Goal: Transaction & Acquisition: Purchase product/service

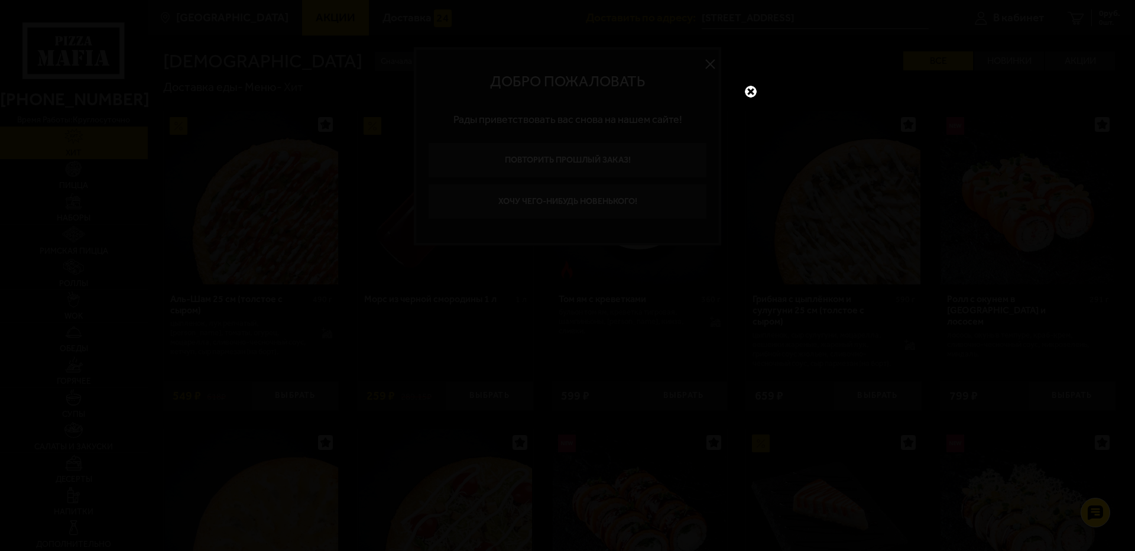
click at [752, 89] on link at bounding box center [750, 91] width 15 height 15
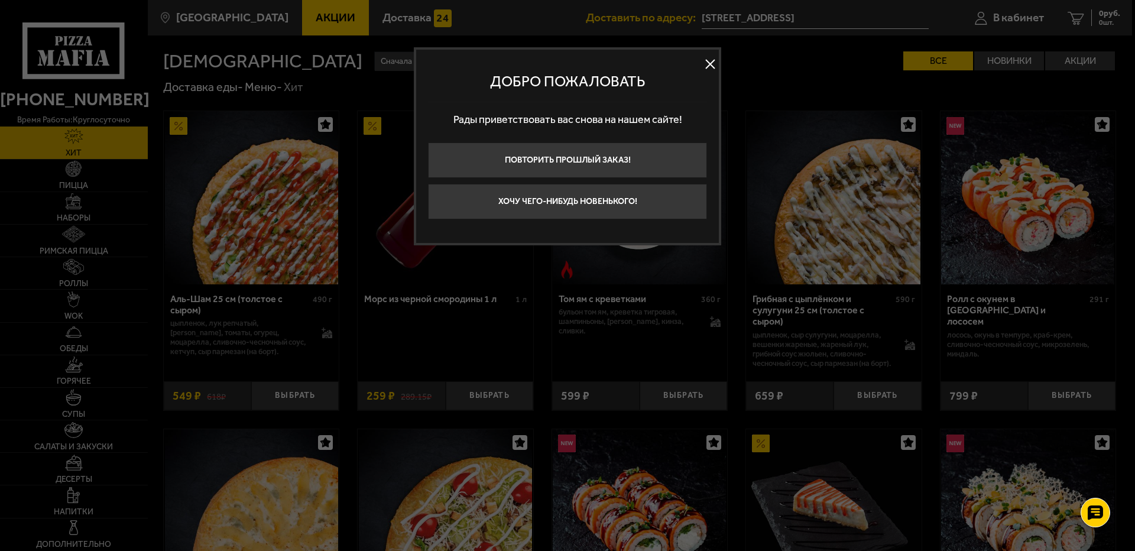
click at [712, 63] on button at bounding box center [710, 65] width 18 height 18
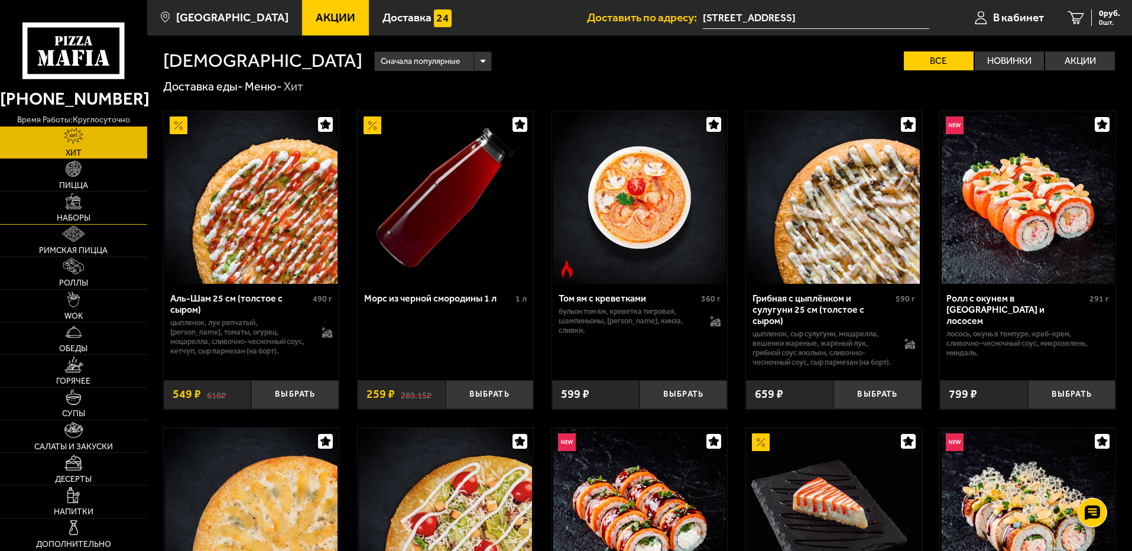
click at [63, 216] on span "Наборы" at bounding box center [74, 218] width 34 height 8
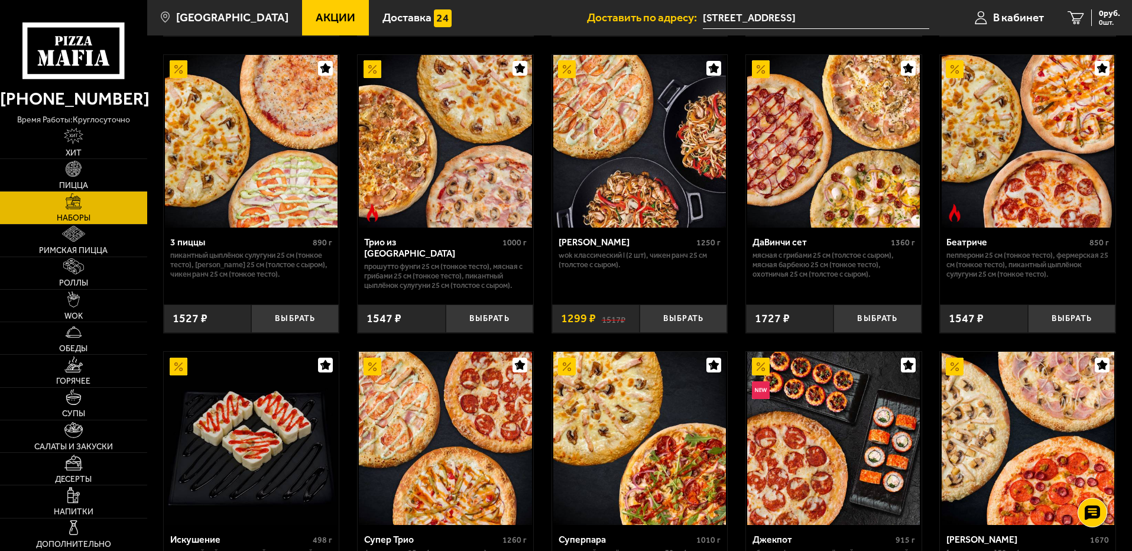
scroll to position [355, 0]
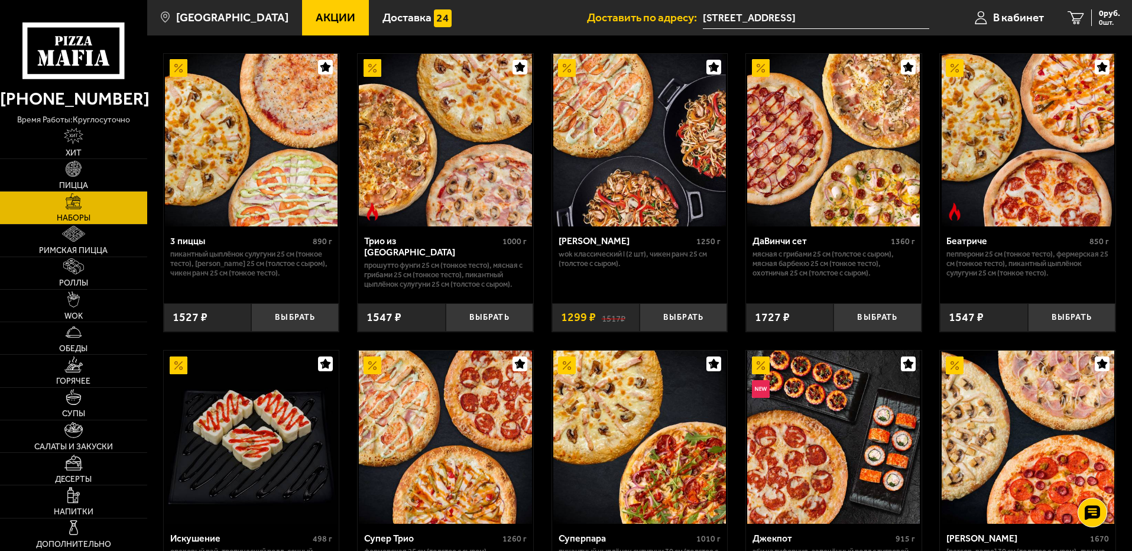
click at [226, 152] on img at bounding box center [251, 140] width 173 height 173
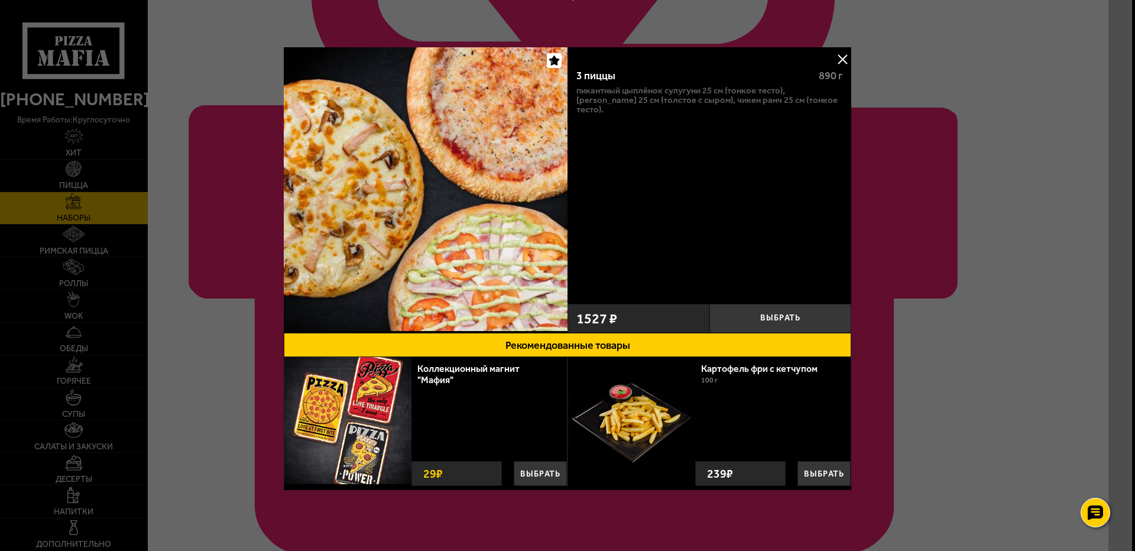
click at [838, 60] on button at bounding box center [842, 59] width 18 height 18
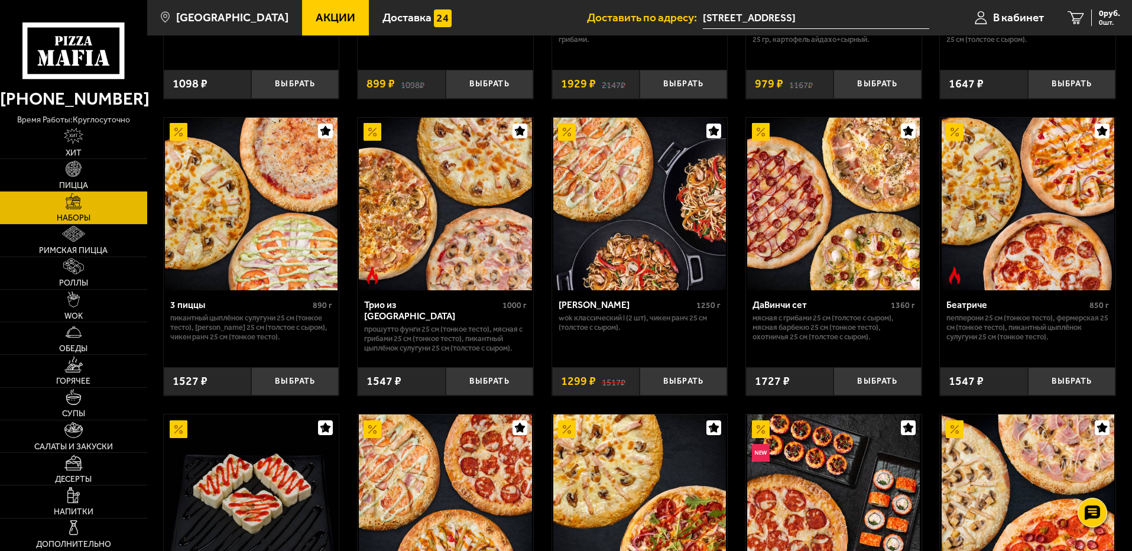
scroll to position [295, 0]
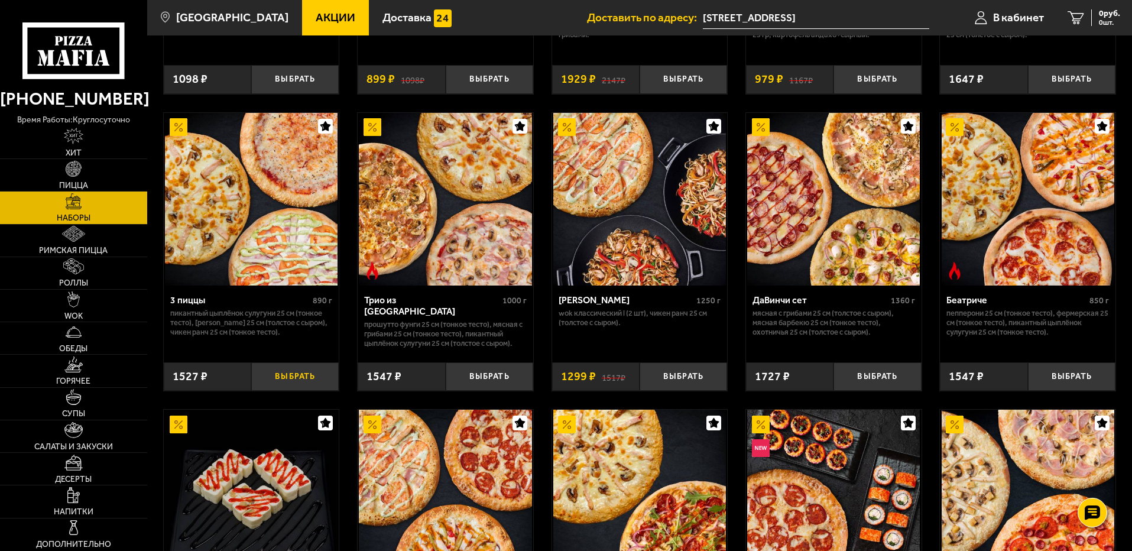
click at [281, 379] on button "Выбрать" at bounding box center [294, 376] width 87 height 29
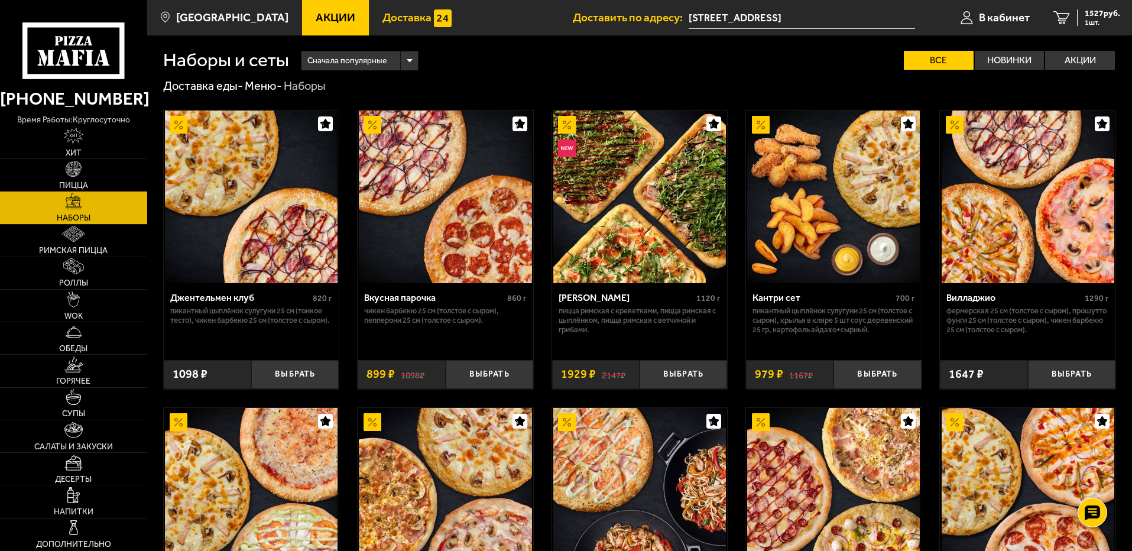
scroll to position [0, 0]
click at [1104, 18] on span "1527 руб." at bounding box center [1101, 13] width 35 height 8
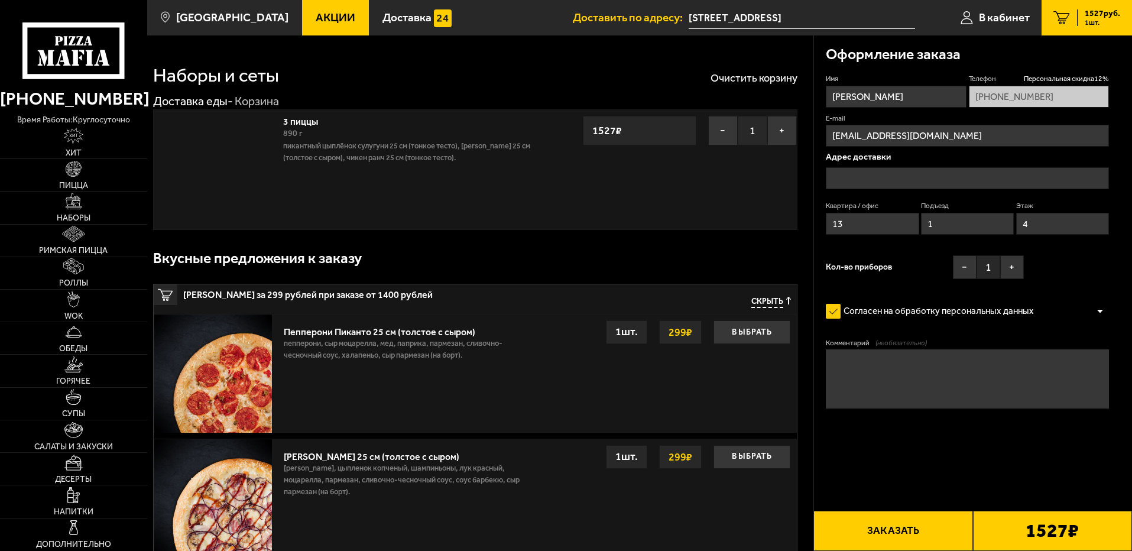
type input "[STREET_ADDRESS]"
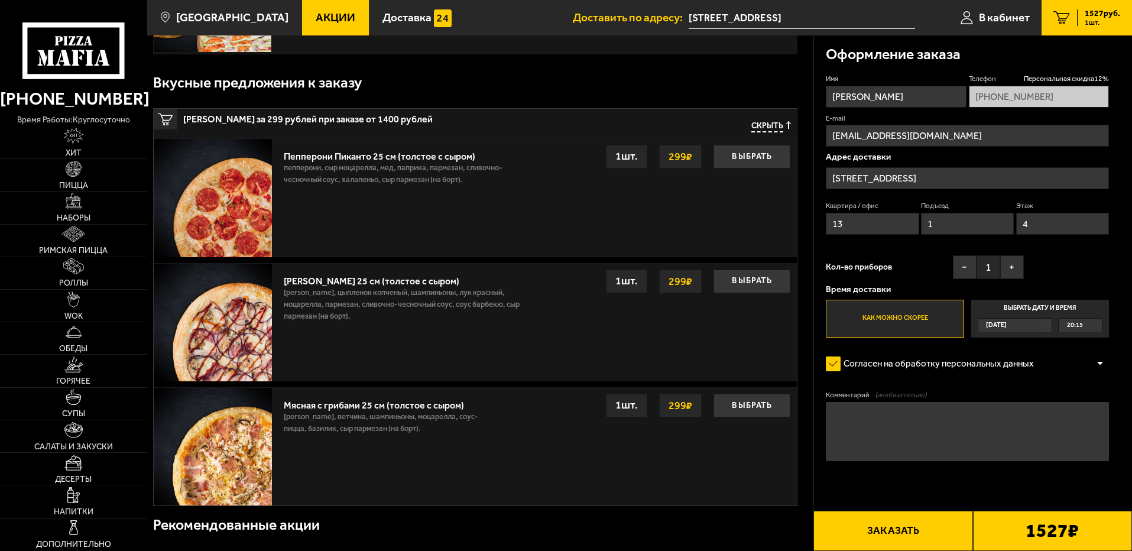
scroll to position [177, 0]
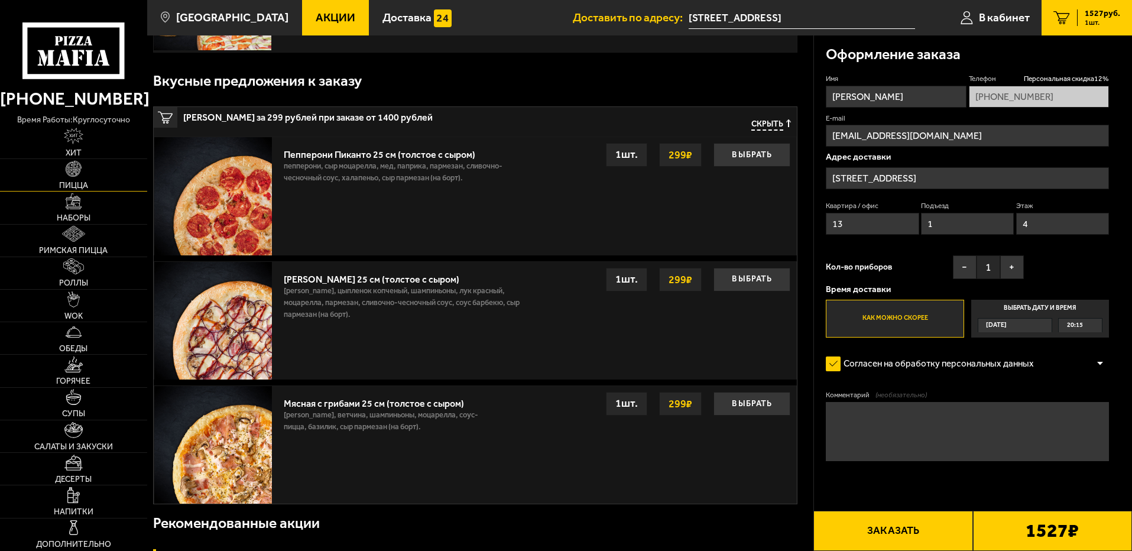
click at [80, 175] on img at bounding box center [74, 169] width 16 height 16
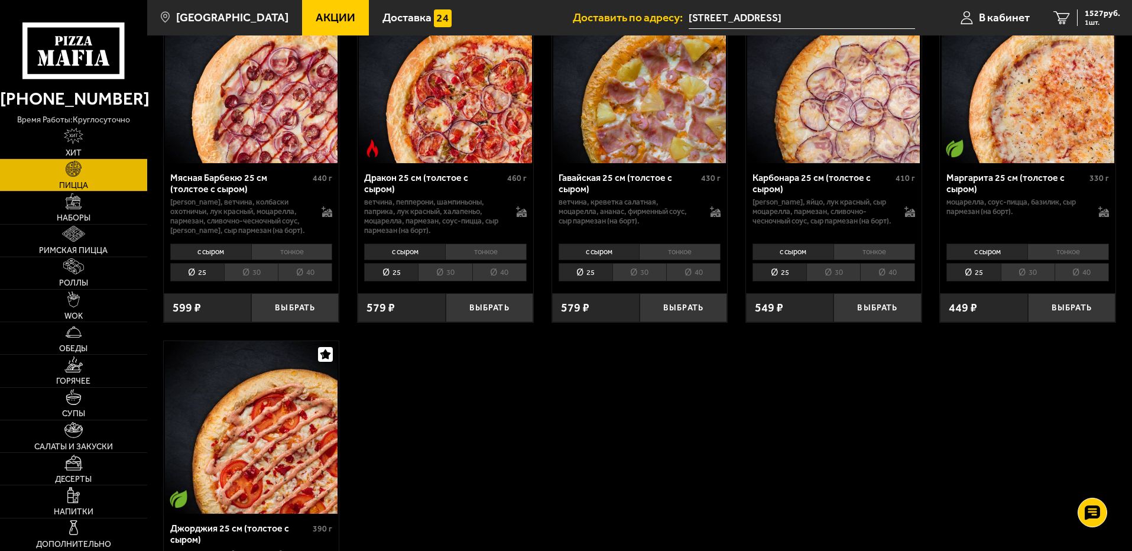
scroll to position [2305, 0]
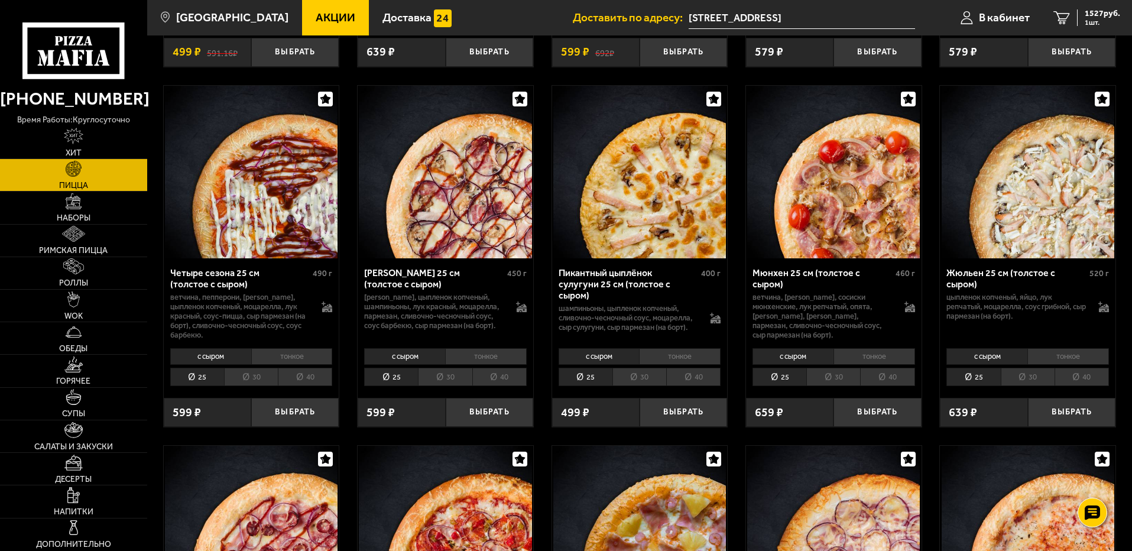
scroll to position [1832, 0]
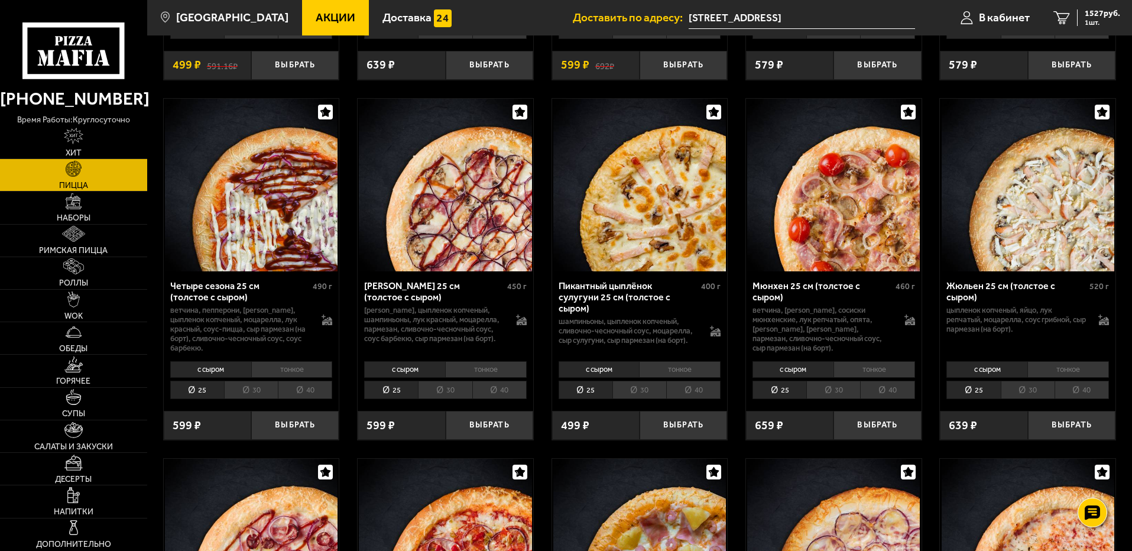
click at [255, 390] on li "30" at bounding box center [251, 390] width 54 height 18
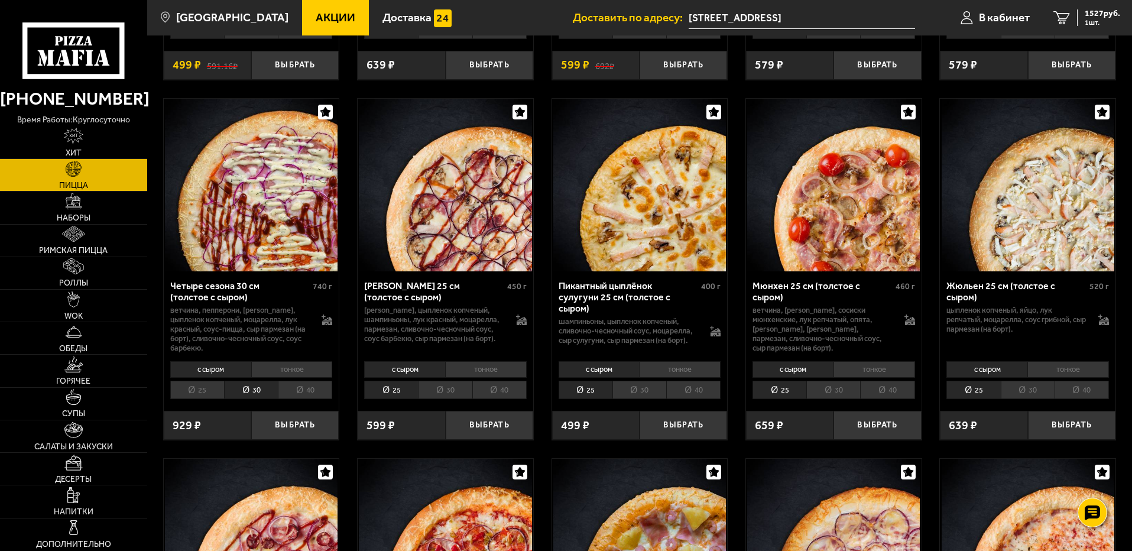
click at [209, 393] on li "25" at bounding box center [197, 390] width 54 height 18
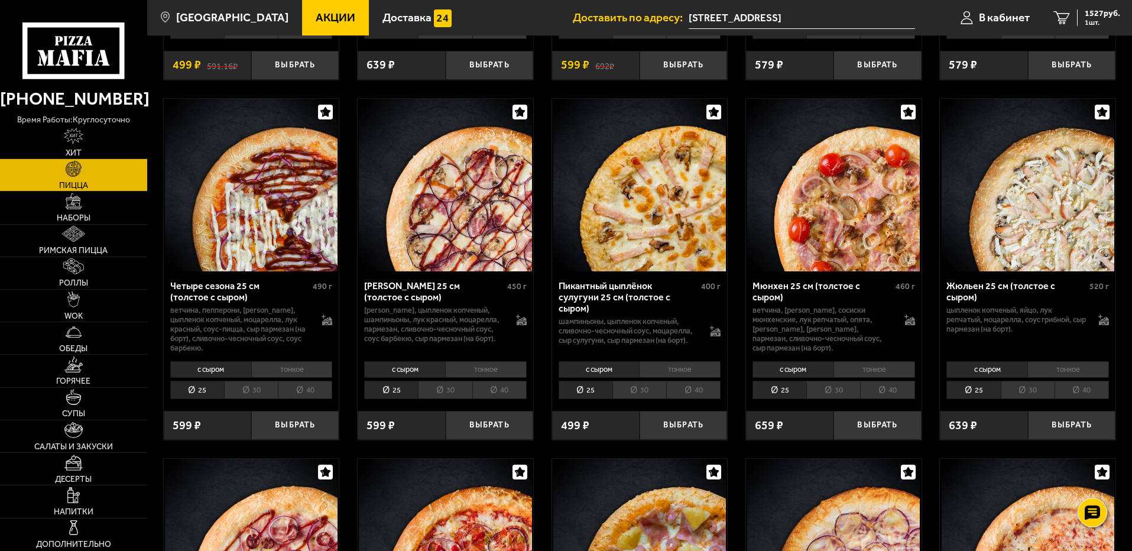
click at [237, 396] on li "30" at bounding box center [251, 390] width 54 height 18
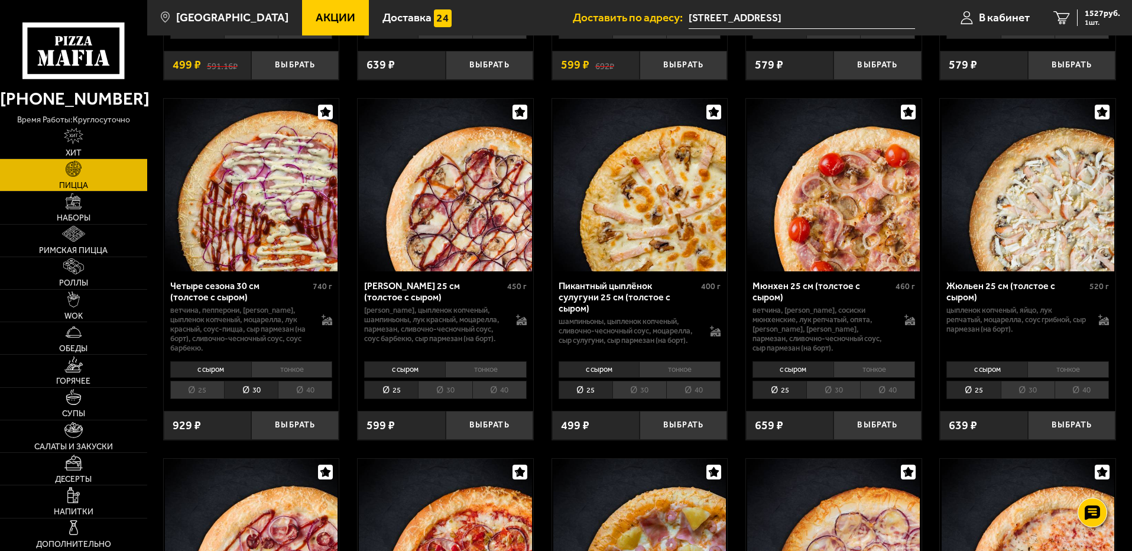
click at [213, 392] on li "25" at bounding box center [197, 390] width 54 height 18
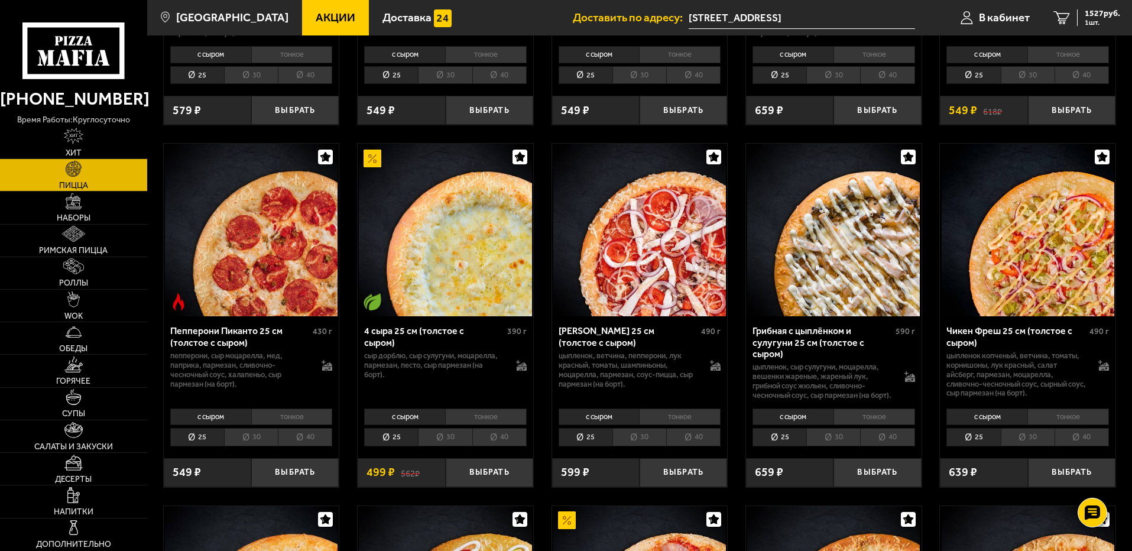
scroll to position [709, 0]
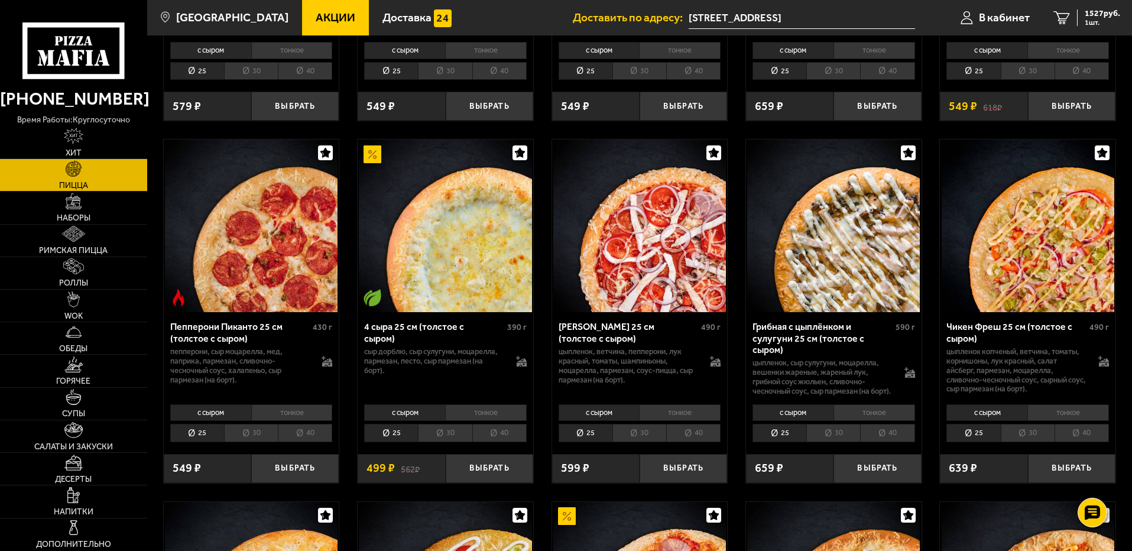
click at [825, 442] on li "30" at bounding box center [833, 433] width 54 height 18
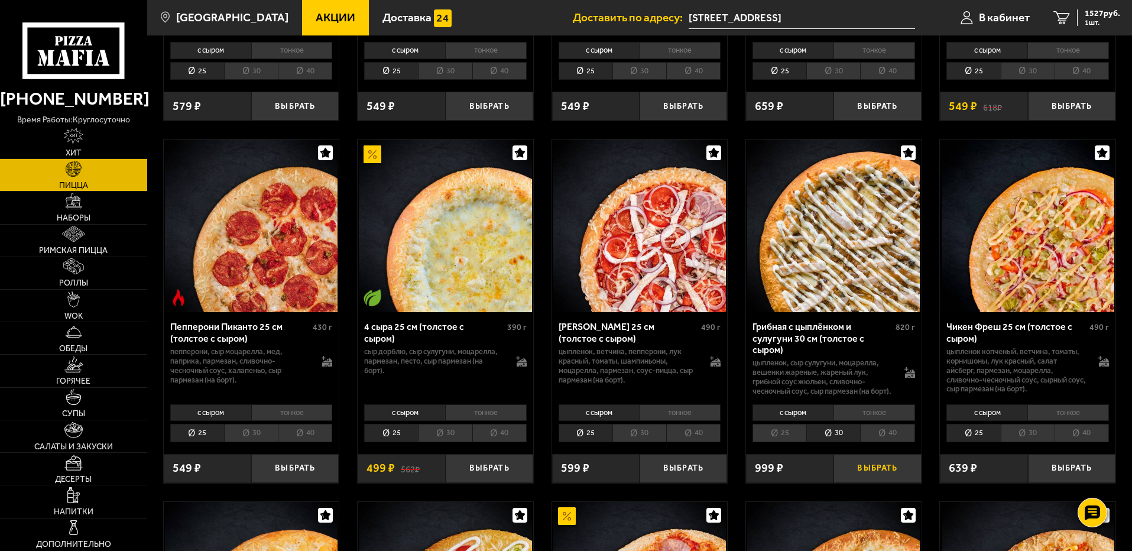
click at [861, 480] on button "Выбрать" at bounding box center [876, 468] width 87 height 29
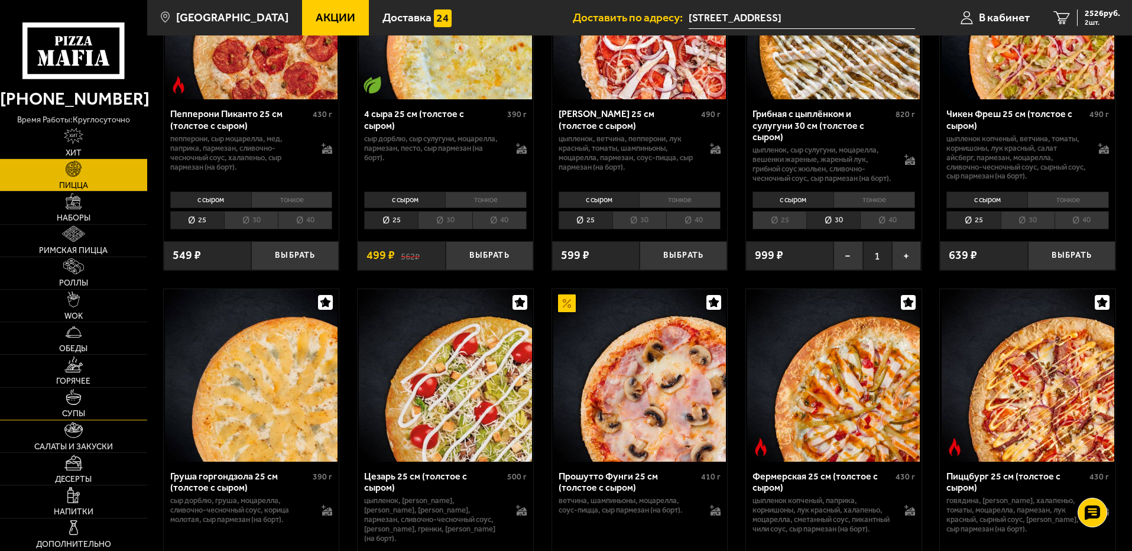
scroll to position [945, 0]
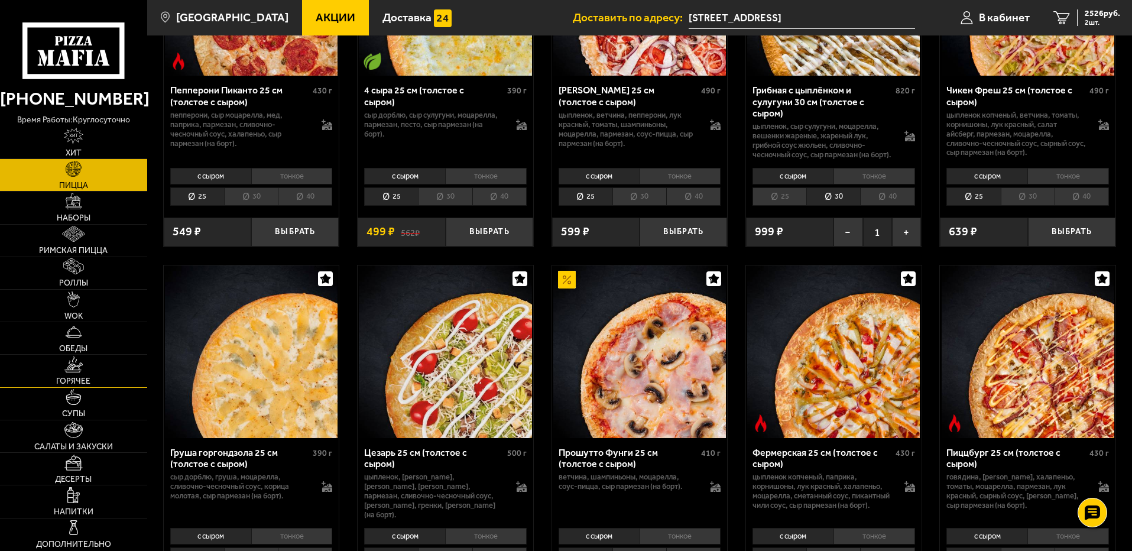
click at [79, 366] on img at bounding box center [73, 364] width 18 height 16
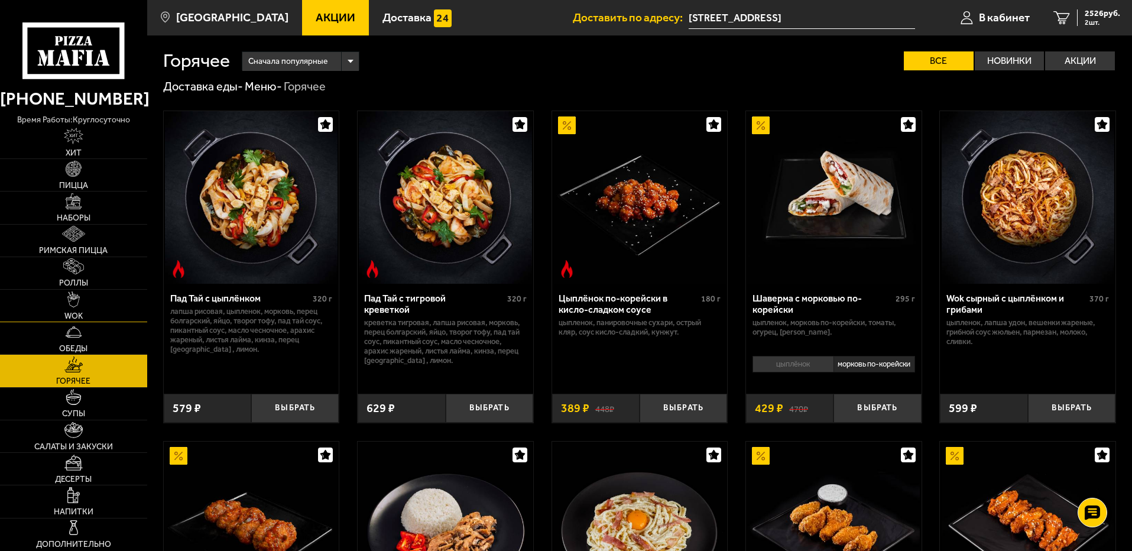
click at [76, 314] on span "WOK" at bounding box center [73, 316] width 18 height 8
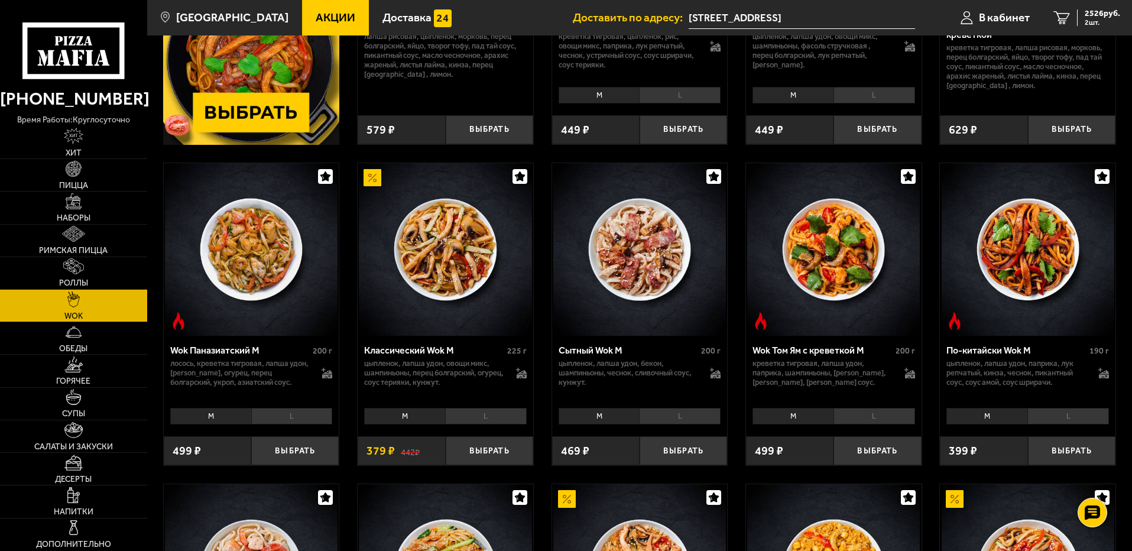
scroll to position [295, 0]
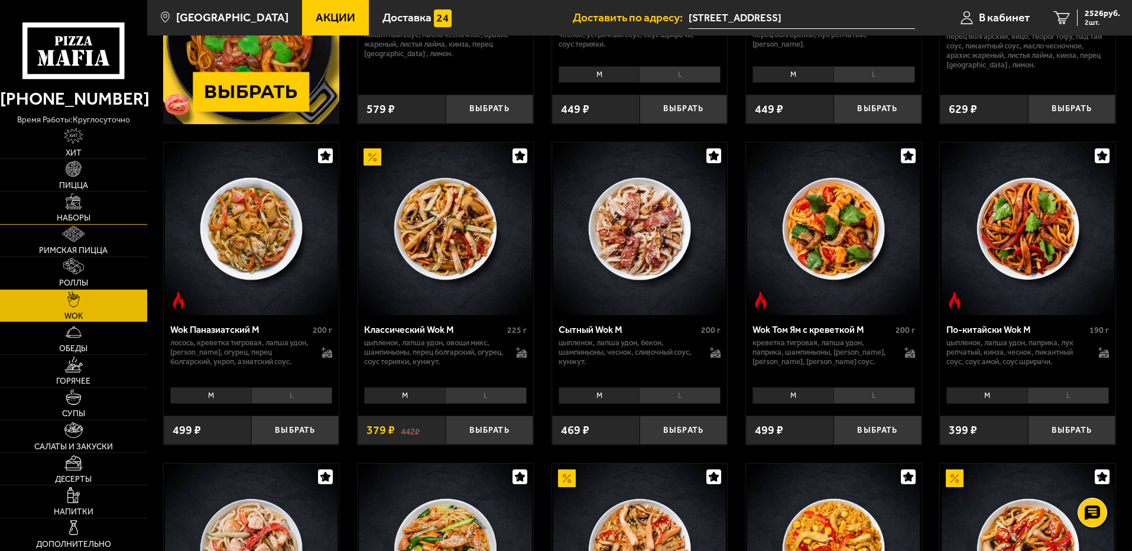
click at [86, 200] on link "Наборы" at bounding box center [73, 207] width 147 height 32
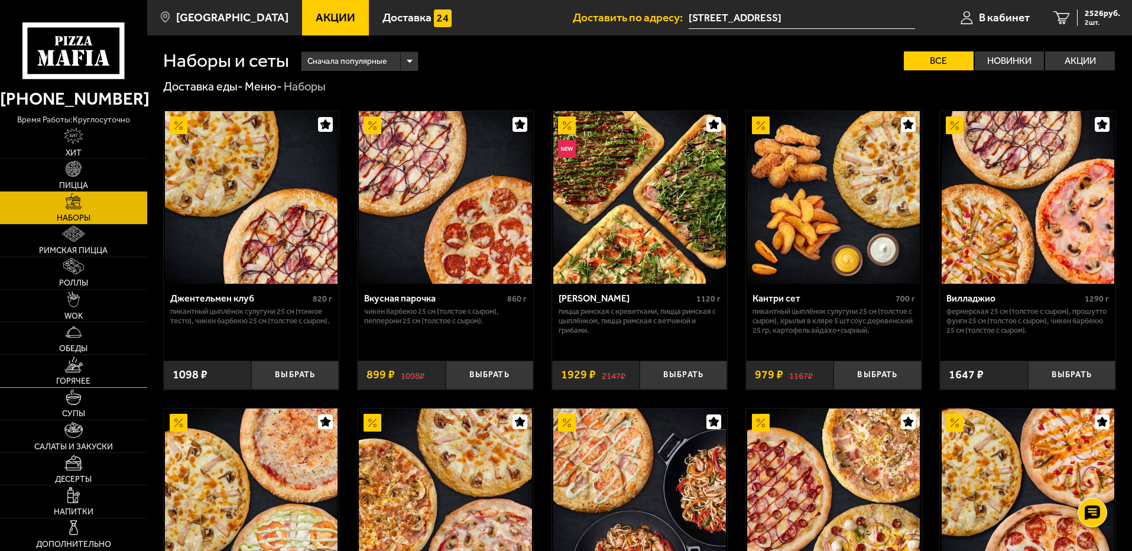
click at [111, 356] on link "Горячее" at bounding box center [73, 371] width 147 height 32
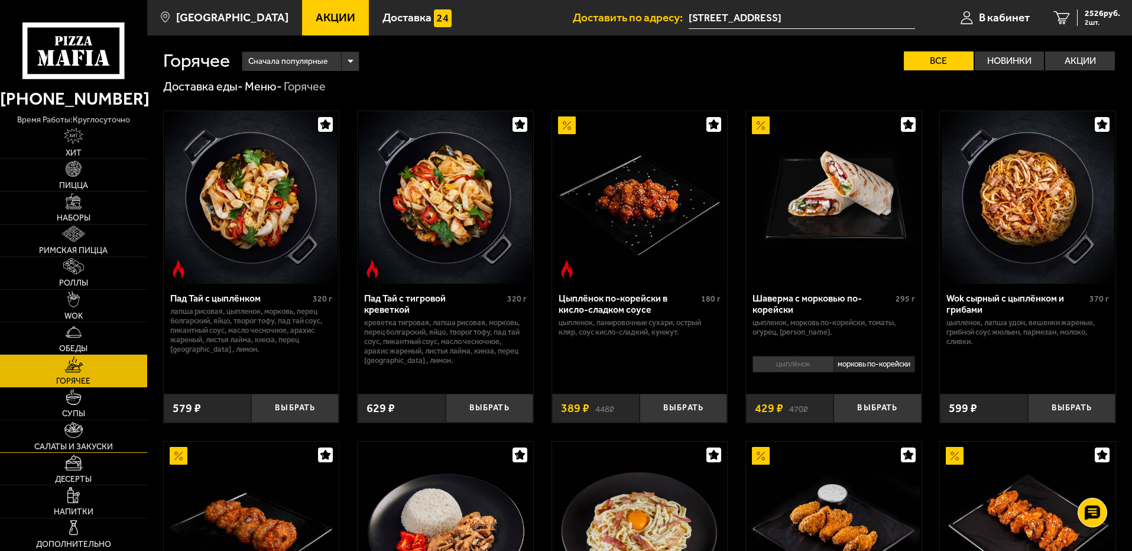
click at [100, 436] on link "Салаты и закуски" at bounding box center [73, 436] width 147 height 32
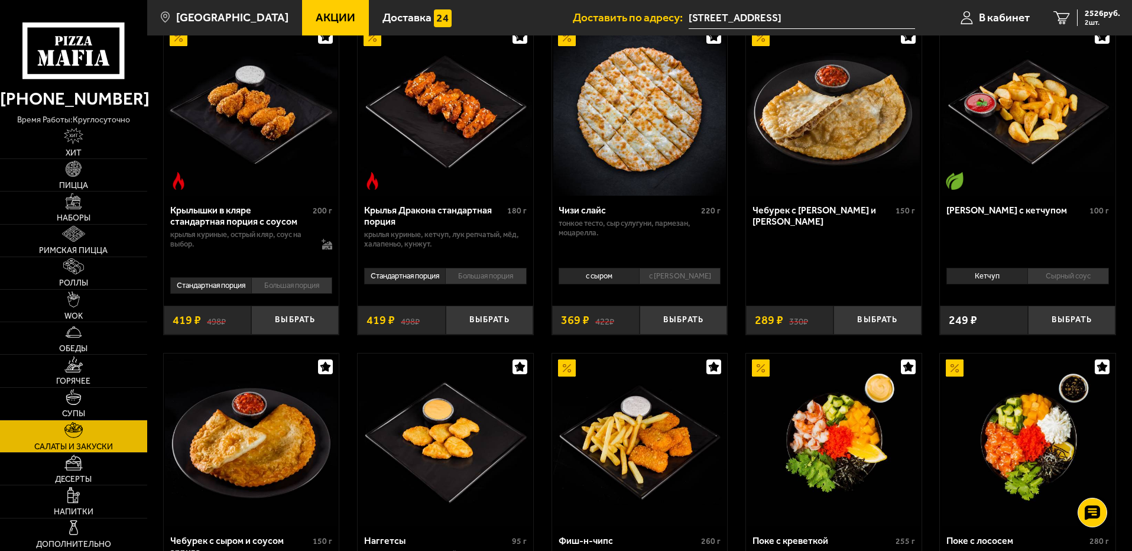
scroll to position [414, 0]
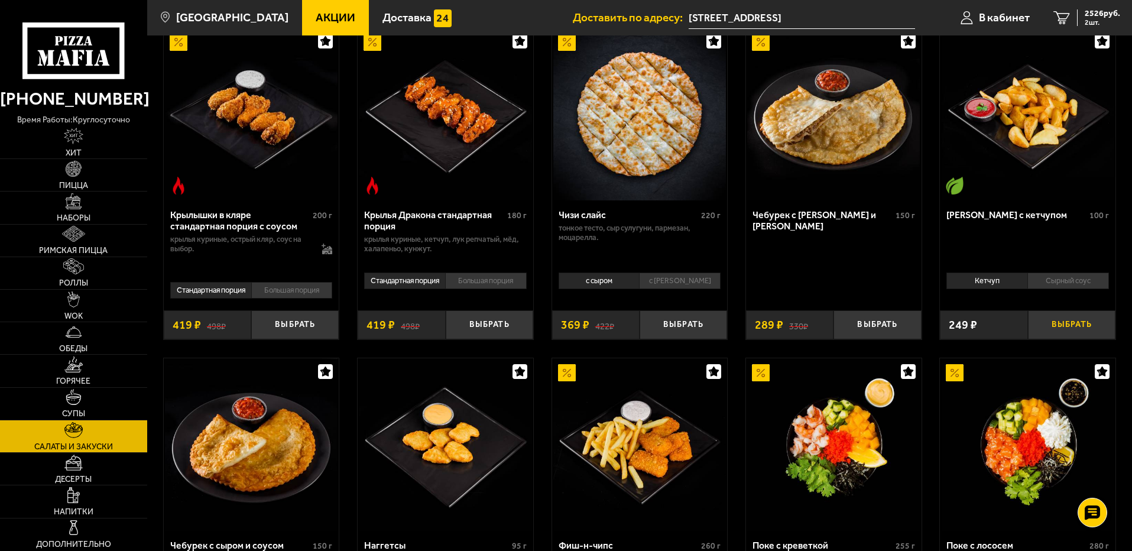
click at [1062, 321] on button "Выбрать" at bounding box center [1071, 324] width 87 height 29
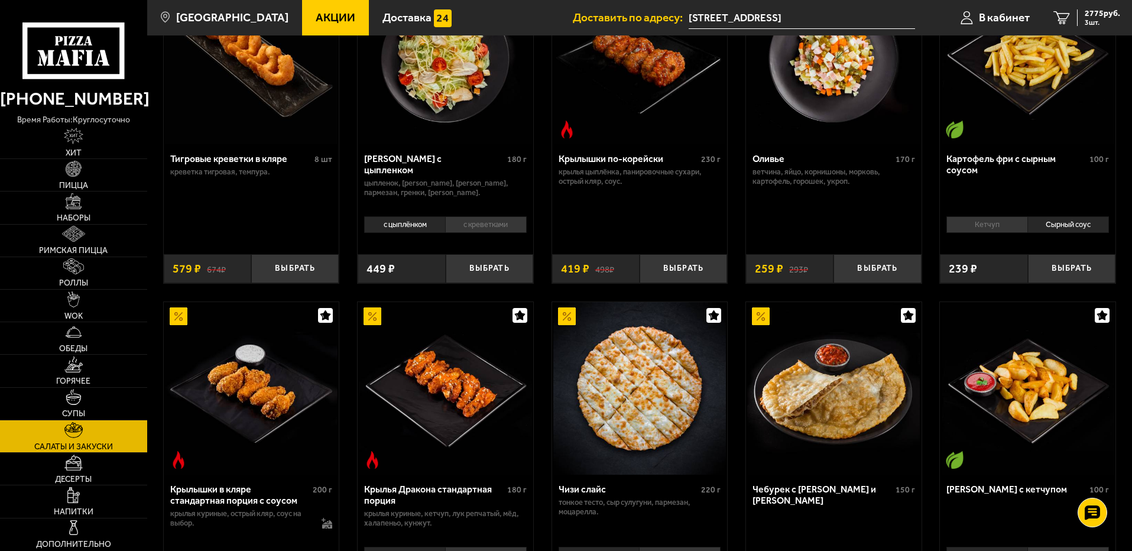
scroll to position [177, 0]
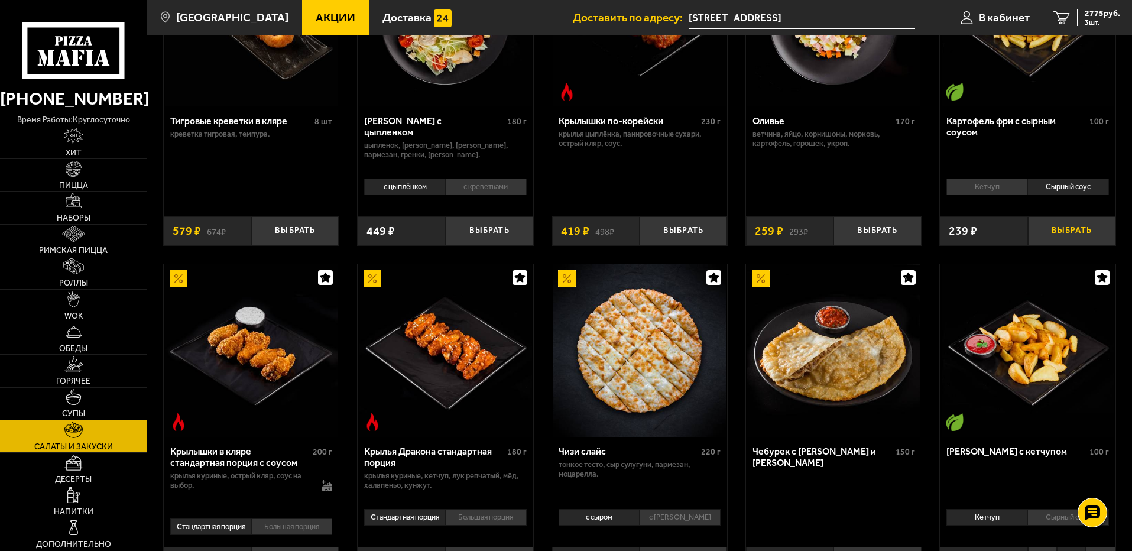
click at [1074, 232] on button "Выбрать" at bounding box center [1071, 230] width 87 height 29
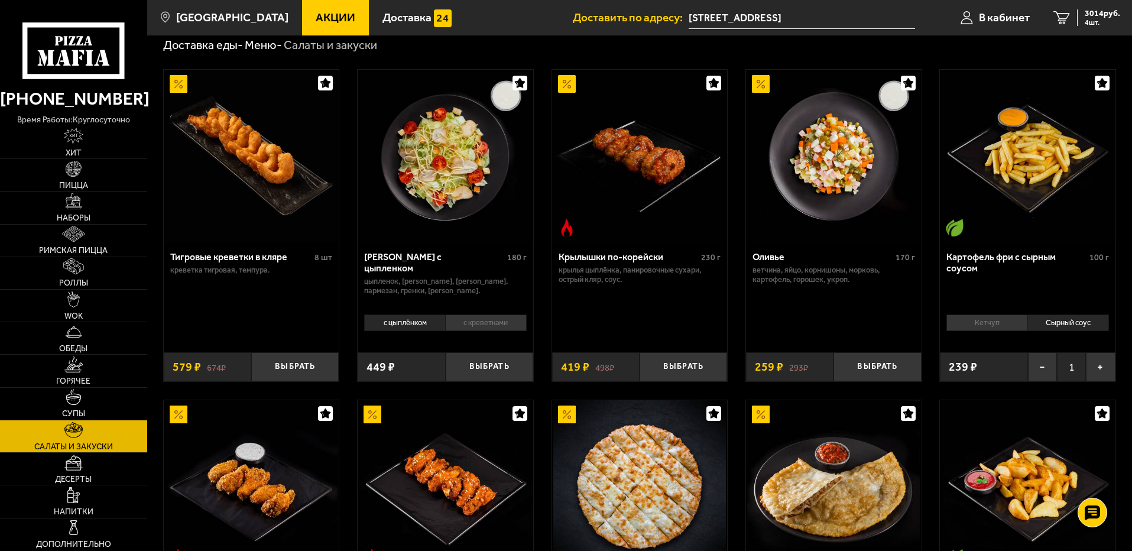
scroll to position [0, 0]
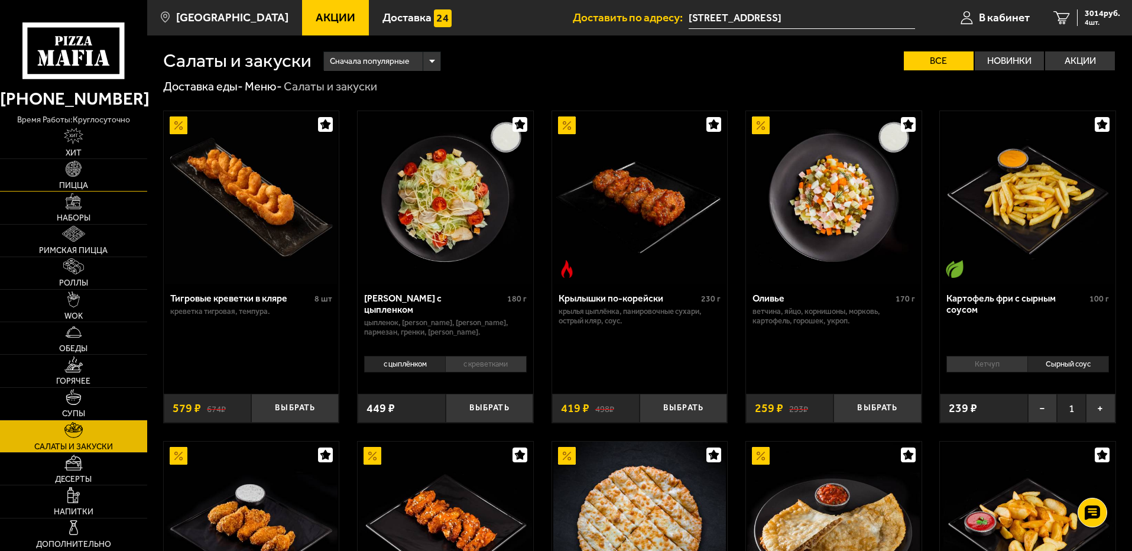
click at [82, 177] on link "Пицца" at bounding box center [73, 175] width 147 height 32
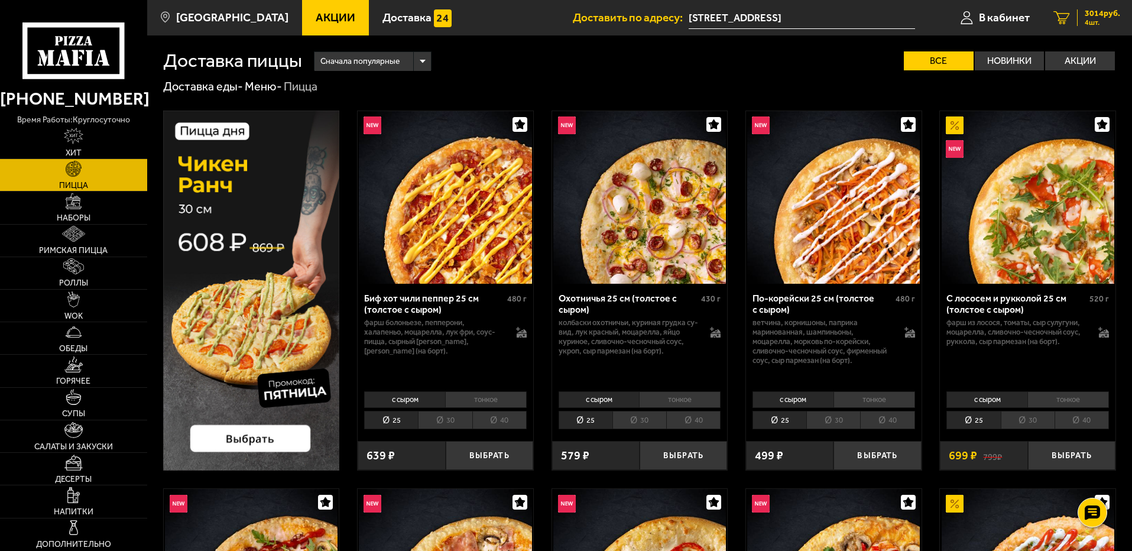
click at [1110, 16] on span "3014 руб." at bounding box center [1101, 13] width 35 height 8
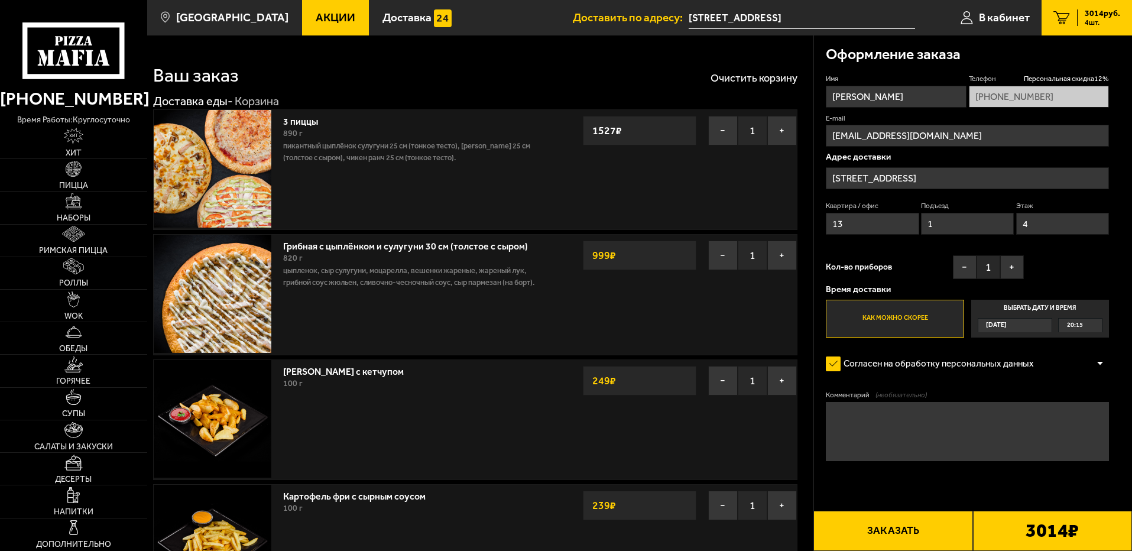
click at [372, 151] on p "Пикантный цыплёнок сулугуни 25 см (тонкое тесто), [PERSON_NAME] 25 см (толстое …" at bounding box center [414, 152] width 262 height 24
click at [298, 123] on link "3 пиццы" at bounding box center [306, 119] width 47 height 15
click at [300, 122] on link "3 пиццы" at bounding box center [306, 119] width 47 height 15
click at [205, 142] on img at bounding box center [213, 169] width 118 height 118
click at [67, 189] on span "Пицца" at bounding box center [73, 185] width 29 height 8
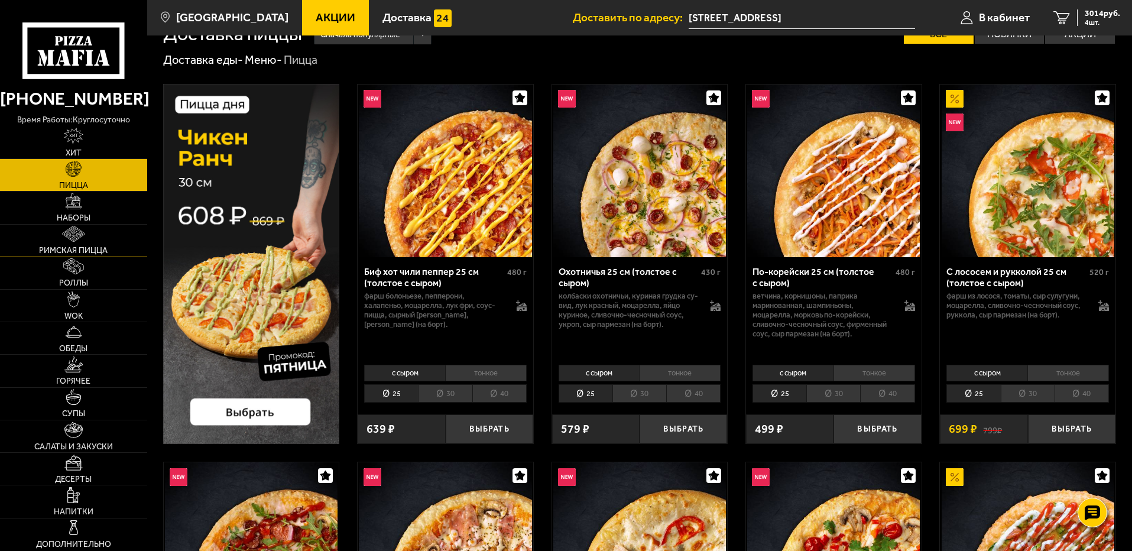
scroll to position [118, 0]
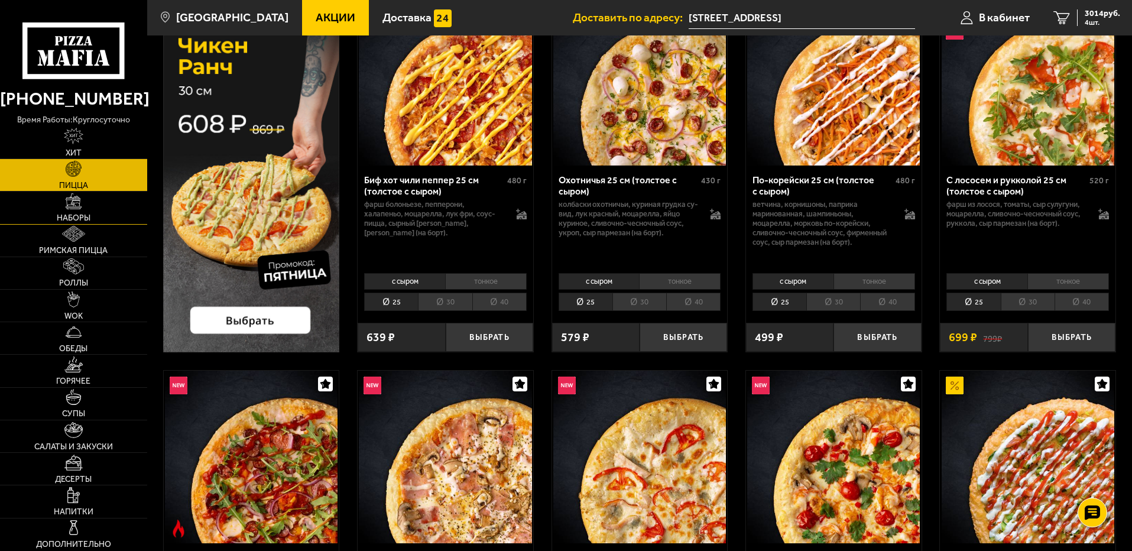
click at [73, 209] on img at bounding box center [74, 201] width 16 height 16
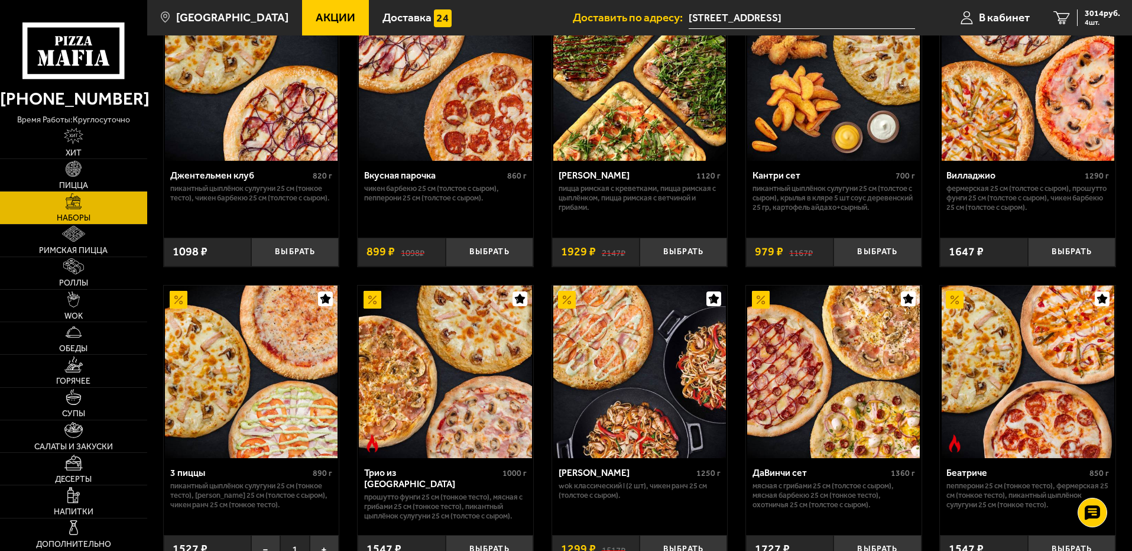
scroll to position [236, 0]
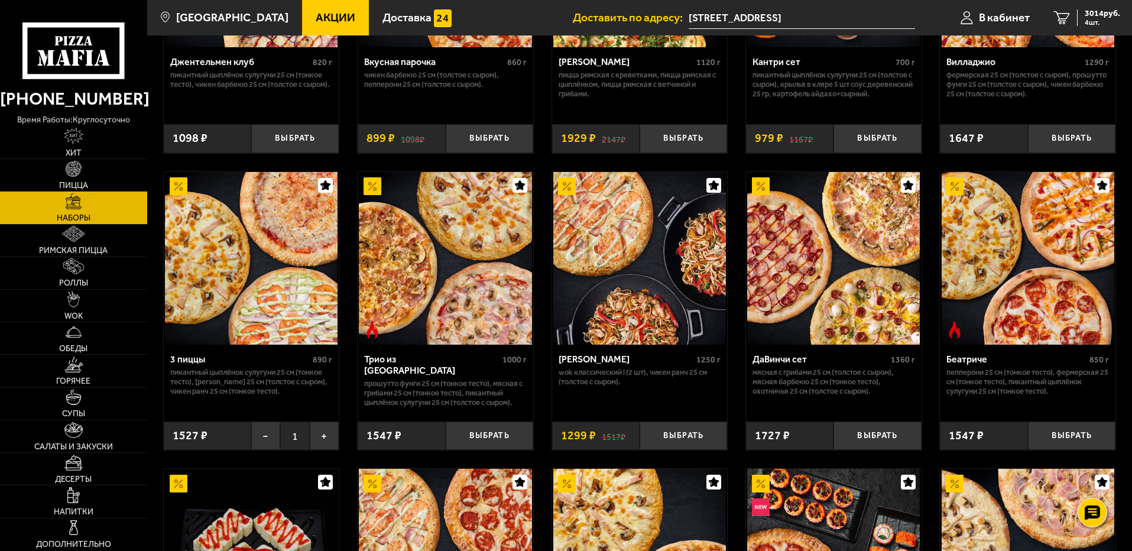
click at [235, 243] on img at bounding box center [251, 258] width 173 height 173
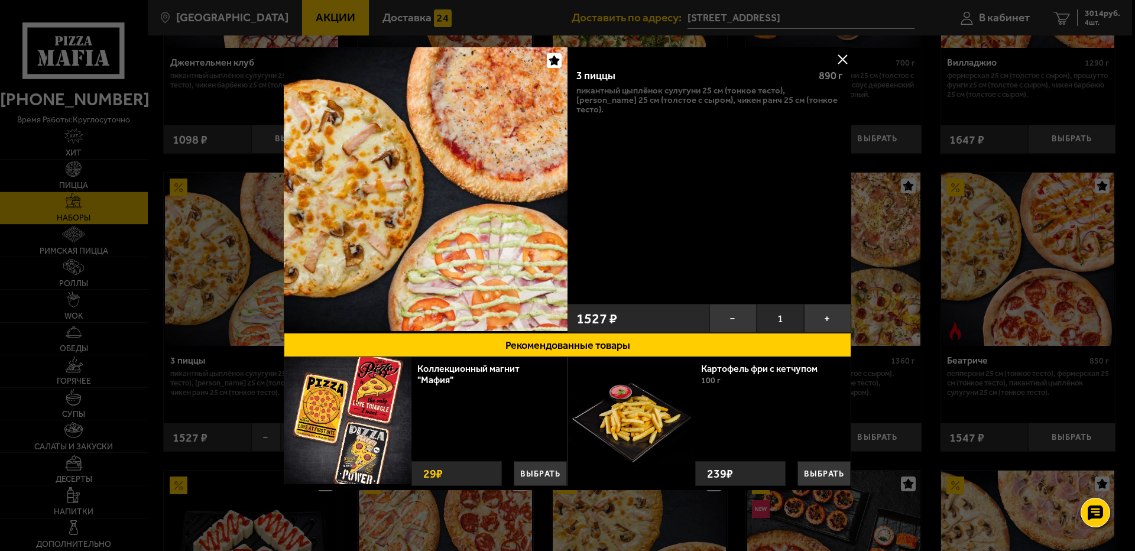
click at [641, 210] on div "3 пиццы 890 г Пикантный цыплёнок сулугуни 25 см (тонкое тесто), Маргарита 25 см…" at bounding box center [709, 178] width 284 height 239
click at [184, 332] on div at bounding box center [567, 275] width 1135 height 551
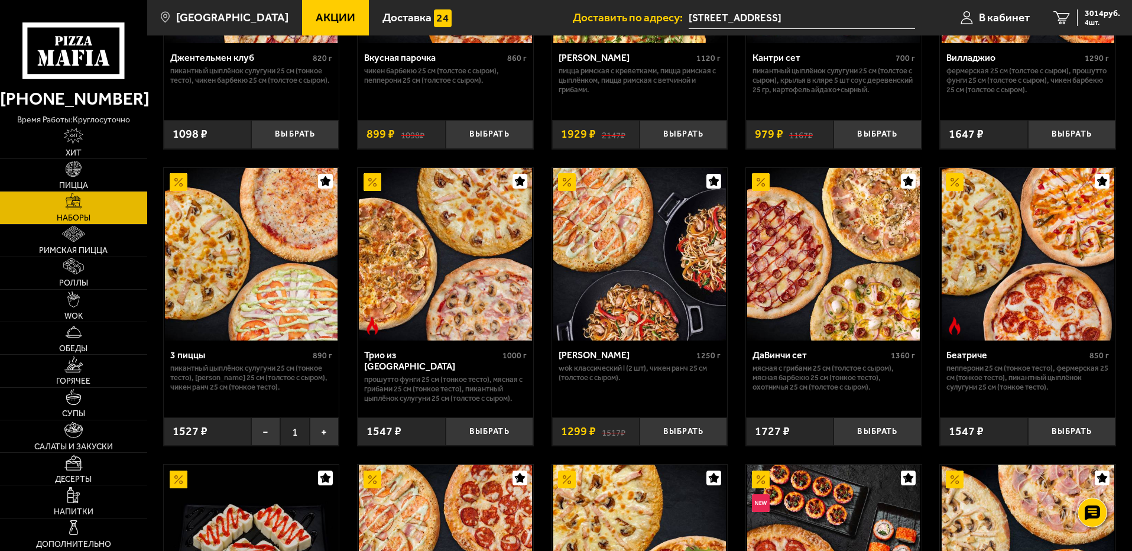
scroll to position [236, 0]
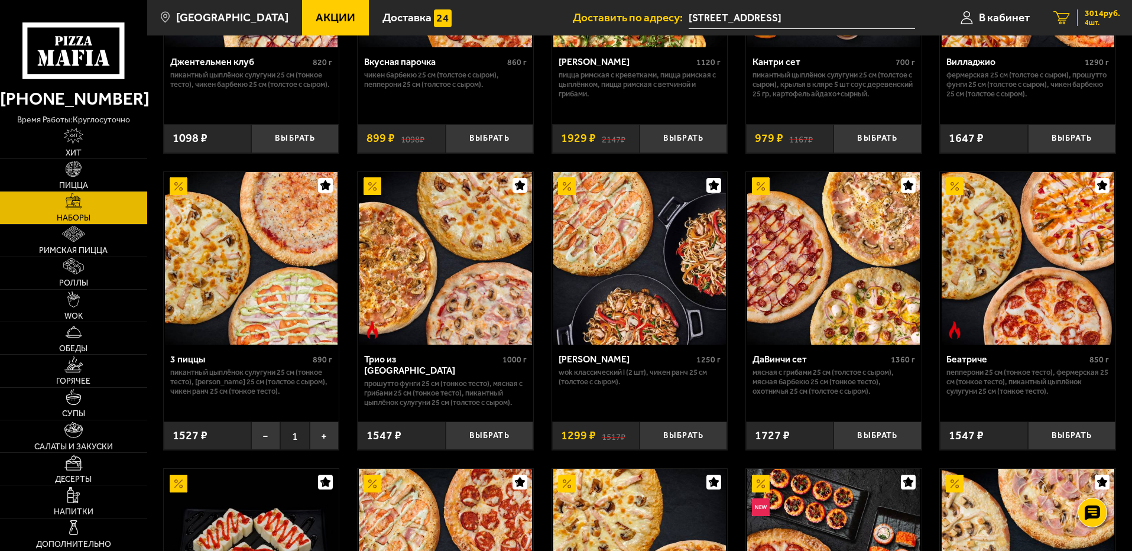
click at [1096, 13] on span "3014 руб." at bounding box center [1101, 13] width 35 height 8
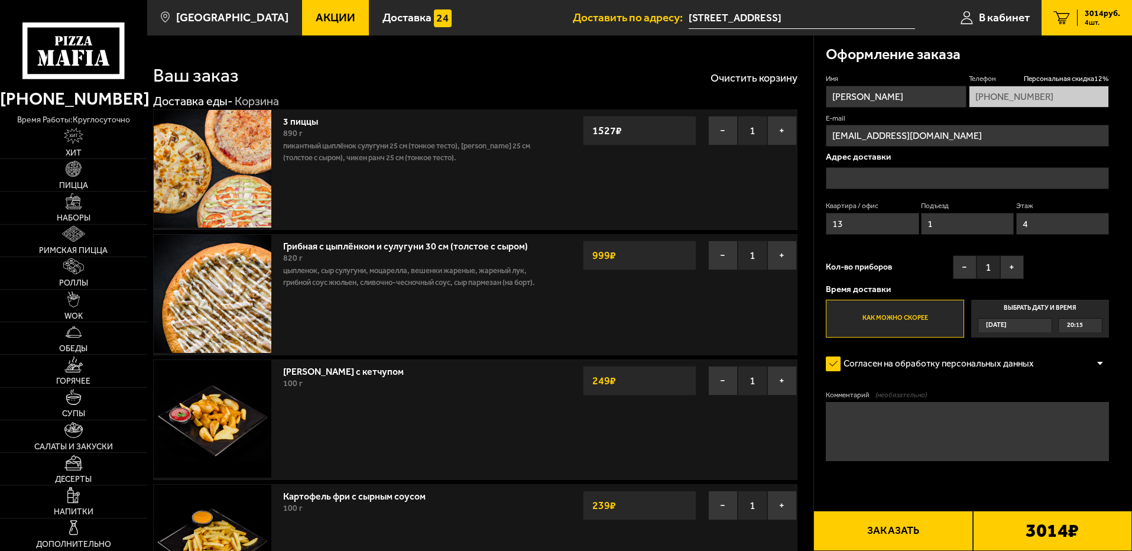
type input "[STREET_ADDRESS]"
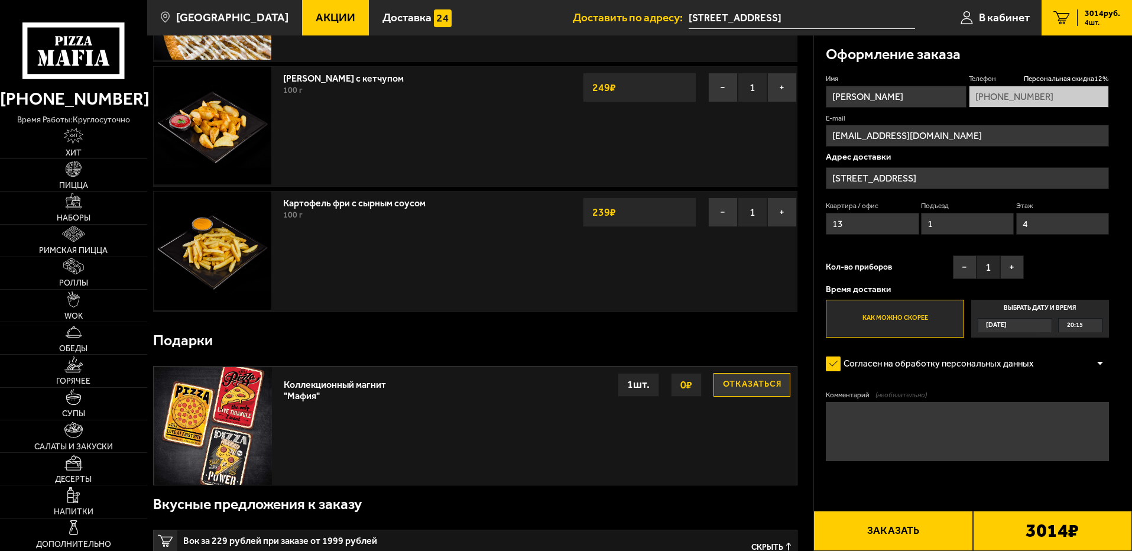
scroll to position [295, 0]
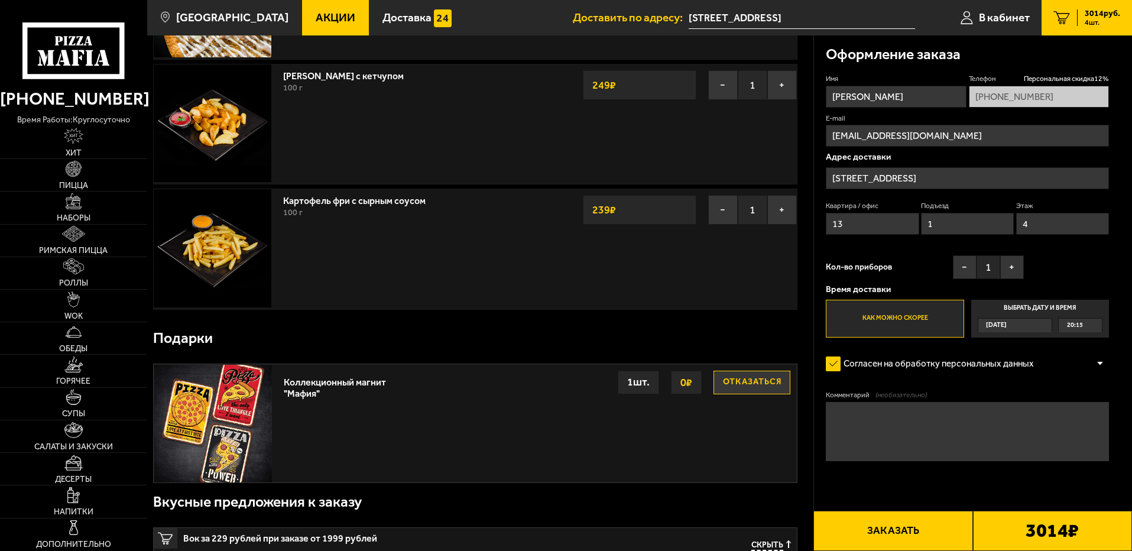
click at [350, 292] on div "Картофель фри с сырным соусом 100 г − 1 + 239 ₽" at bounding box center [414, 248] width 274 height 119
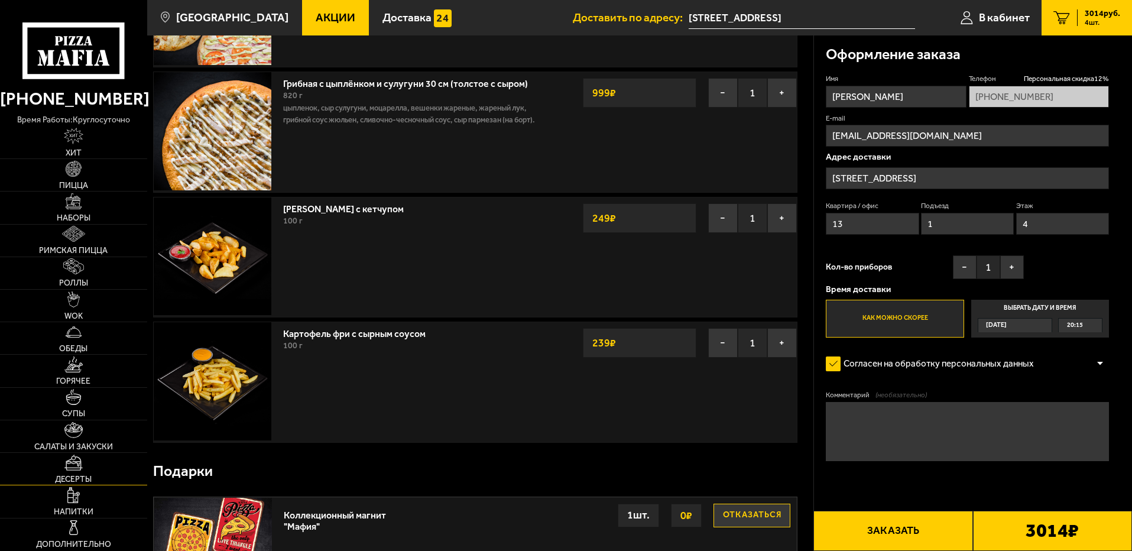
scroll to position [177, 0]
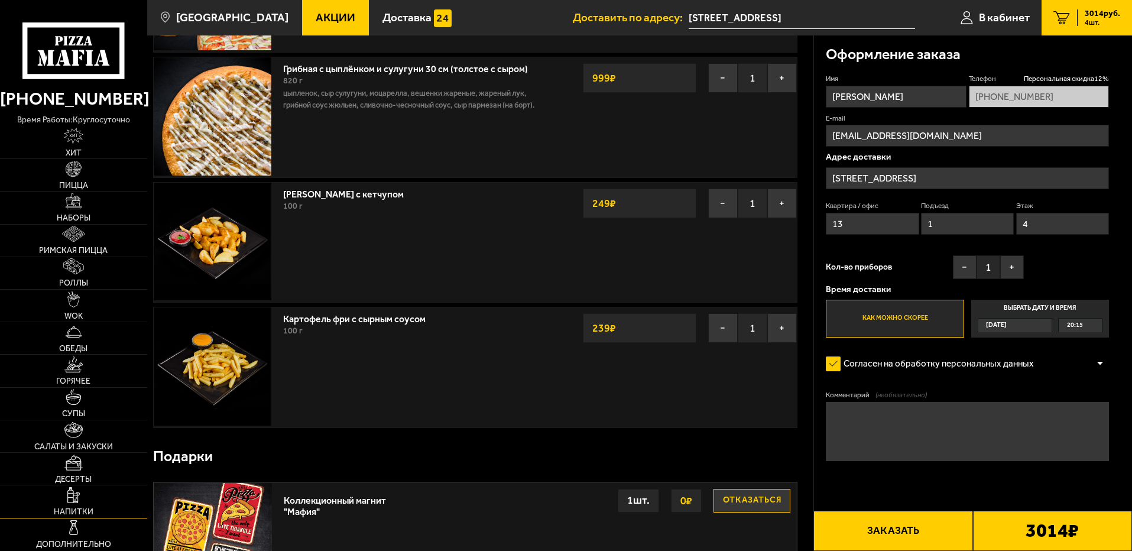
click at [76, 491] on img at bounding box center [73, 495] width 12 height 16
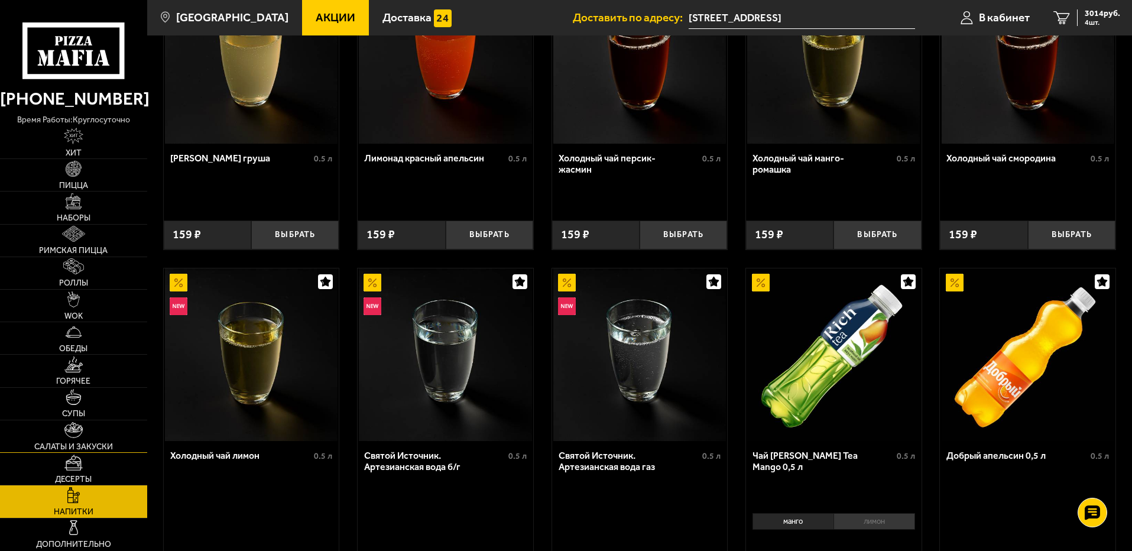
scroll to position [177, 0]
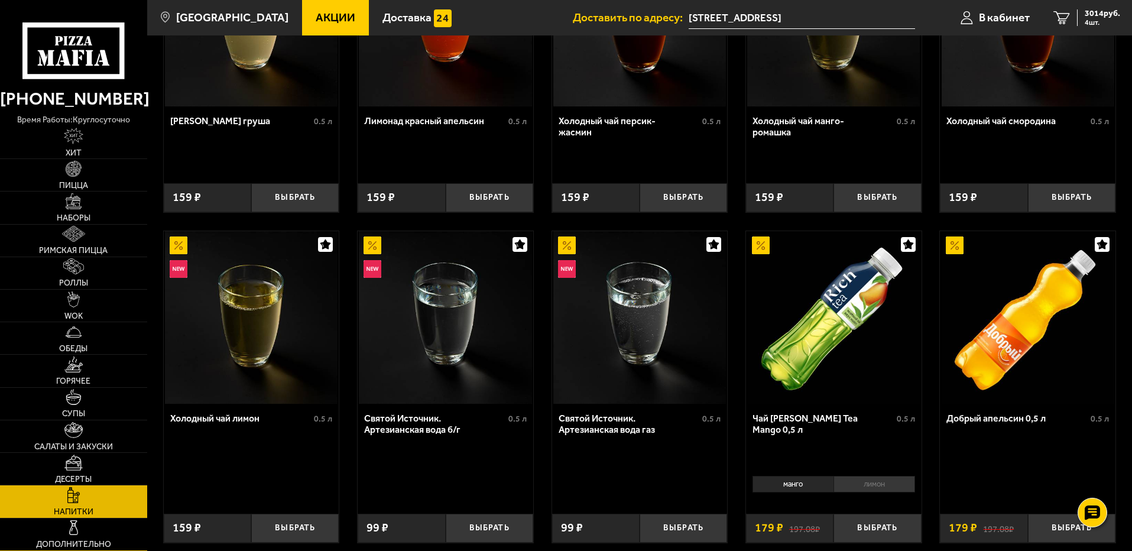
click at [85, 533] on link "Дополнительно" at bounding box center [73, 534] width 147 height 32
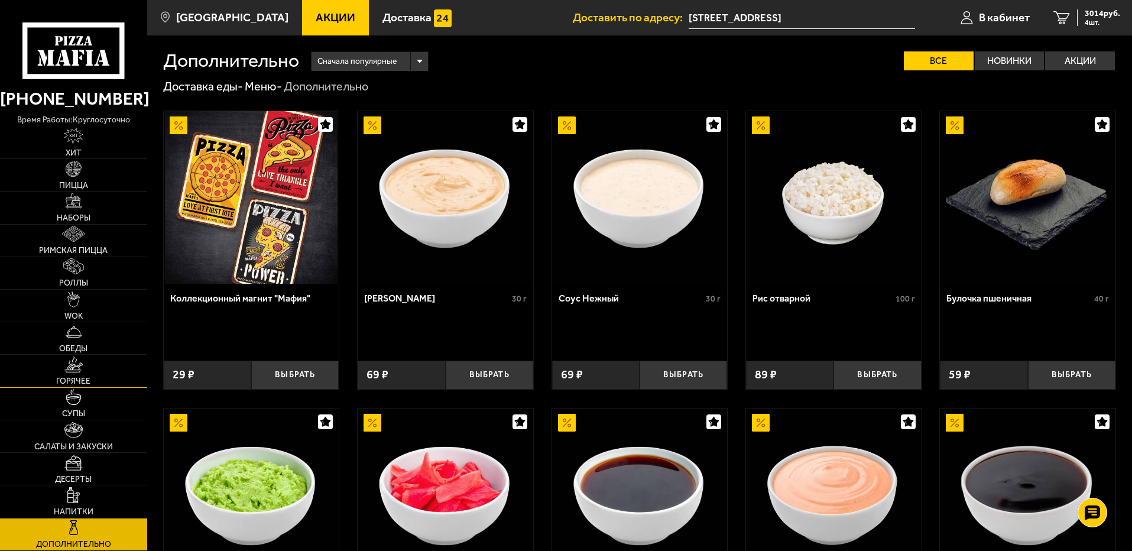
click at [72, 372] on img at bounding box center [73, 364] width 18 height 16
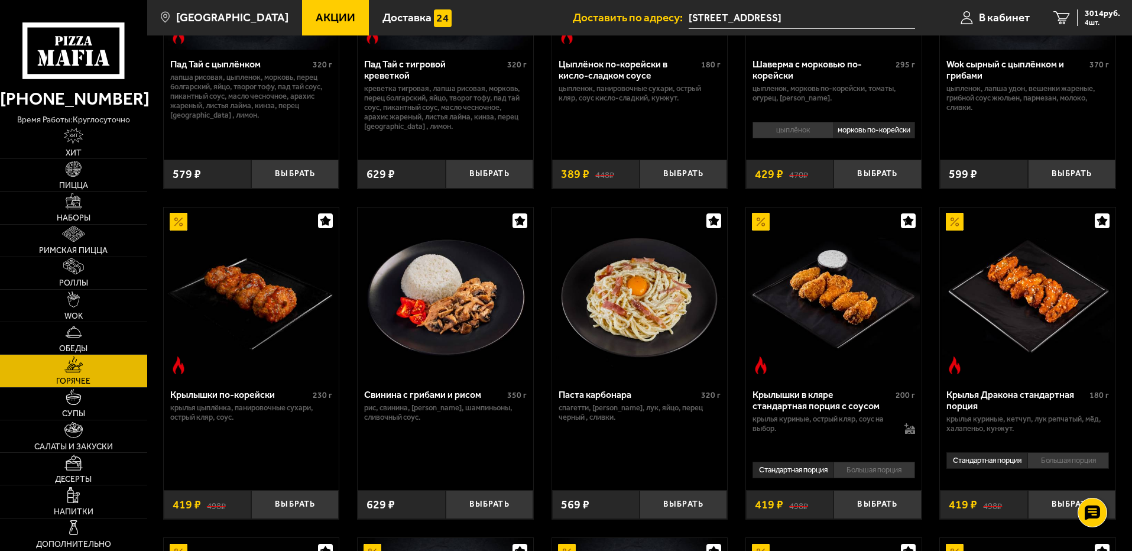
scroll to position [236, 0]
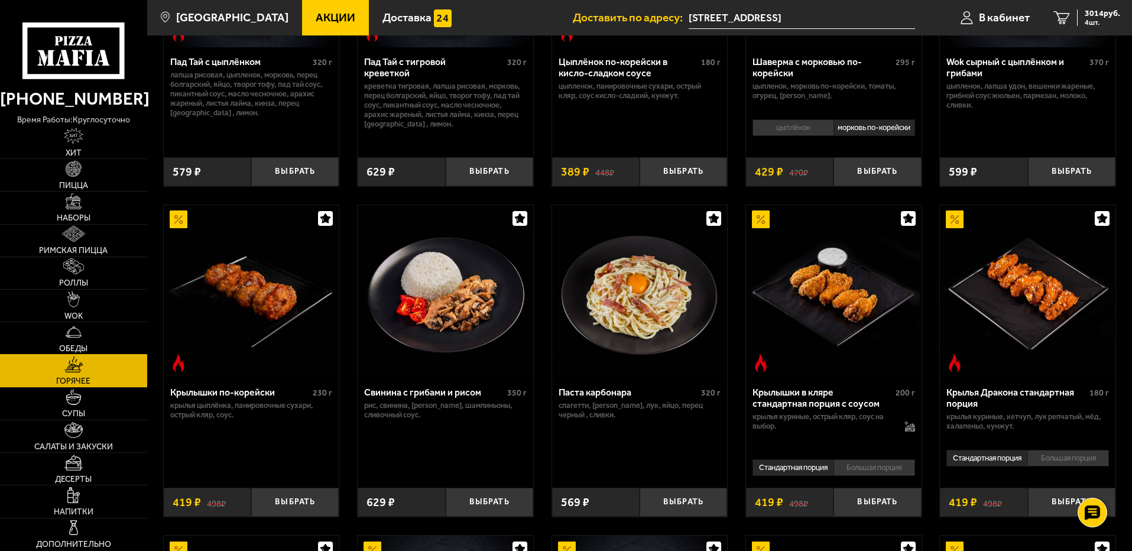
click at [85, 336] on link "Обеды" at bounding box center [73, 338] width 147 height 32
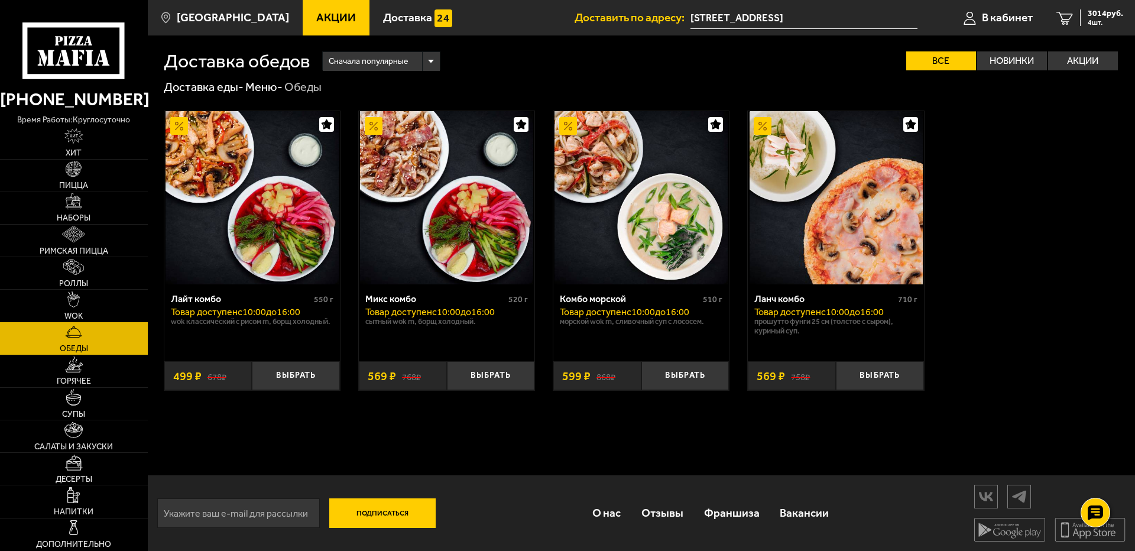
click at [82, 301] on link "WOK" at bounding box center [74, 306] width 148 height 32
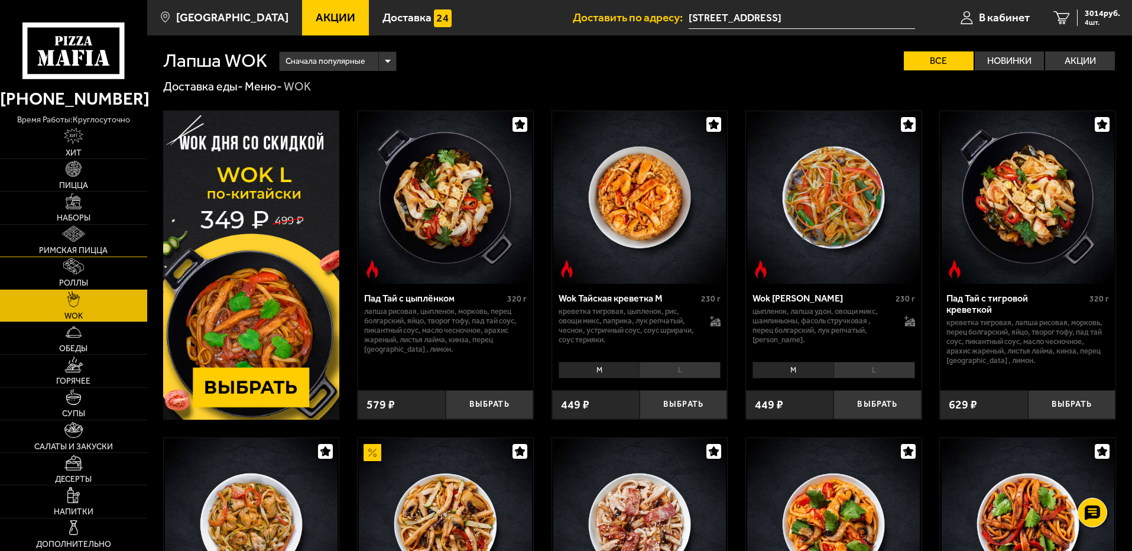
click at [60, 250] on span "Римская пицца" at bounding box center [73, 250] width 69 height 8
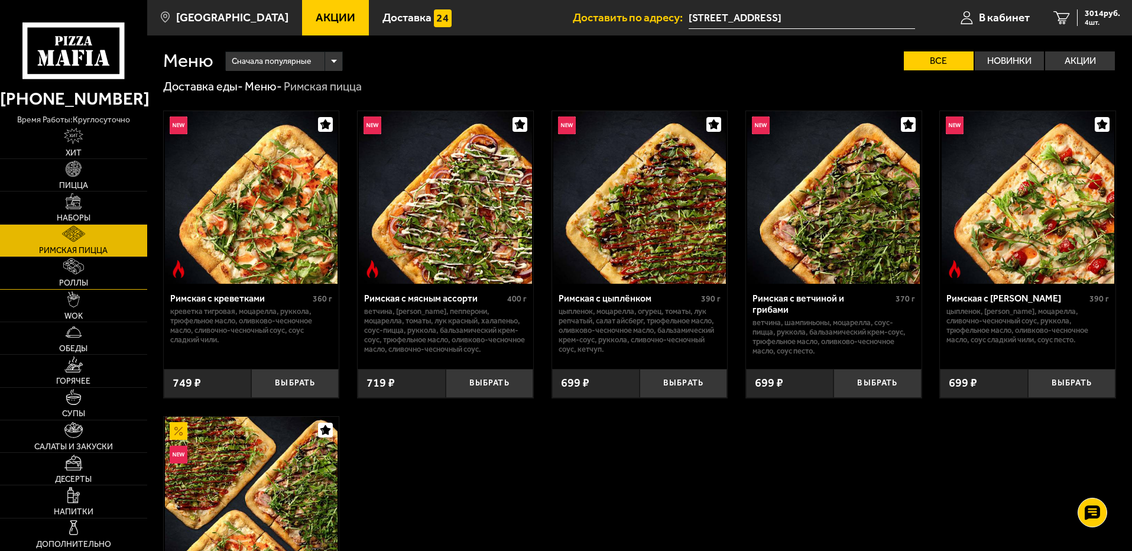
click at [86, 274] on link "Роллы" at bounding box center [73, 273] width 147 height 32
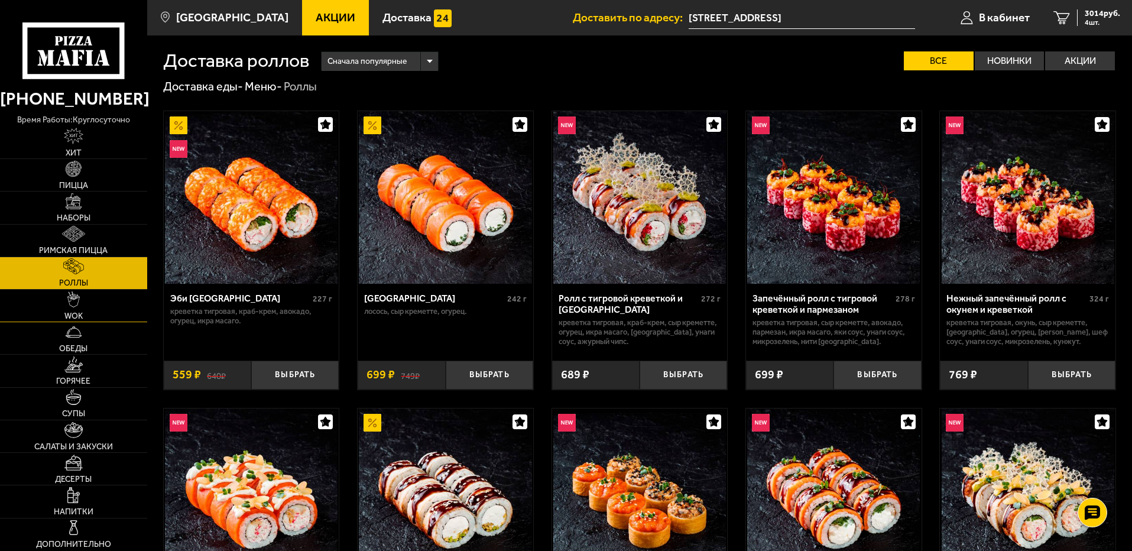
click at [92, 304] on link "WOK" at bounding box center [73, 306] width 147 height 32
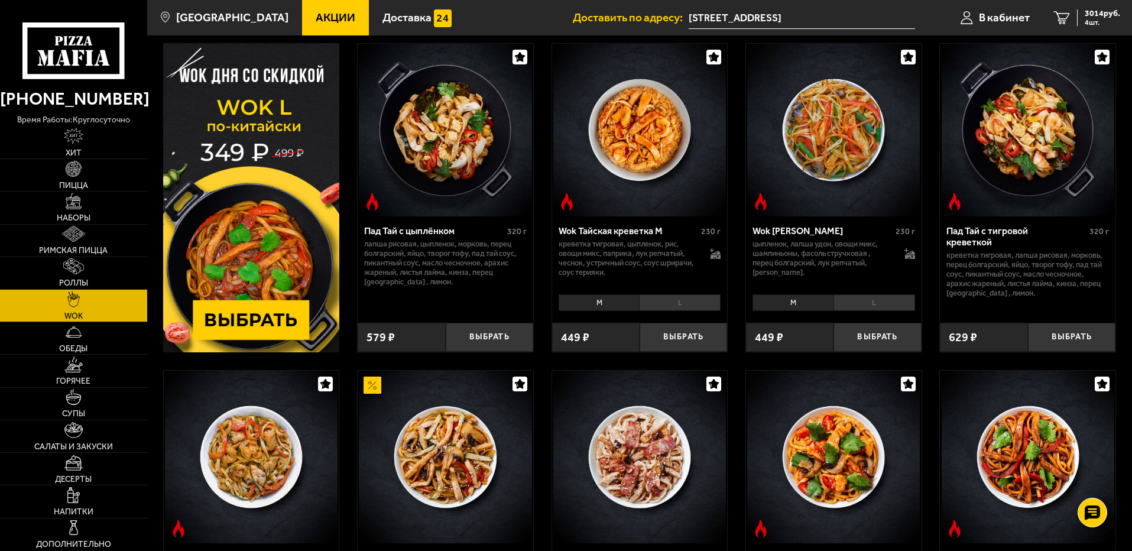
scroll to position [59, 0]
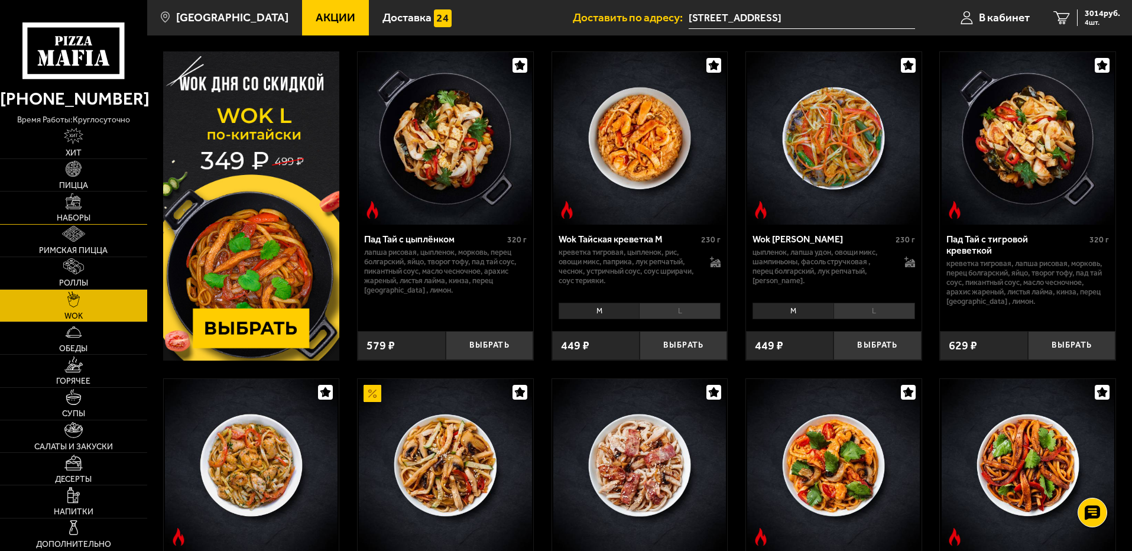
click at [69, 216] on span "Наборы" at bounding box center [74, 218] width 34 height 8
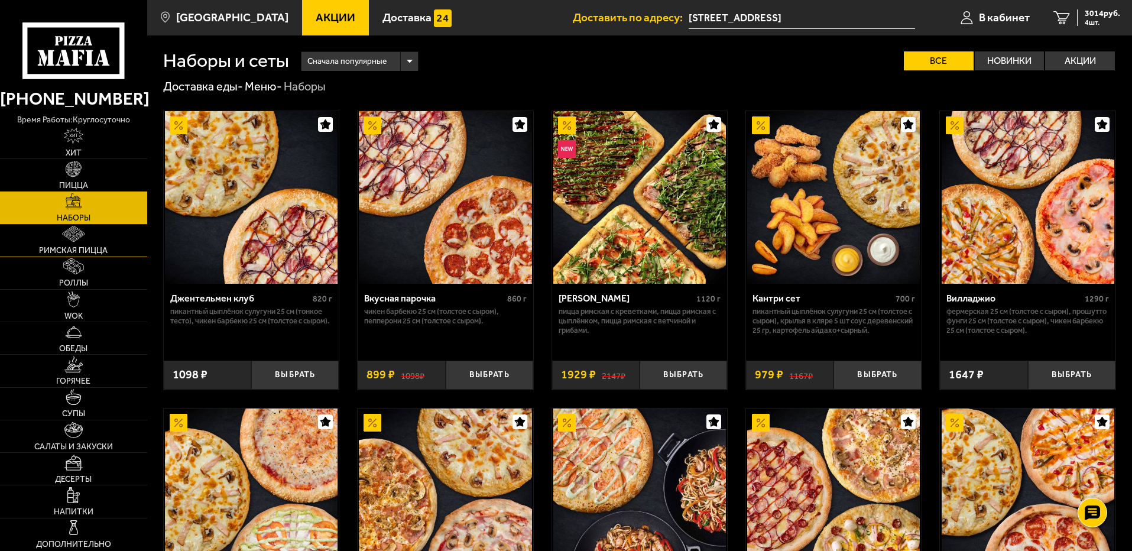
click at [86, 243] on link "Римская пицца" at bounding box center [73, 241] width 147 height 32
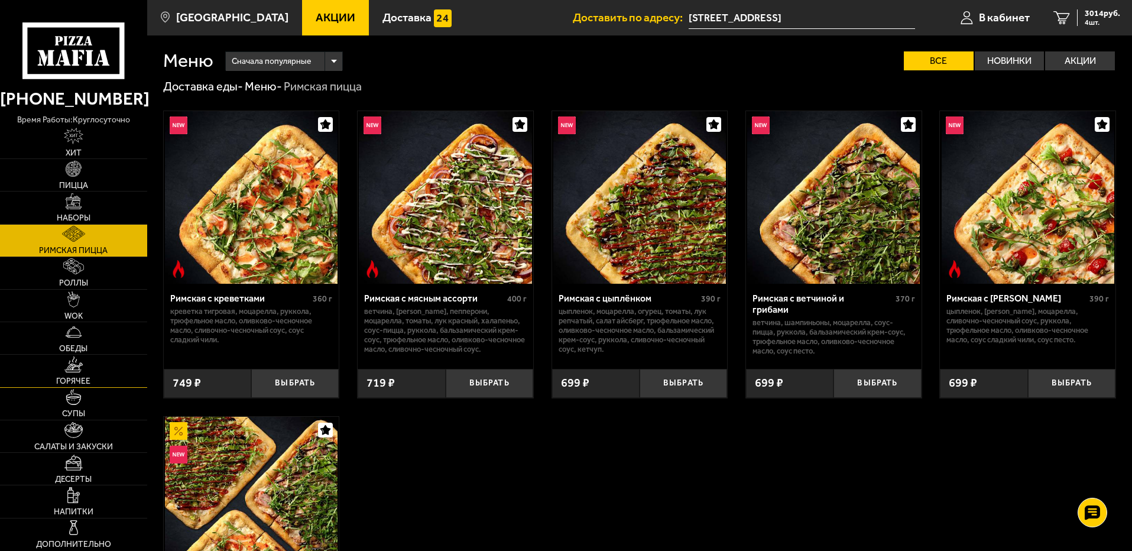
click at [86, 368] on link "Горячее" at bounding box center [73, 371] width 147 height 32
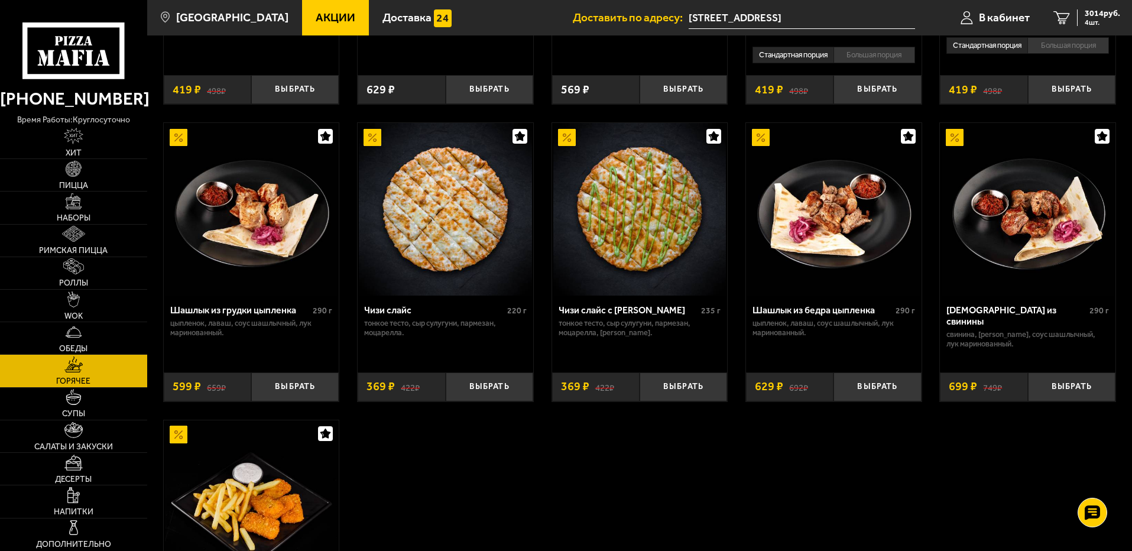
scroll to position [650, 0]
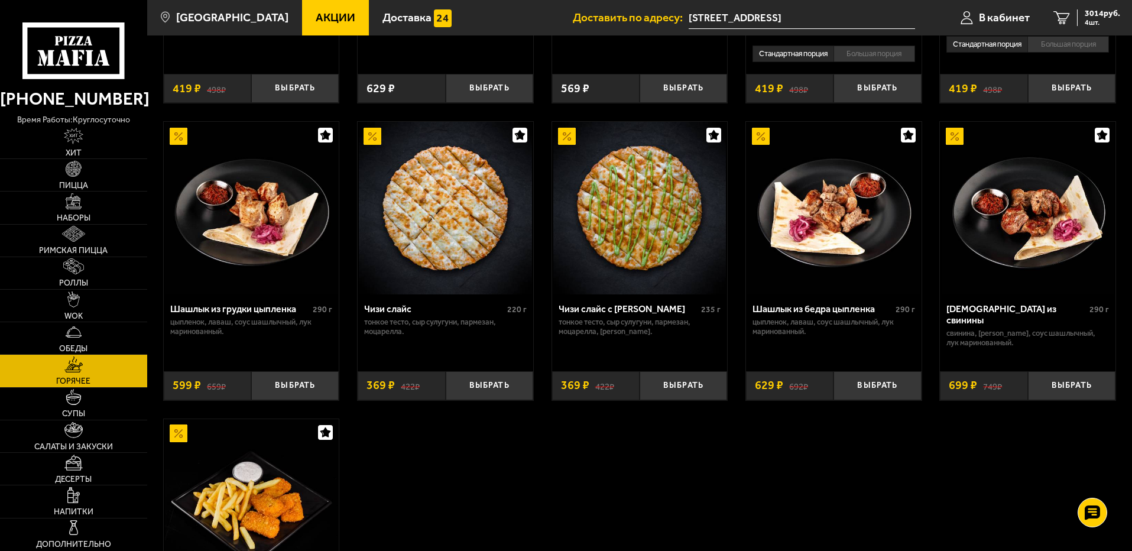
click at [584, 480] on div "Пад Тай с цыплёнком 320 г лапша рисовая, цыпленок, морковь, перец болгарский, я…" at bounding box center [639, 79] width 984 height 1269
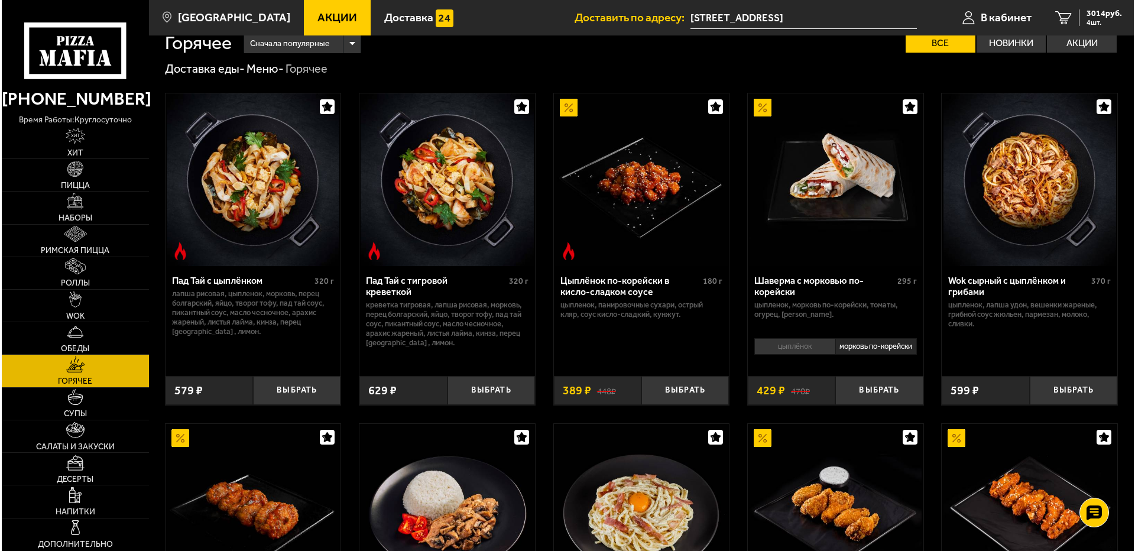
scroll to position [0, 0]
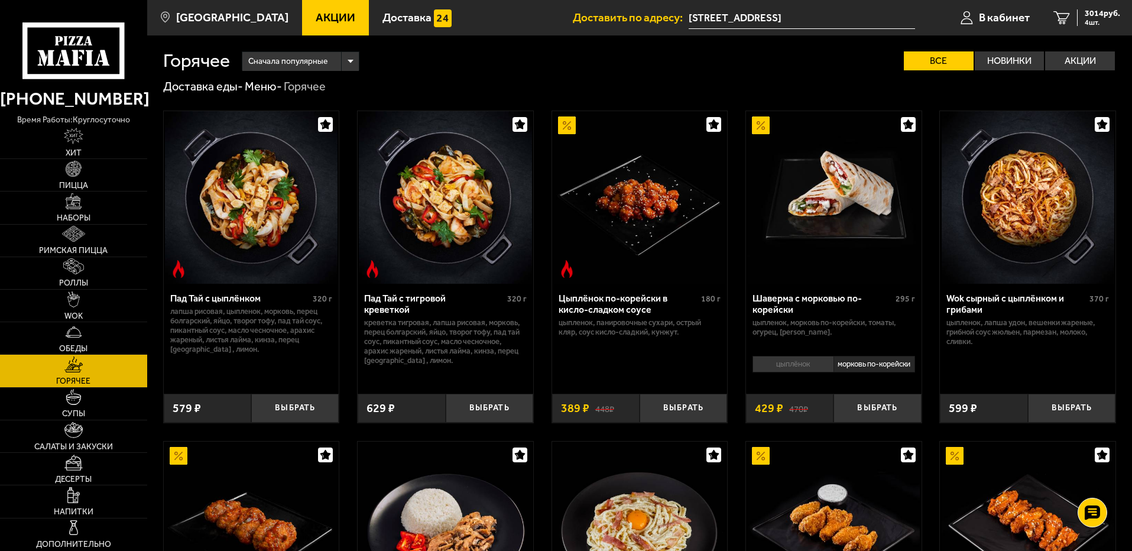
click at [1054, 411] on button "Выбрать" at bounding box center [1071, 408] width 87 height 29
click at [1008, 12] on span "В кабинет" at bounding box center [1004, 17] width 51 height 11
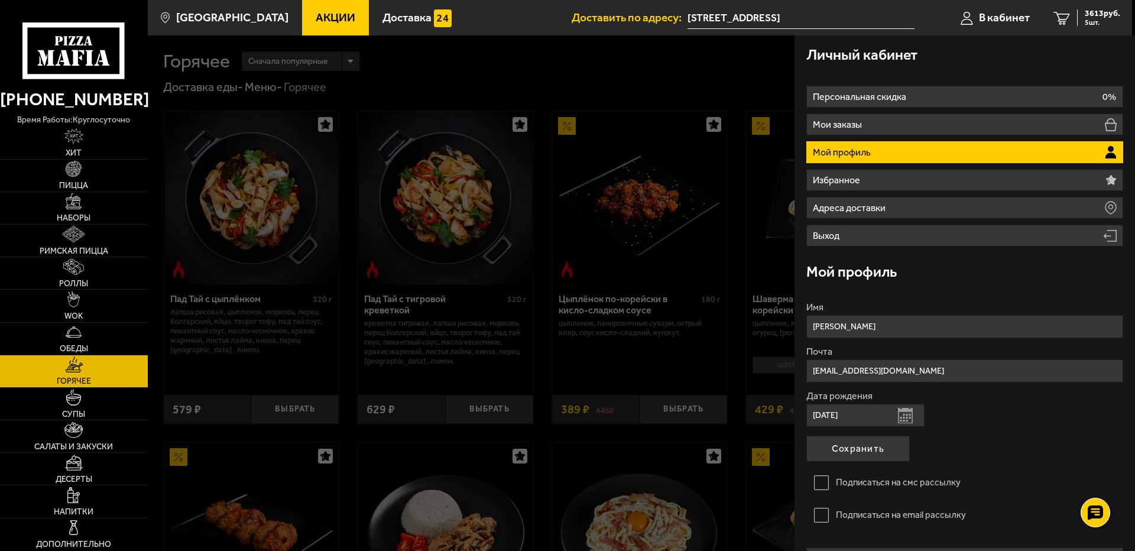
click at [841, 148] on p "Мой профиль" at bounding box center [843, 152] width 61 height 9
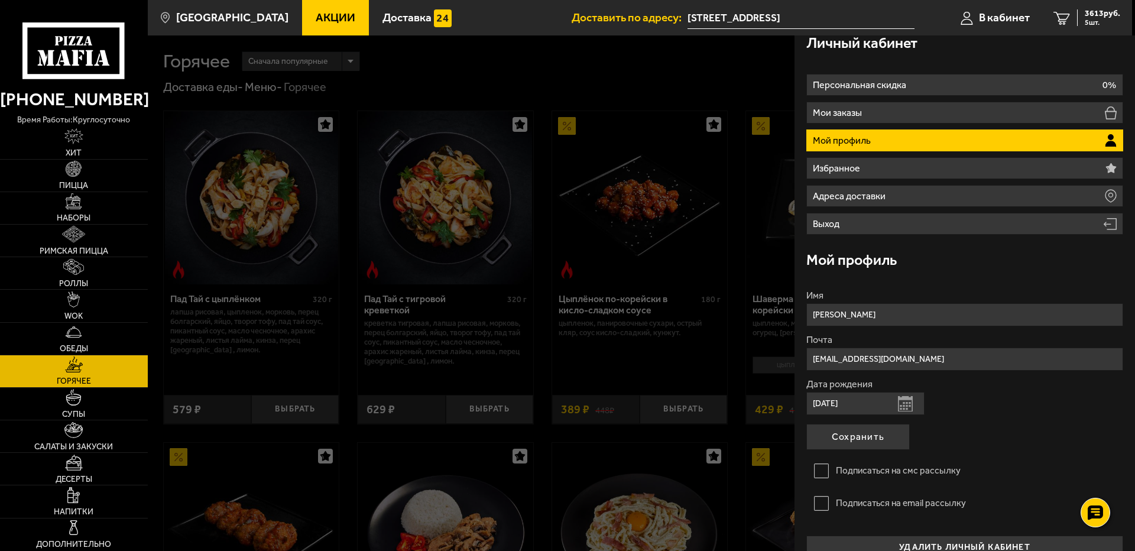
scroll to position [32, 0]
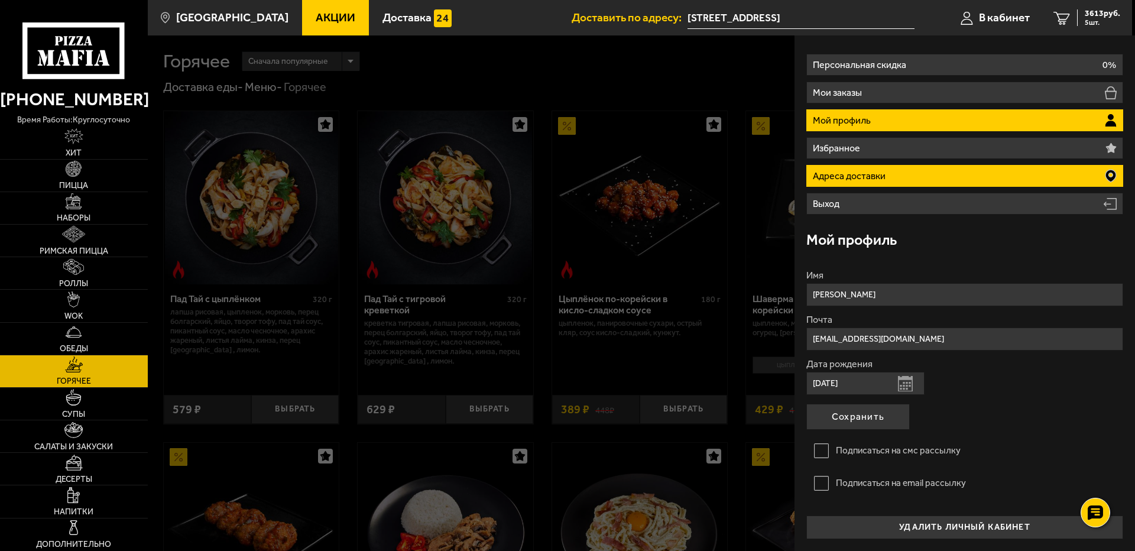
click at [897, 171] on li "Адреса доставки" at bounding box center [964, 176] width 317 height 22
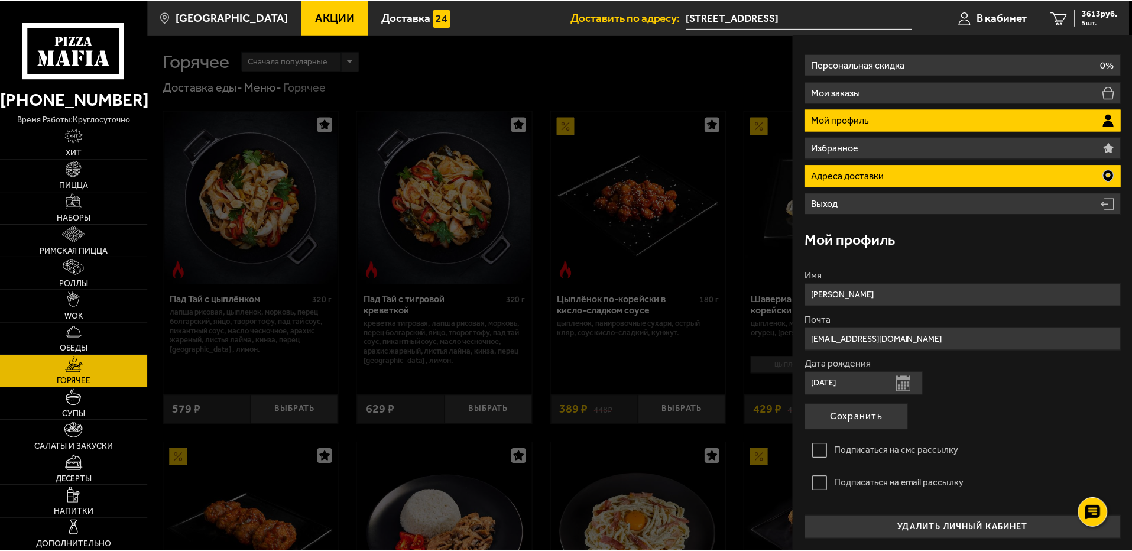
scroll to position [0, 0]
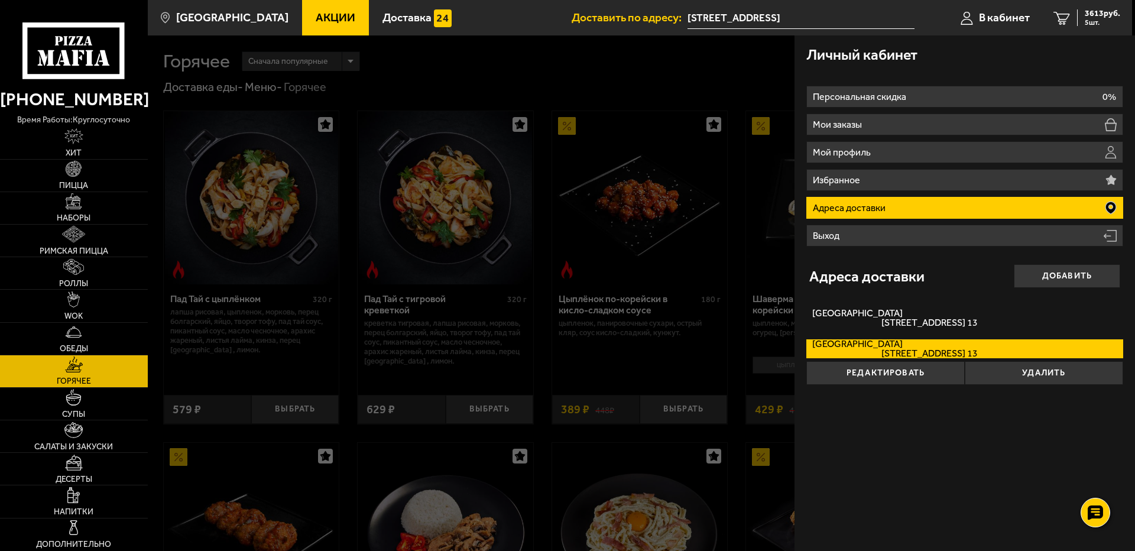
click at [672, 187] on div at bounding box center [715, 310] width 1135 height 551
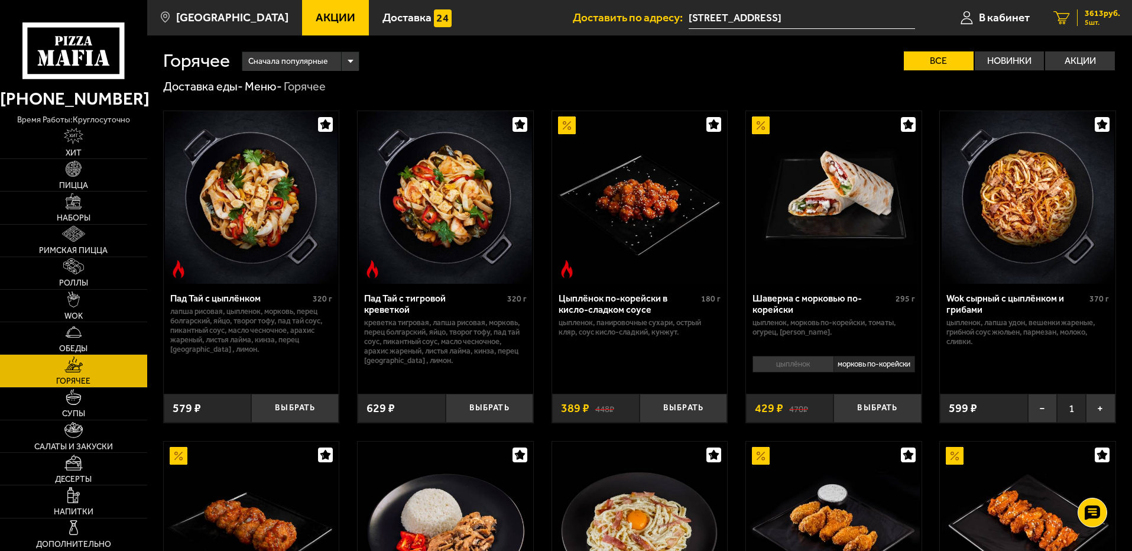
click at [1080, 9] on div "3613 руб. 5 шт." at bounding box center [1098, 17] width 43 height 17
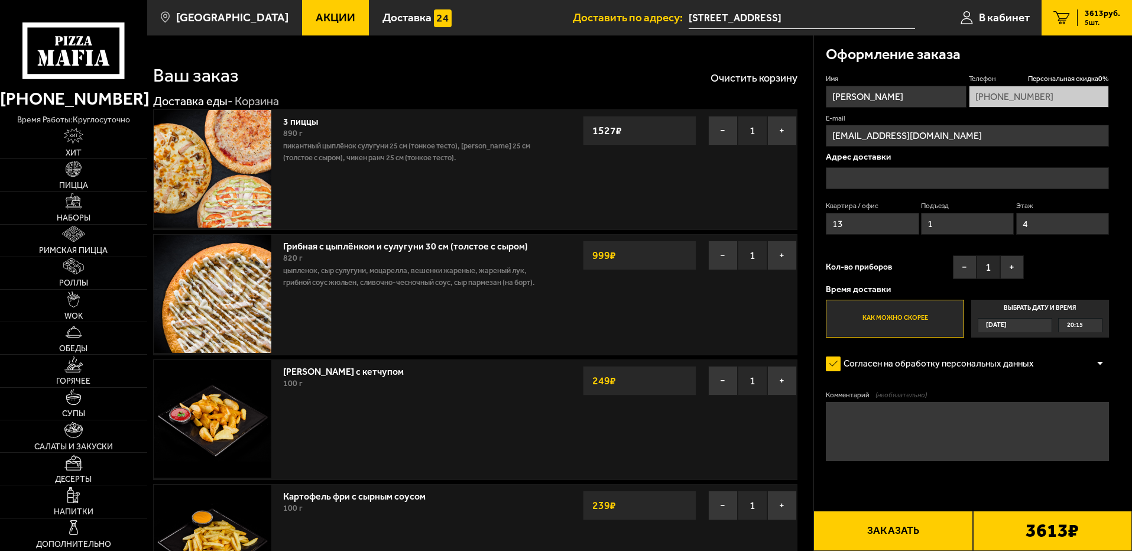
type input "[STREET_ADDRESS]"
click at [1012, 270] on button "+" at bounding box center [1012, 267] width 24 height 24
click at [961, 262] on button "−" at bounding box center [965, 267] width 24 height 24
click at [875, 533] on button "Заказать" at bounding box center [892, 531] width 159 height 40
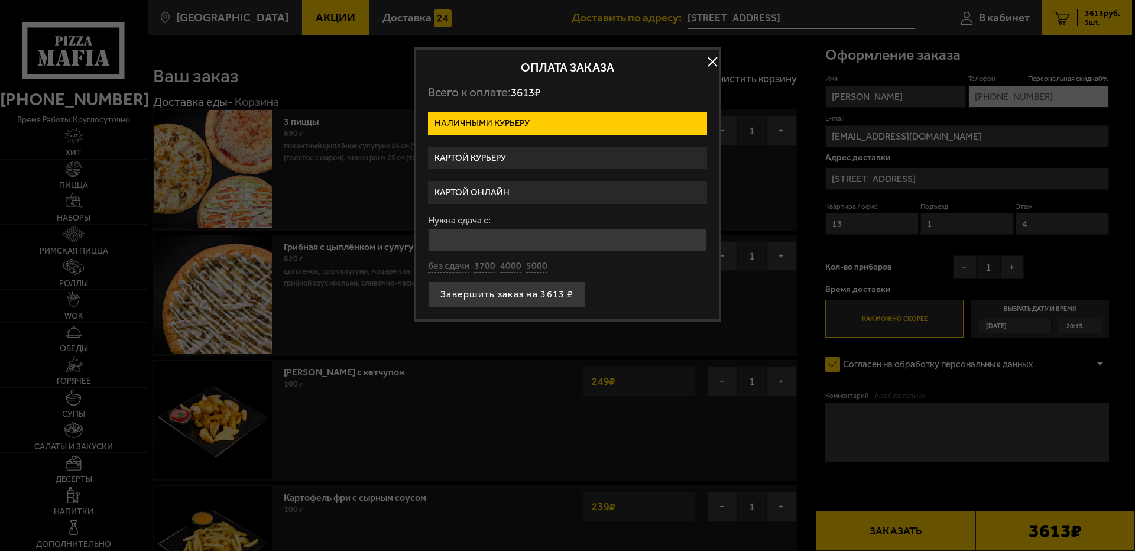
click at [477, 191] on label "Картой онлайн" at bounding box center [567, 192] width 279 height 23
click at [0, 0] on input "Картой онлайн" at bounding box center [0, 0] width 0 height 0
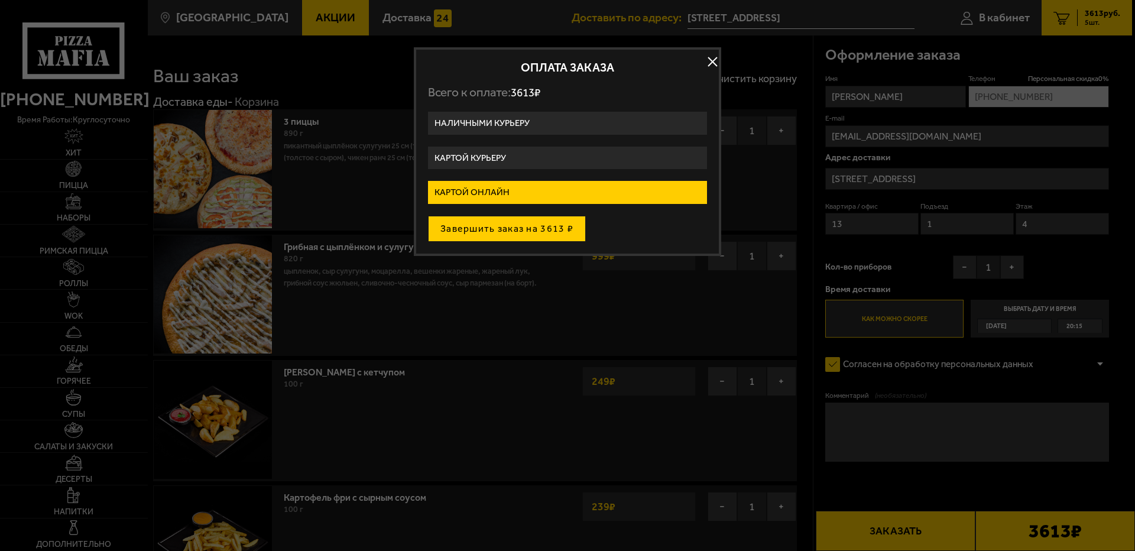
click at [509, 228] on button "Завершить заказ на 3613 ₽" at bounding box center [507, 229] width 158 height 26
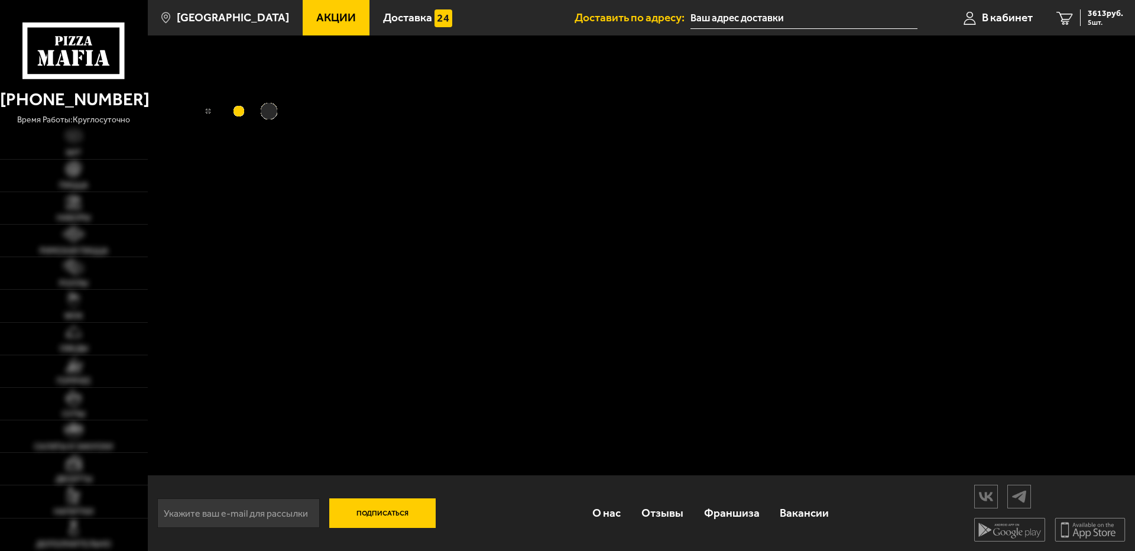
type input "[STREET_ADDRESS]"
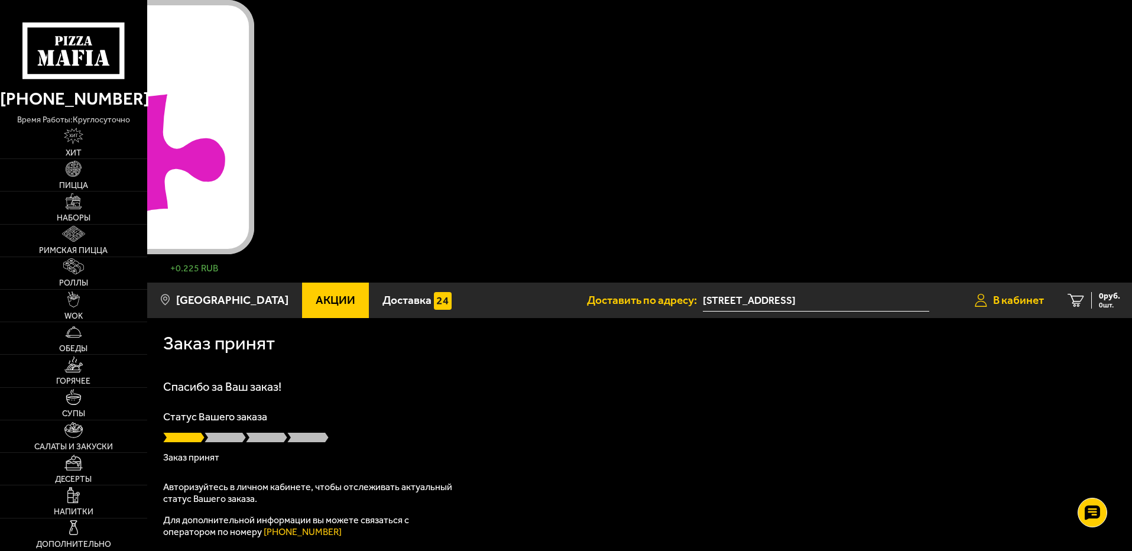
click at [254, 16] on div "Новое задание доступно для выполнения! Поставьте лайк в Telegram / +0.225 RUB В…" at bounding box center [127, 141] width 254 height 282
click at [254, 282] on div at bounding box center [127, 282] width 254 height 0
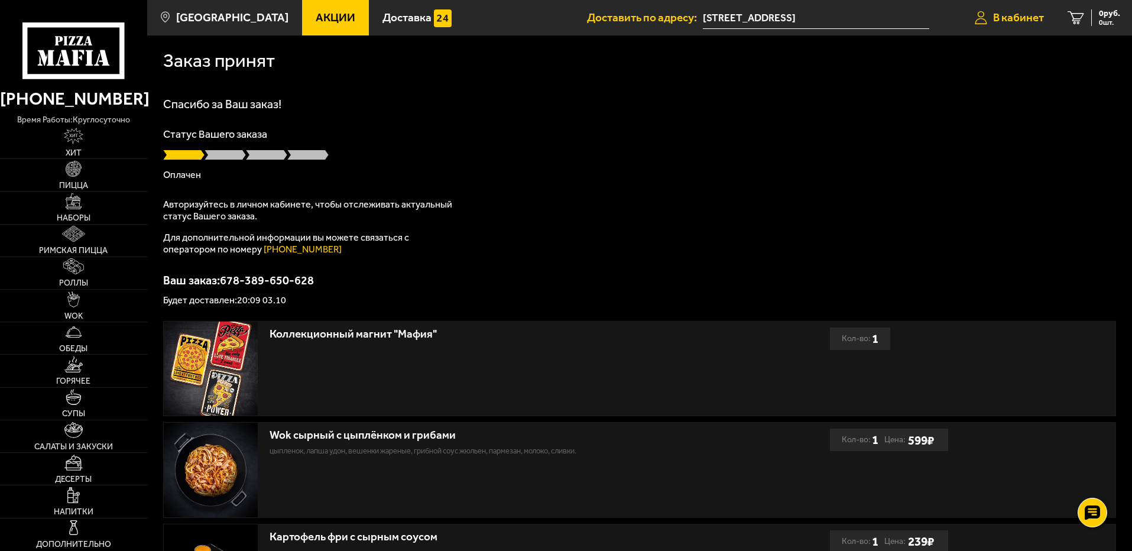
click at [1006, 18] on span "В кабинет" at bounding box center [1018, 17] width 51 height 11
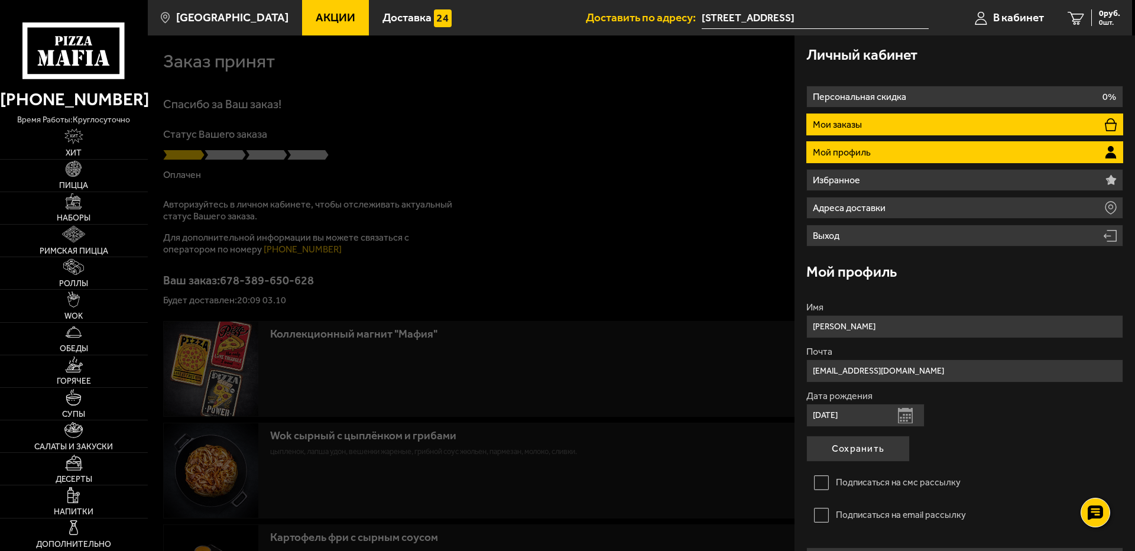
click at [902, 128] on li "Мои заказы" at bounding box center [964, 124] width 317 height 22
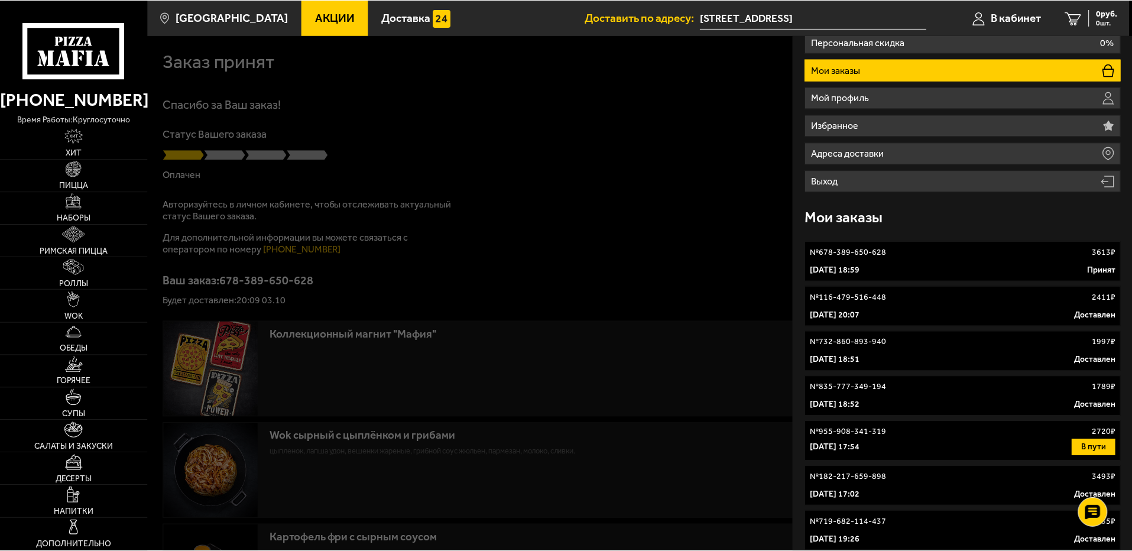
scroll to position [59, 0]
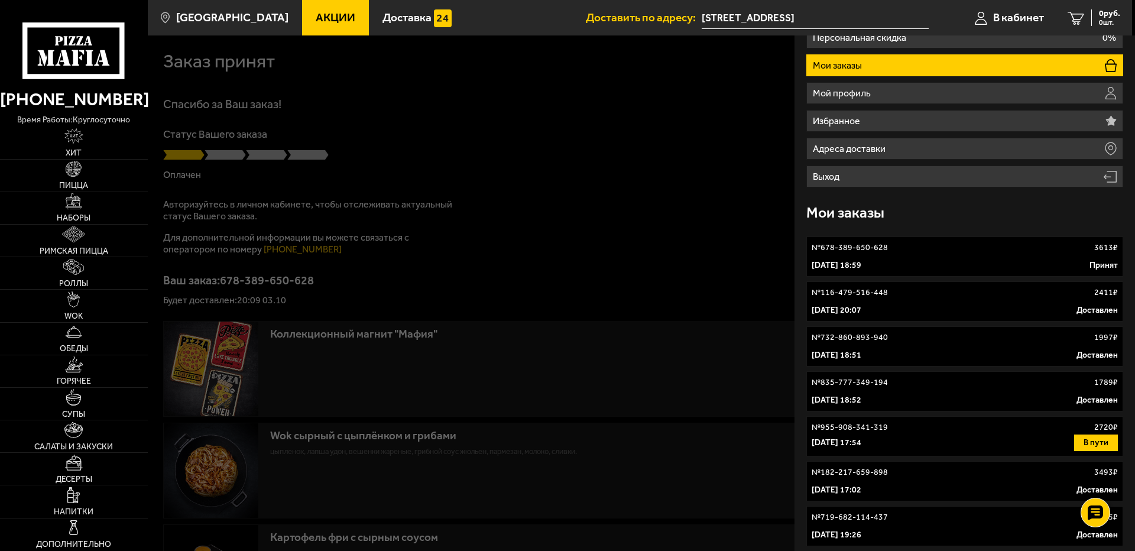
click at [943, 441] on div "11 января 2025 г. 17:54 В пути" at bounding box center [964, 442] width 306 height 17
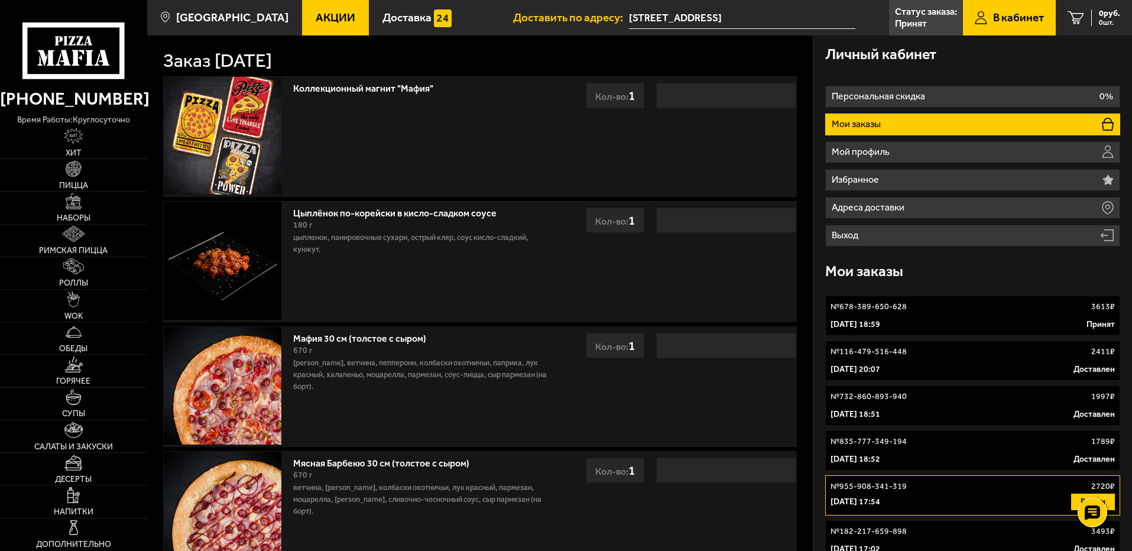
click at [476, 298] on div "Цыплёнок по-корейски в кисло-сладком соусе 180 г цыпленок, панировочные сухари,…" at bounding box center [422, 261] width 270 height 119
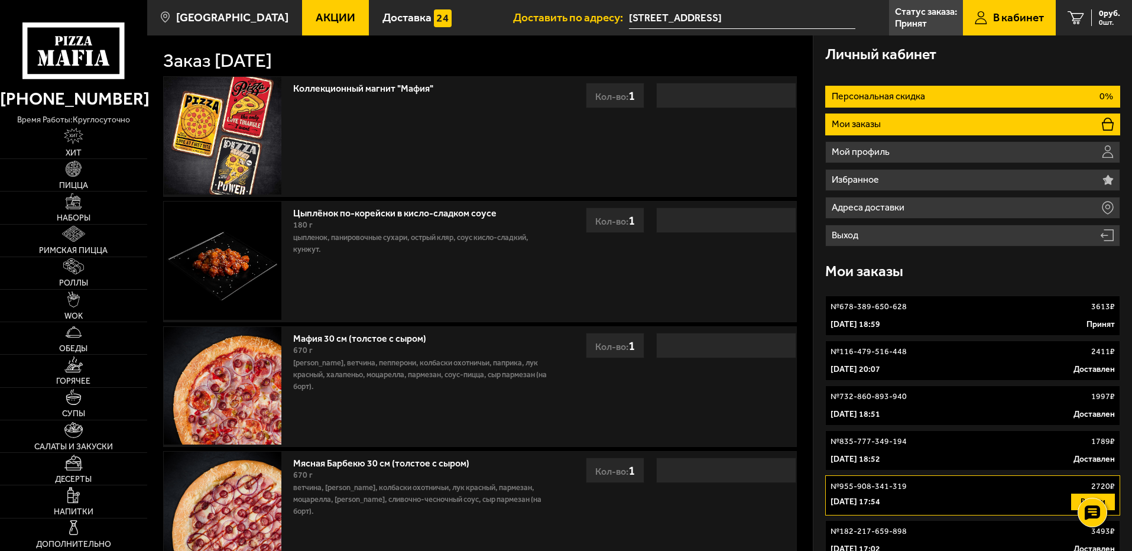
click at [899, 87] on li "Персональная скидка 0%" at bounding box center [972, 97] width 295 height 22
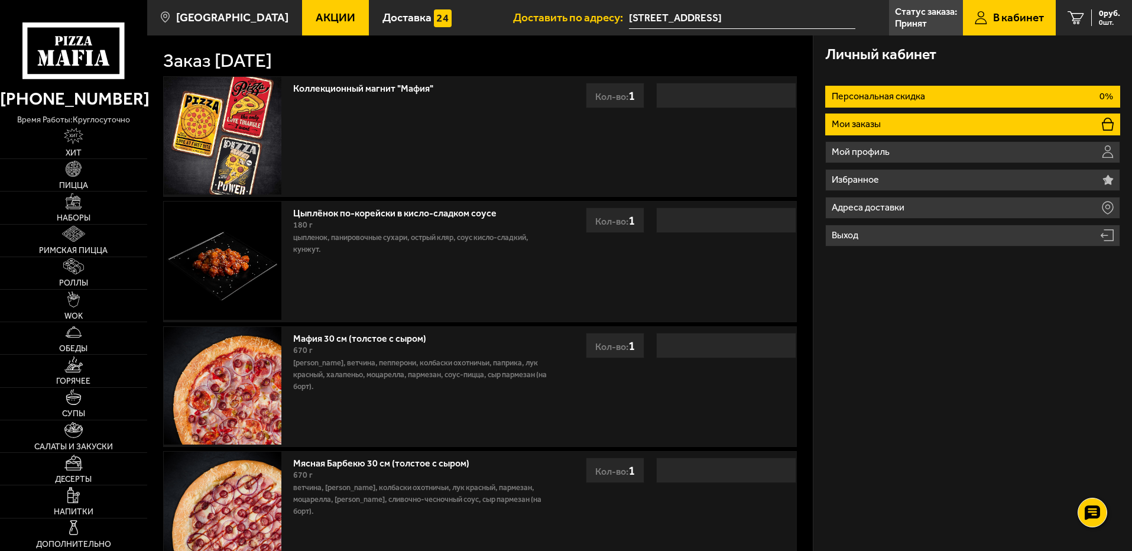
click at [882, 129] on li "Мои заказы" at bounding box center [972, 124] width 295 height 22
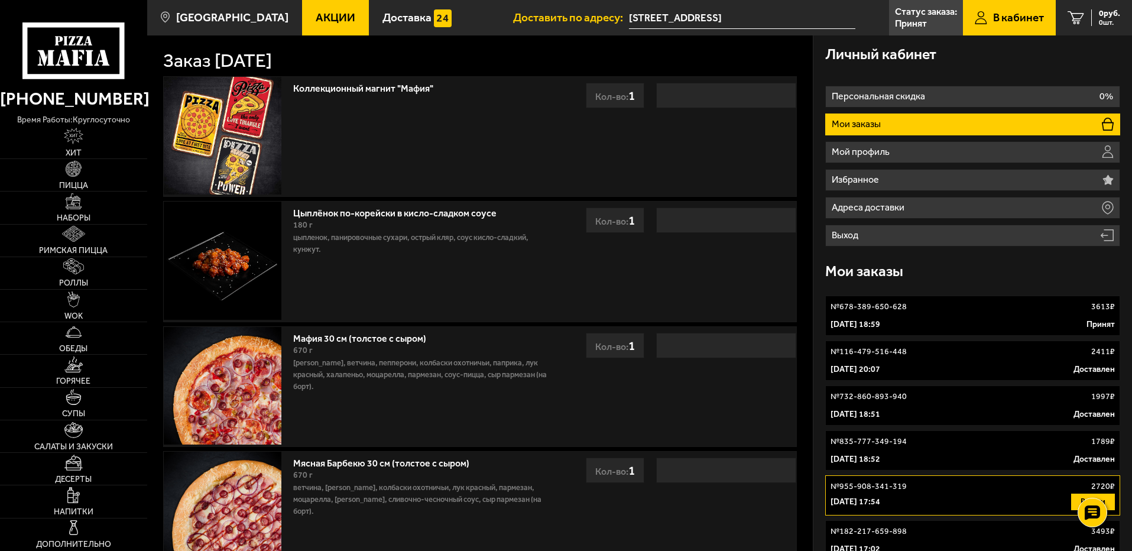
click at [857, 312] on p "№ 678-389-650-628" at bounding box center [868, 307] width 76 height 12
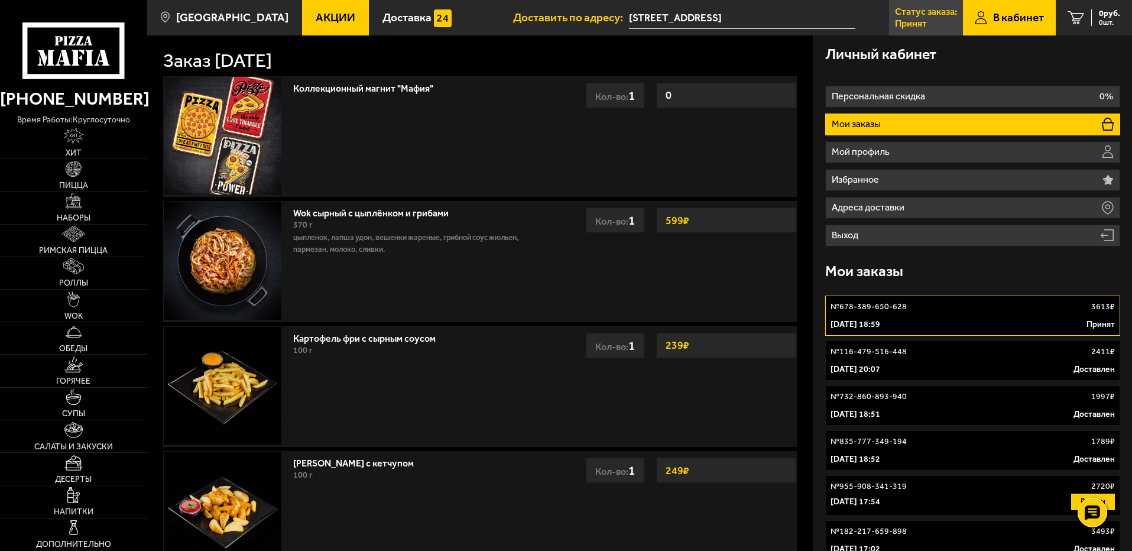
click at [927, 17] on p "Статус заказа:" at bounding box center [926, 11] width 62 height 9
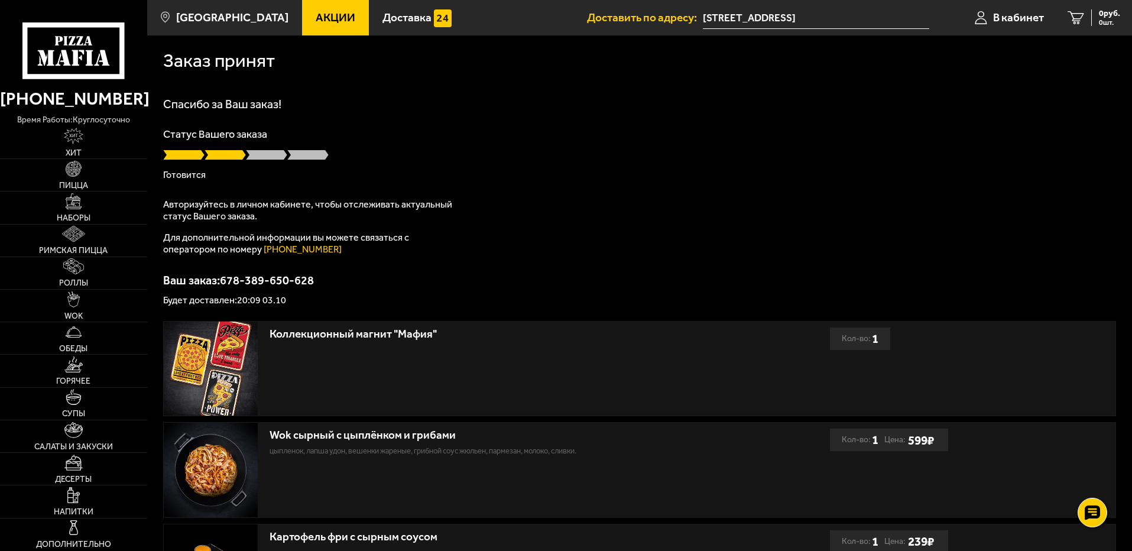
click at [636, 249] on div "Спасибо за Ваш заказ! Статус Вашего заказа Готовится Авторизуйтесь в личном каб…" at bounding box center [639, 201] width 953 height 207
click at [555, 275] on p "Ваш заказ: 678-389-650-628" at bounding box center [639, 280] width 953 height 12
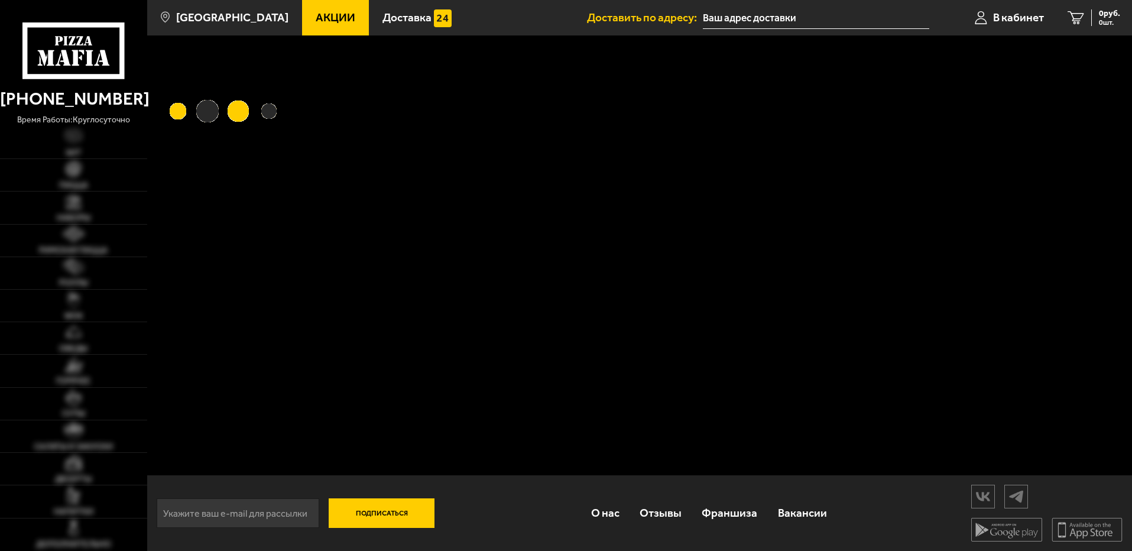
type input "[STREET_ADDRESS]"
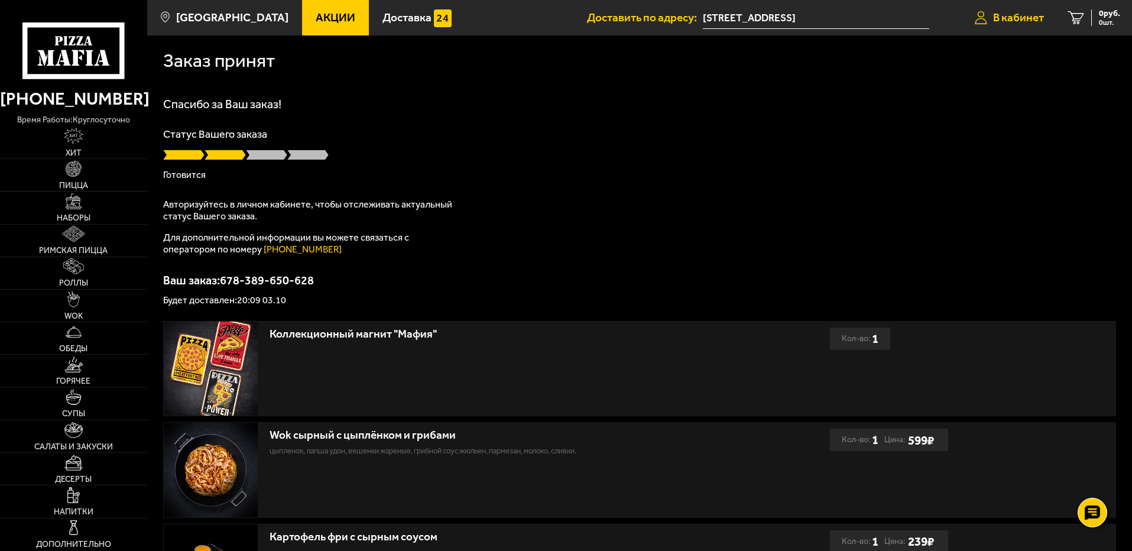
click at [1012, 18] on span "В кабинет" at bounding box center [1018, 17] width 51 height 11
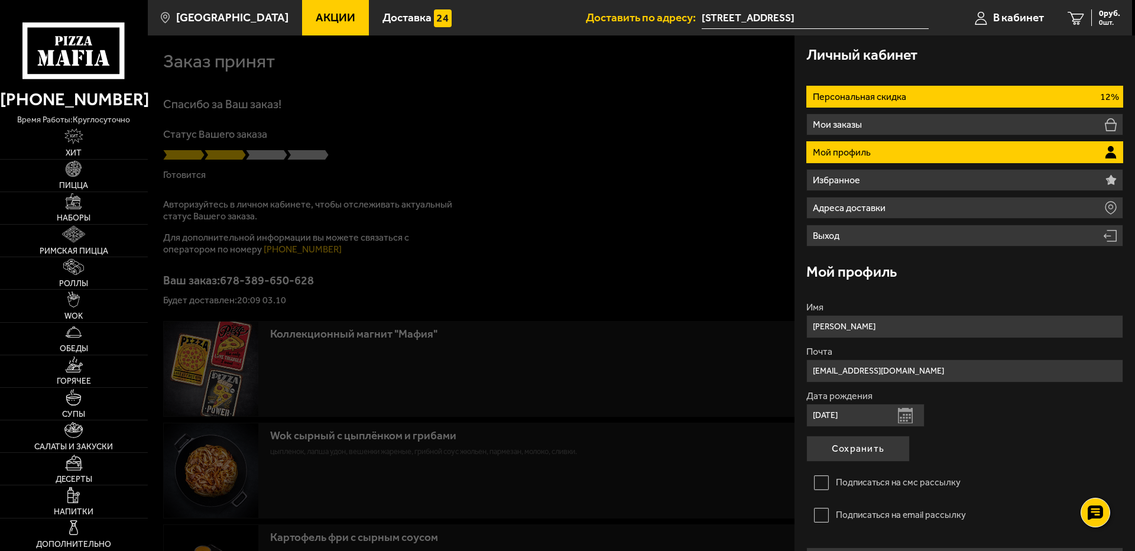
click at [915, 95] on li "Персональная скидка 12%" at bounding box center [964, 97] width 317 height 22
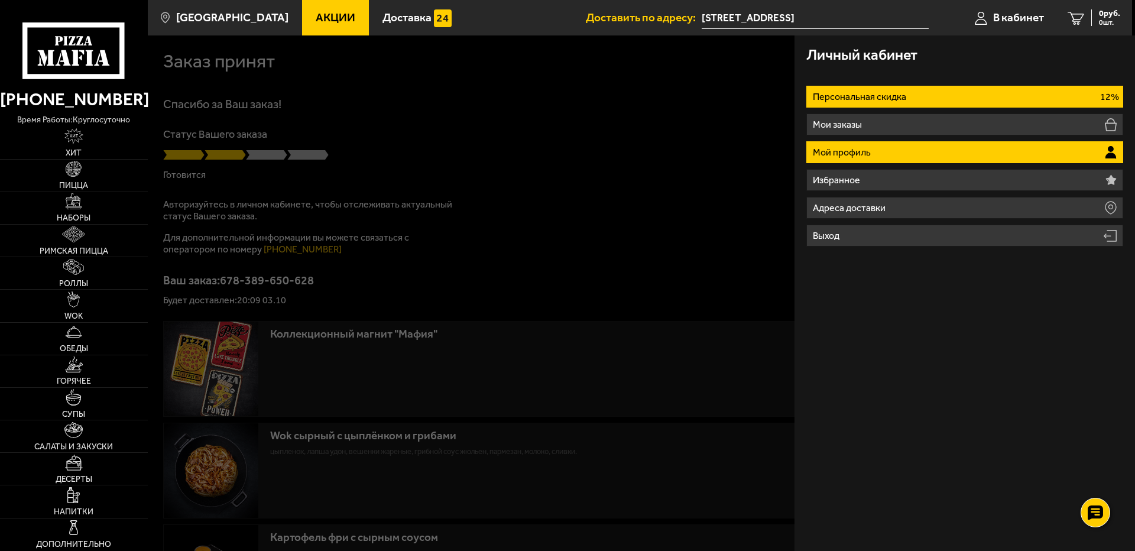
click at [876, 152] on li "Мой профиль" at bounding box center [964, 152] width 317 height 22
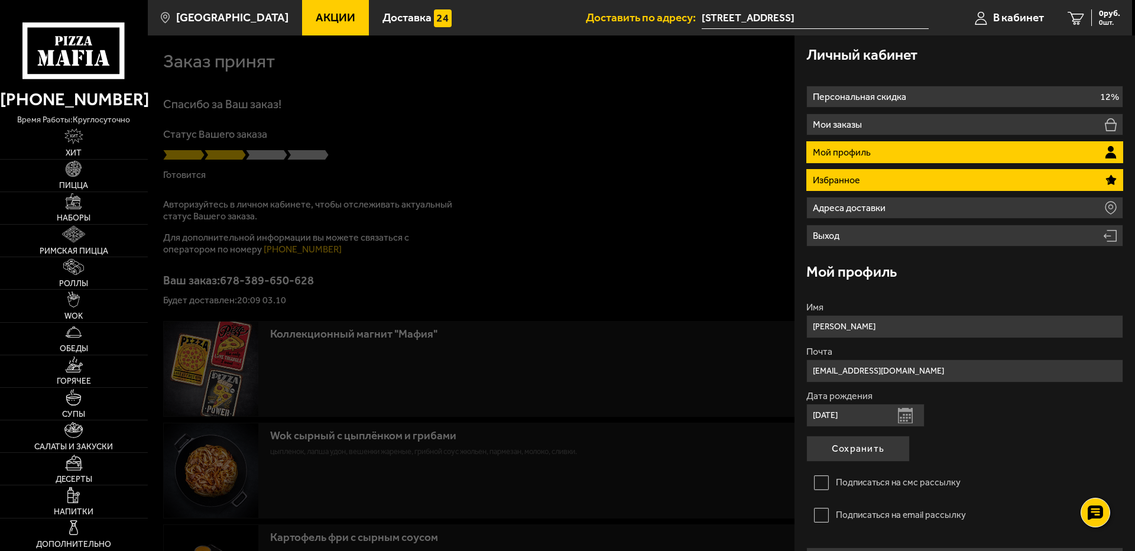
click at [874, 178] on li "Избранное" at bounding box center [964, 180] width 317 height 22
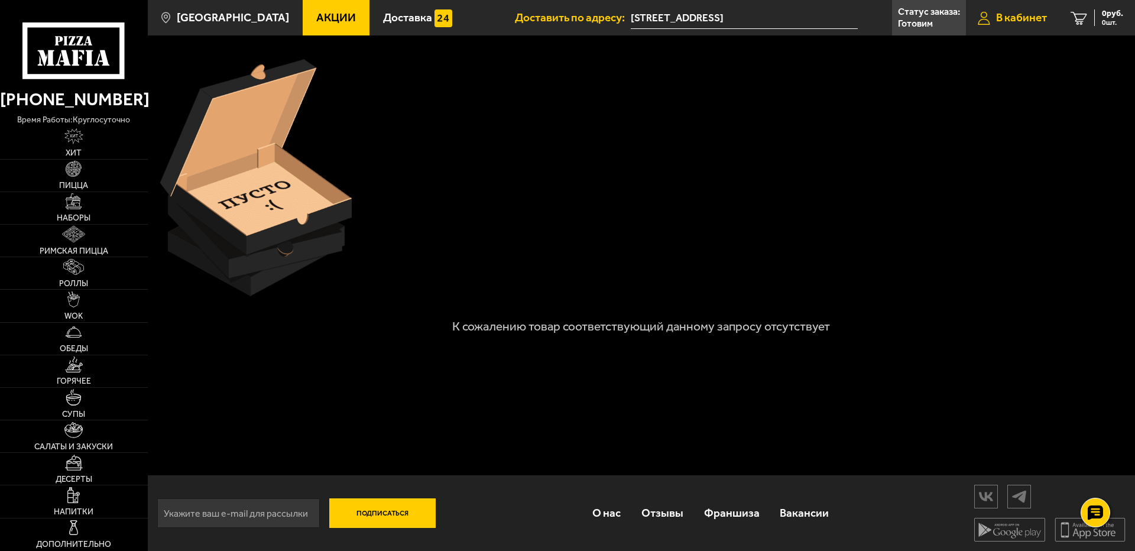
click at [1018, 17] on span "В кабинет" at bounding box center [1021, 17] width 51 height 11
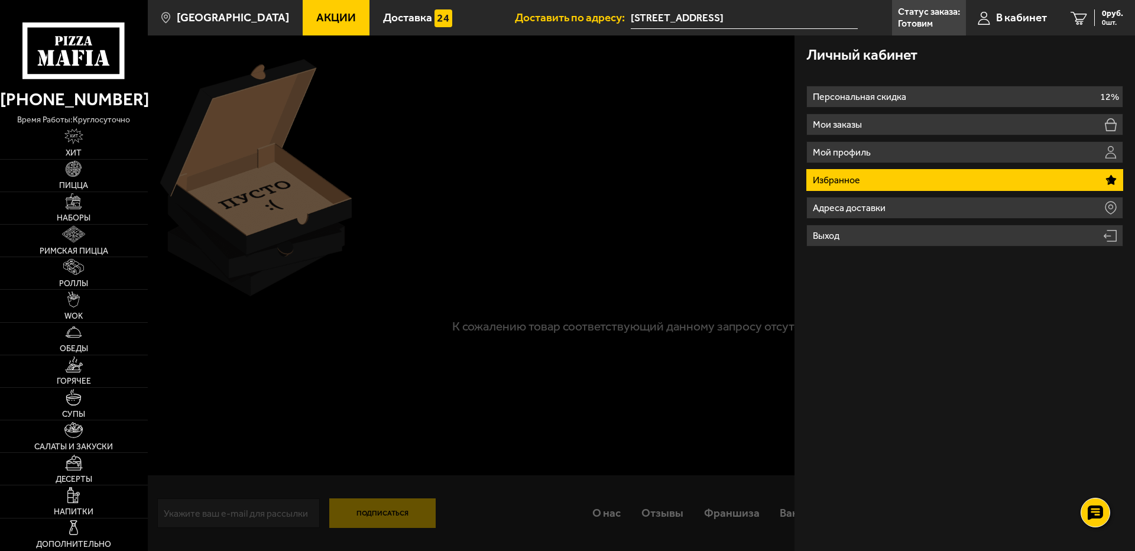
click at [935, 109] on ul "Персональная скидка 12% Мои заказы Мой профиль Избранное Адреса доставки Выход" at bounding box center [964, 166] width 317 height 161
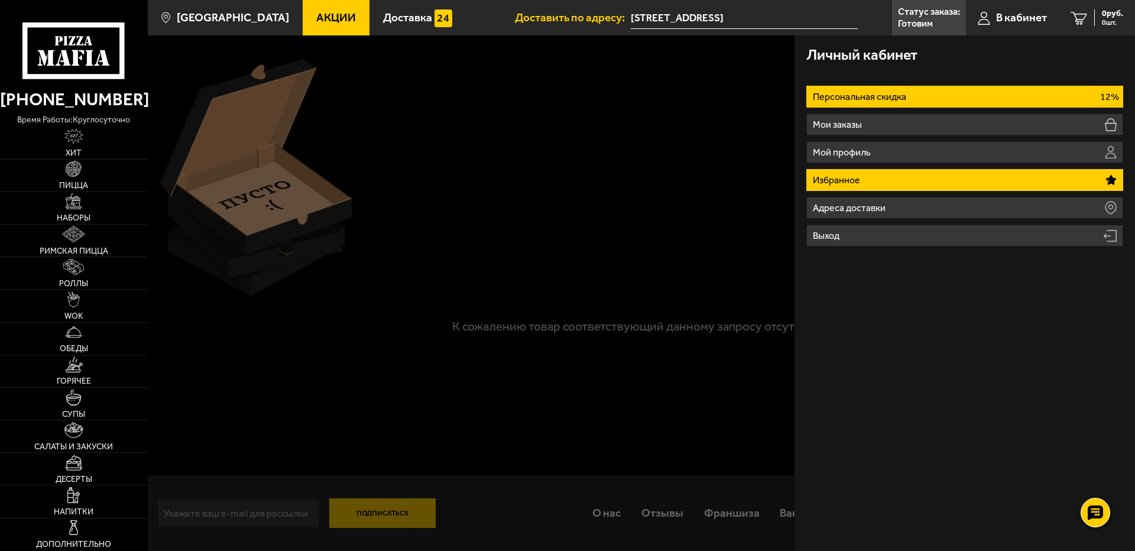
click at [936, 100] on li "Персональная скидка 12%" at bounding box center [964, 97] width 317 height 22
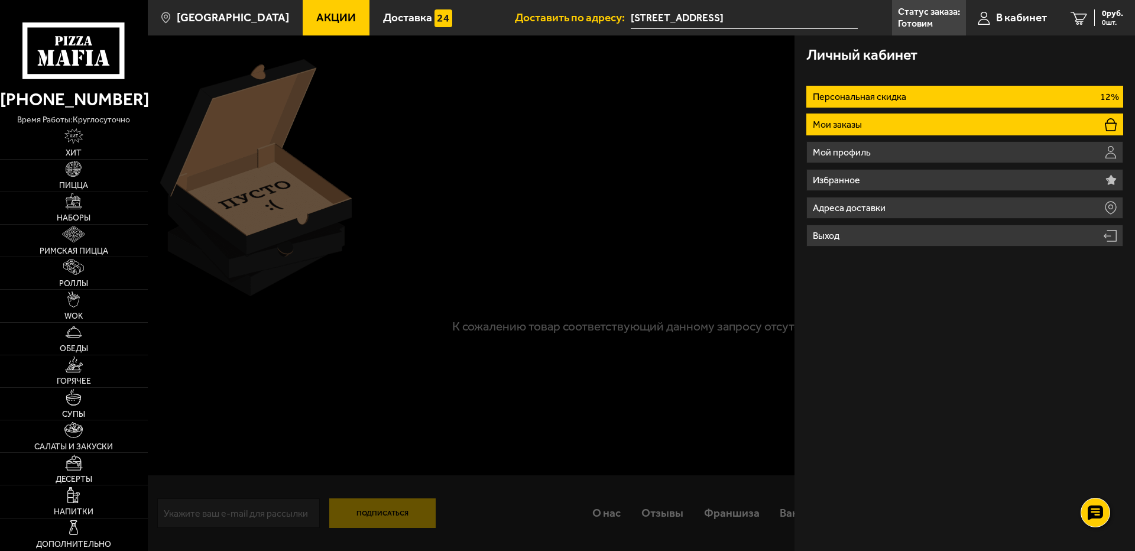
click at [852, 127] on p "Мои заказы" at bounding box center [839, 124] width 52 height 9
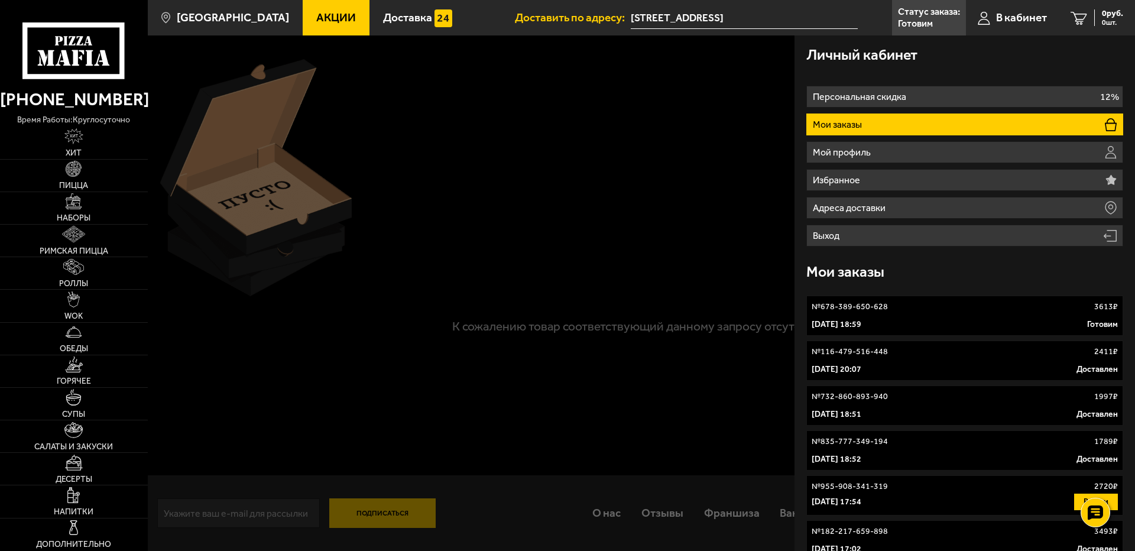
click at [908, 307] on div "№ 678-389-650-628 3613 ₽" at bounding box center [964, 307] width 306 height 12
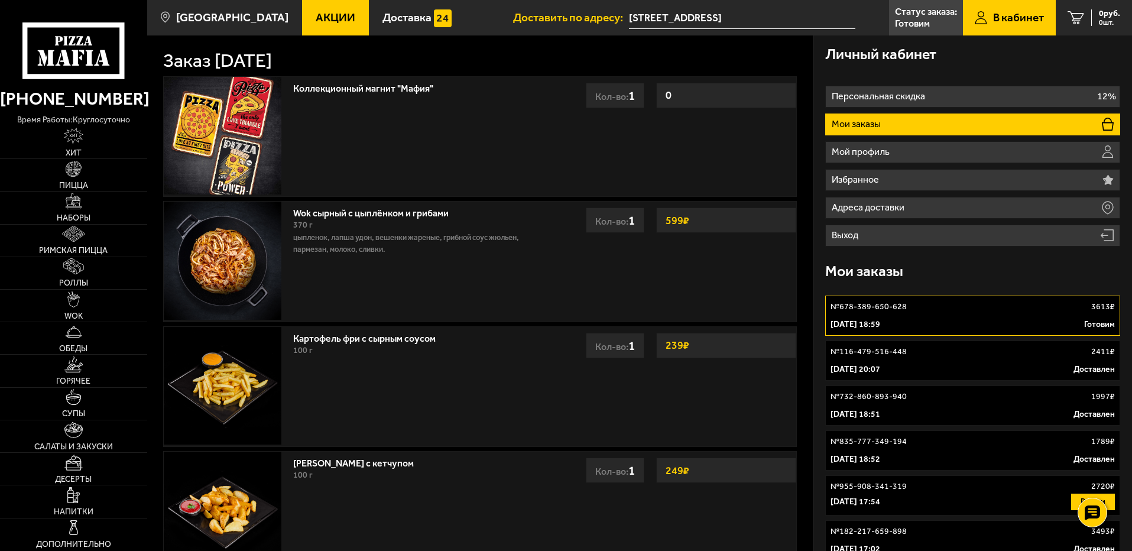
click at [379, 280] on div "Wok сырный с цыплёнком и грибами 370 г цыпленок, лапша удон, вешенки жареные, г…" at bounding box center [422, 261] width 270 height 119
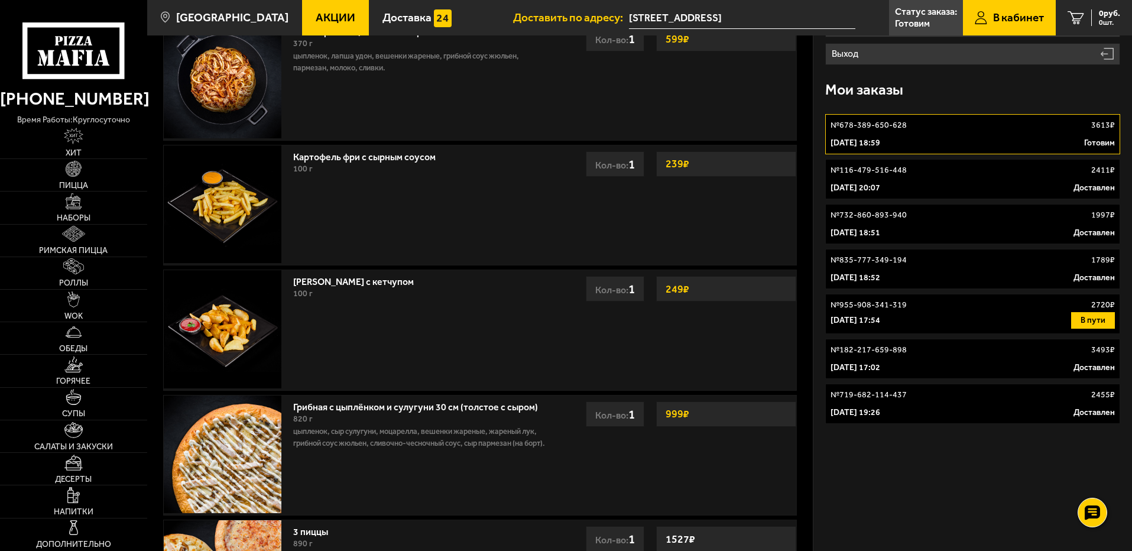
scroll to position [177, 0]
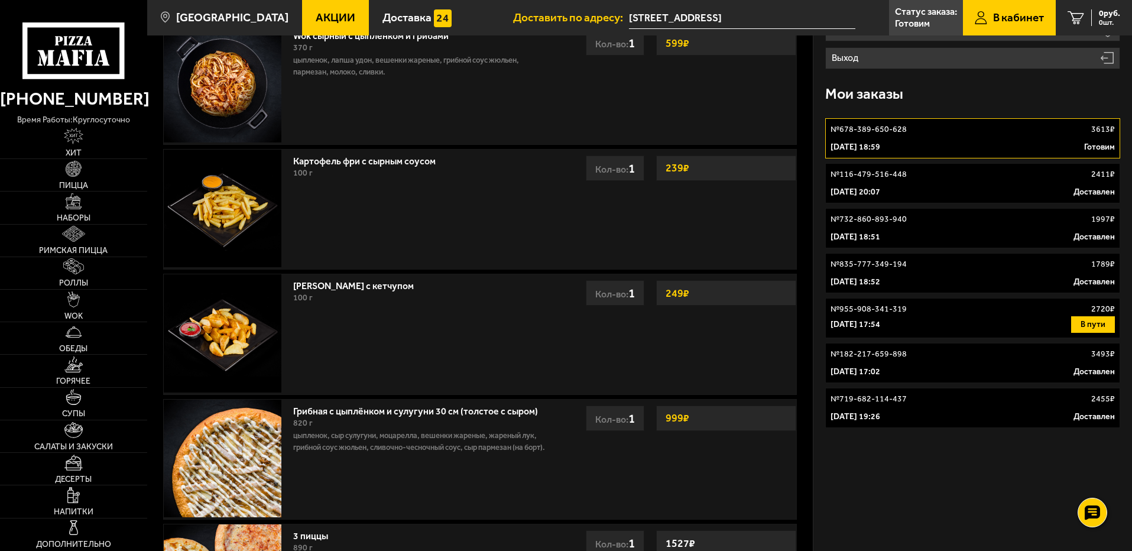
click at [931, 509] on div "Личный кабинет Персональная скидка 12% Мои заказы Мой профиль Избранное Адреса …" at bounding box center [972, 308] width 319 height 901
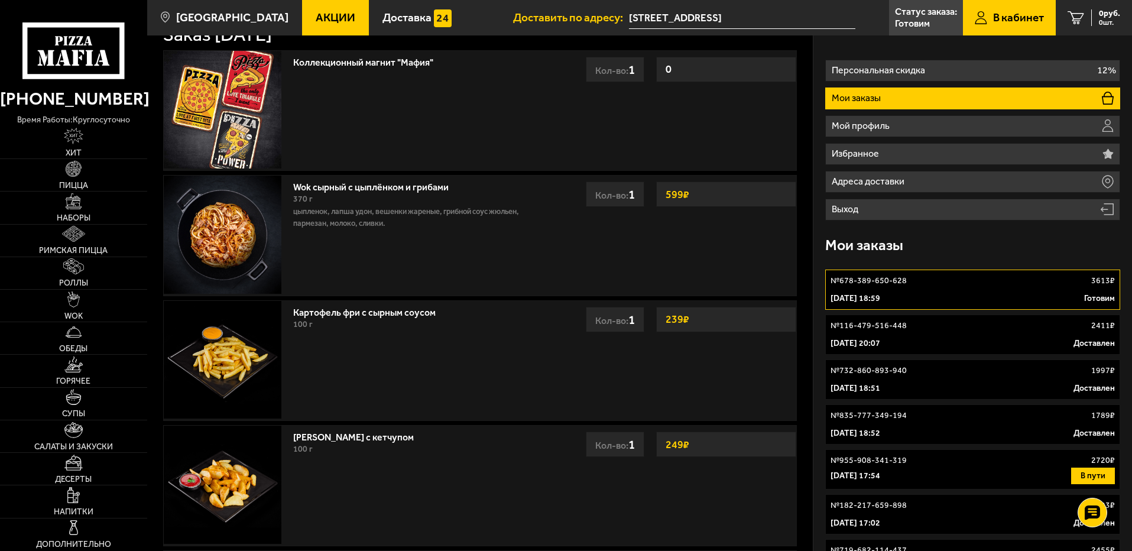
scroll to position [0, 0]
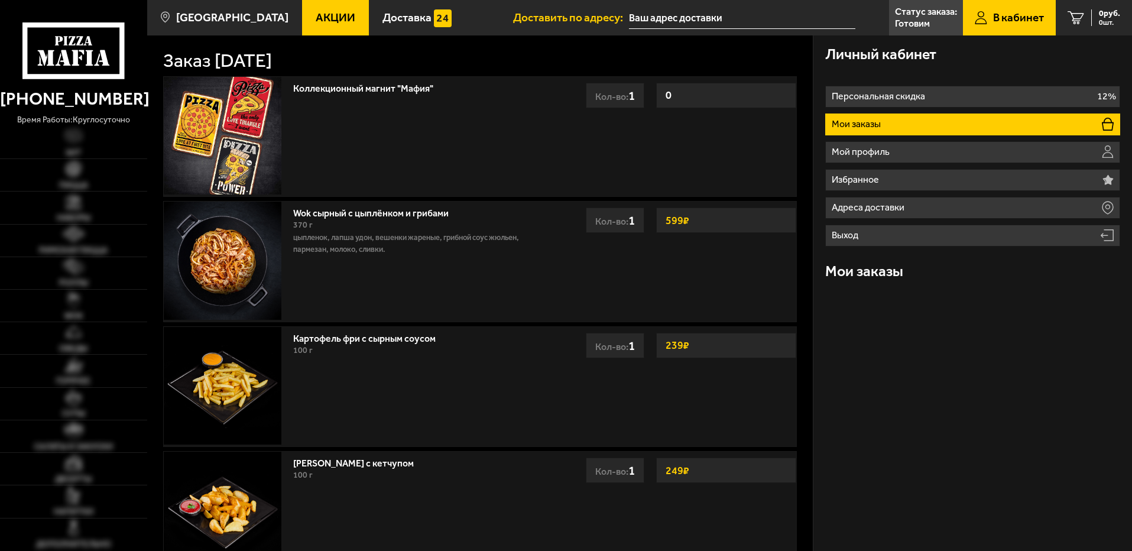
type input "[STREET_ADDRESS]"
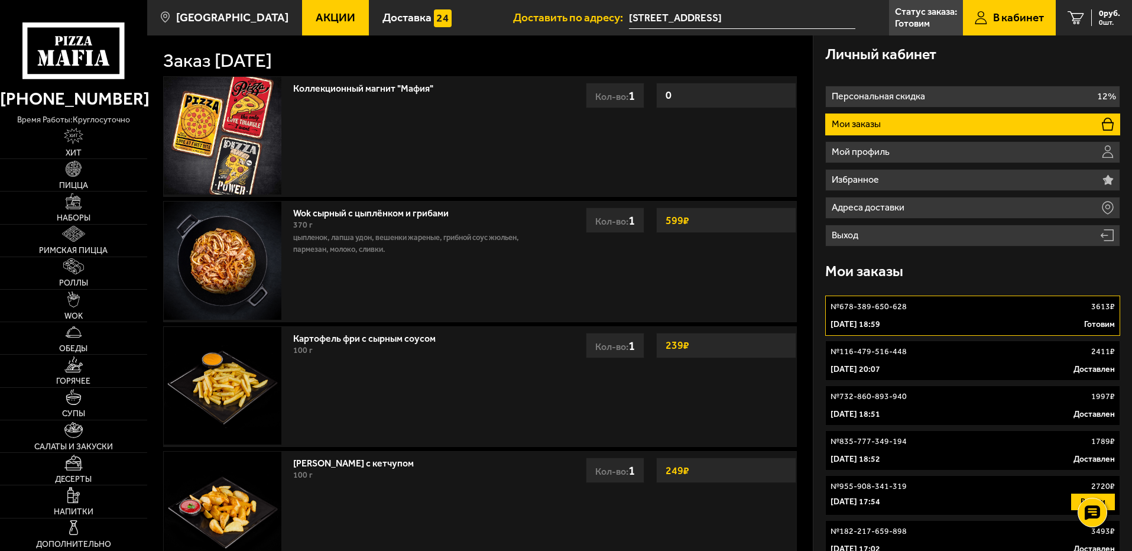
click at [908, 313] on link "№ 678-389-650-628 3613 ₽ [DATE] 18:59 Готовим" at bounding box center [972, 315] width 295 height 40
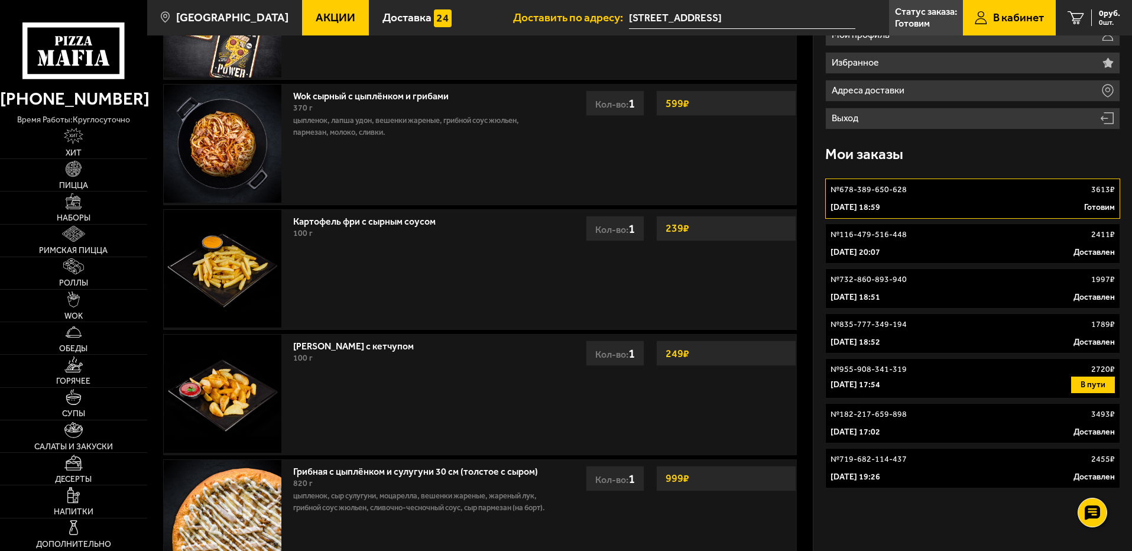
scroll to position [118, 0]
click at [917, 235] on div "№ 116-479-516-448 2411 ₽" at bounding box center [972, 234] width 284 height 12
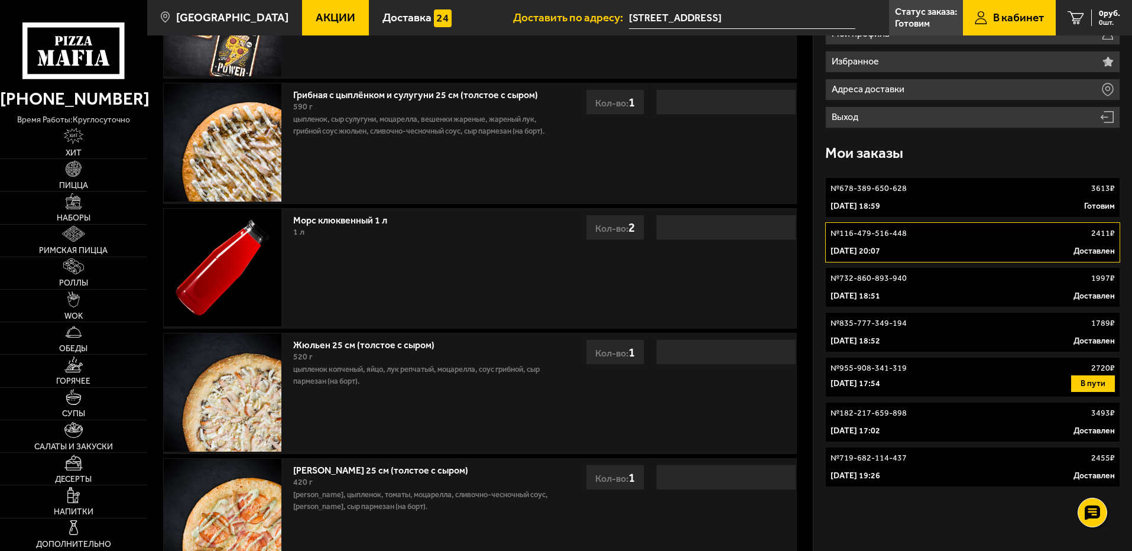
click at [936, 191] on div "№ 678-389-650-628 3613 ₽" at bounding box center [972, 189] width 284 height 12
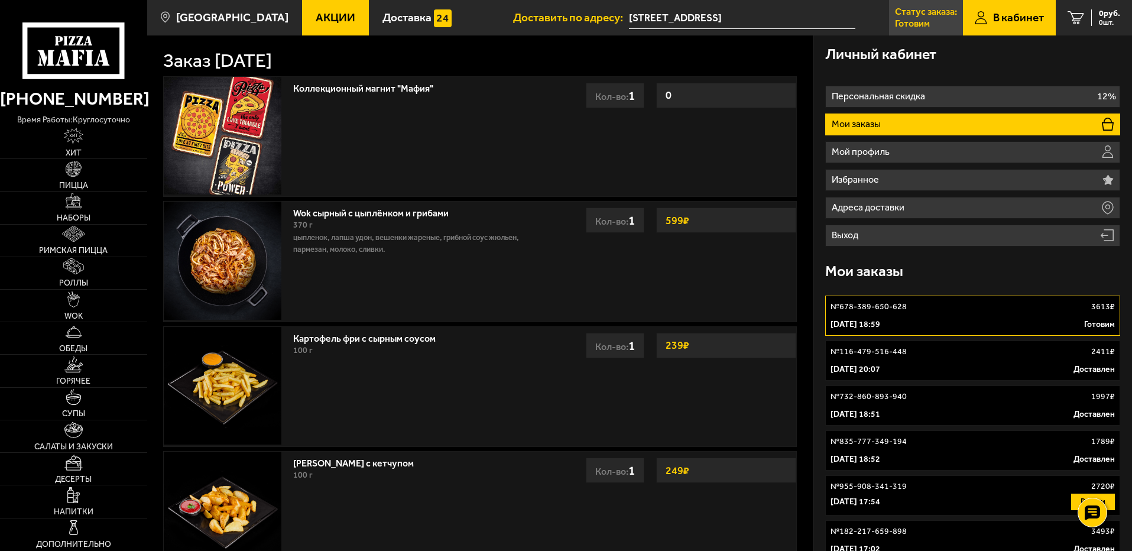
click at [925, 13] on p "Статус заказа:" at bounding box center [926, 11] width 62 height 9
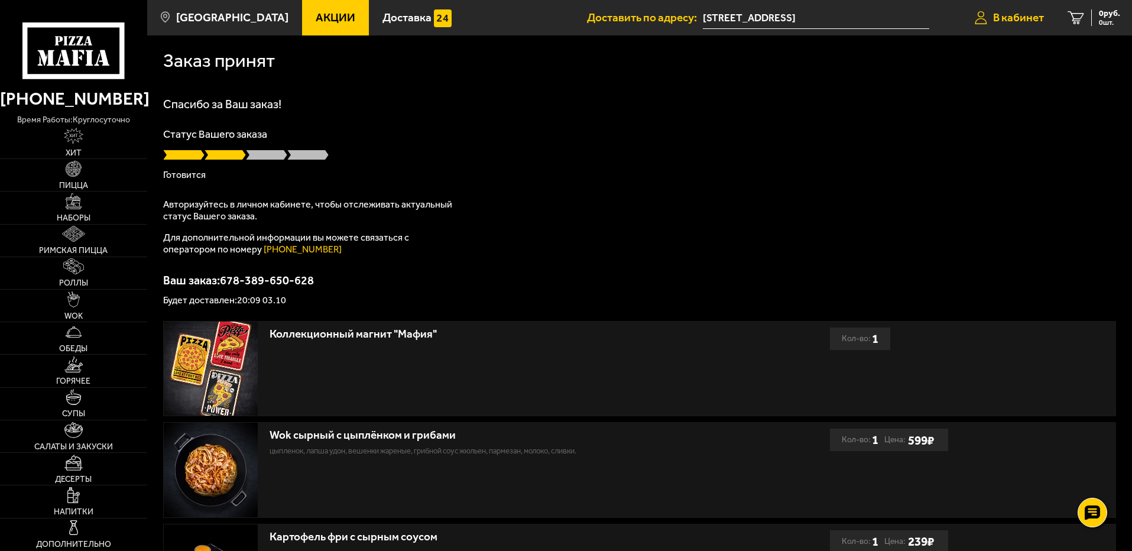
click at [1008, 21] on span "В кабинет" at bounding box center [1018, 17] width 51 height 11
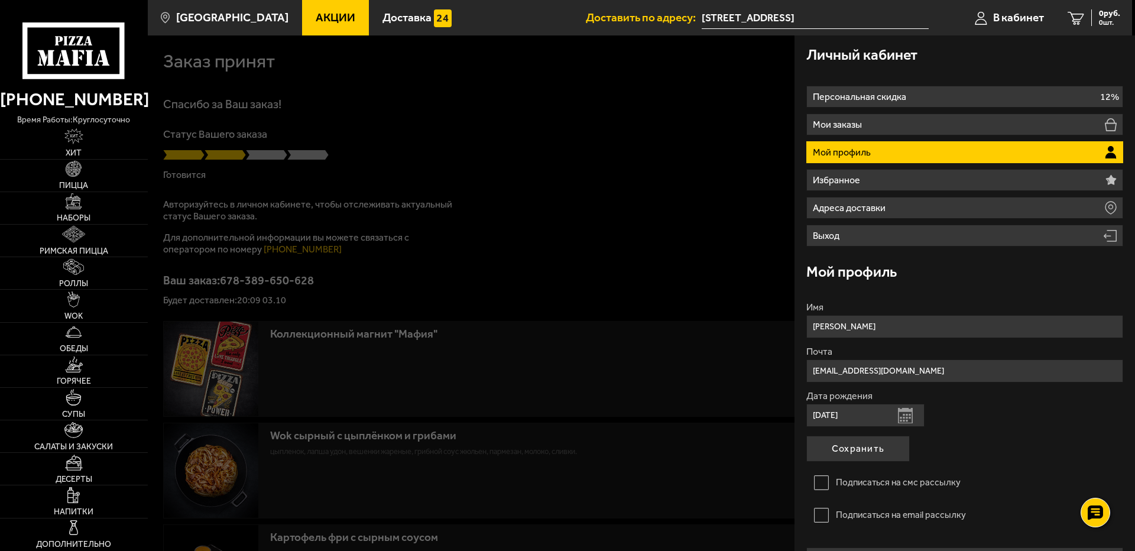
click at [620, 221] on div at bounding box center [715, 310] width 1135 height 551
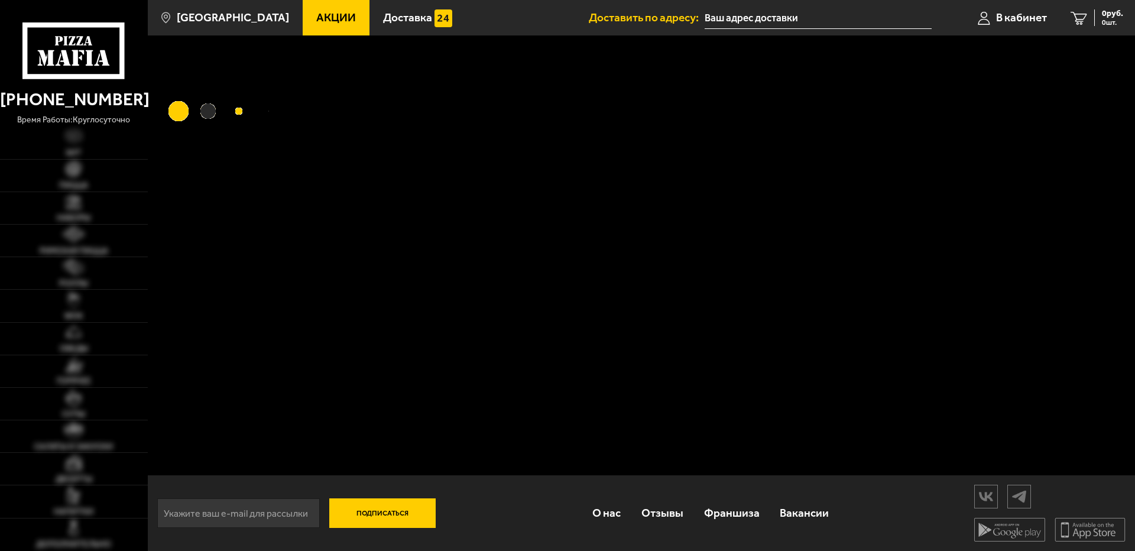
type input "[STREET_ADDRESS]"
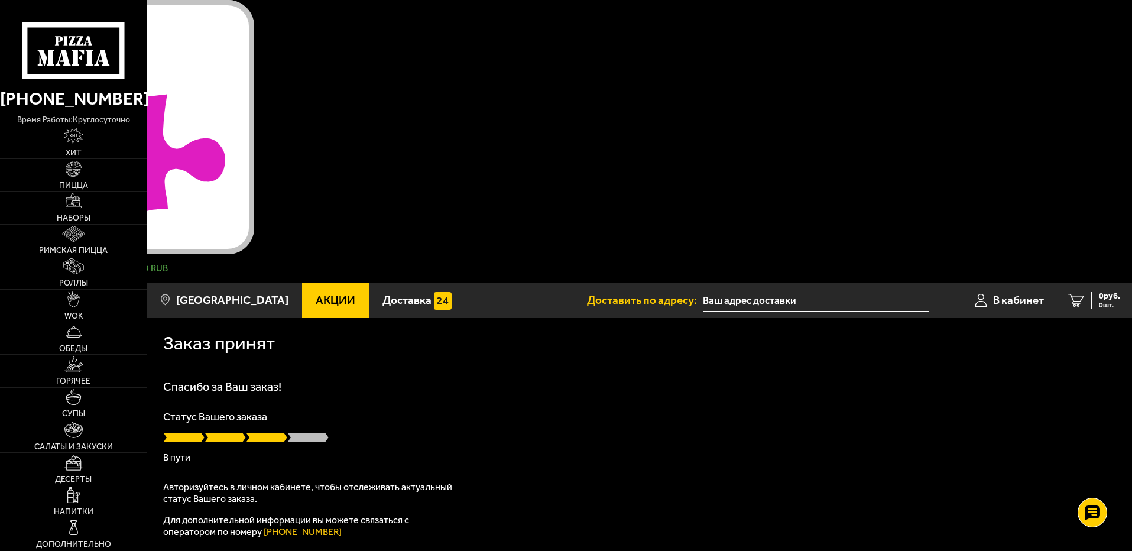
click at [254, 14] on div "Новое задание доступно для выполнения! Вступить в группу ВКонтакте / +0.9 RUB В…" at bounding box center [127, 141] width 254 height 282
click at [254, 282] on div at bounding box center [127, 282] width 254 height 0
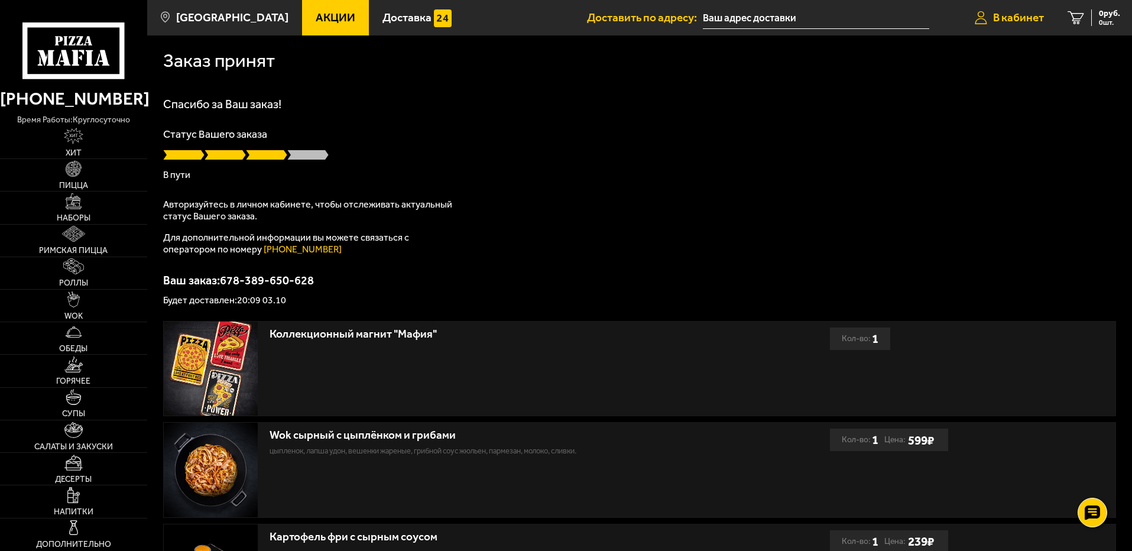
click at [1028, 15] on span "В кабинет" at bounding box center [1018, 17] width 51 height 11
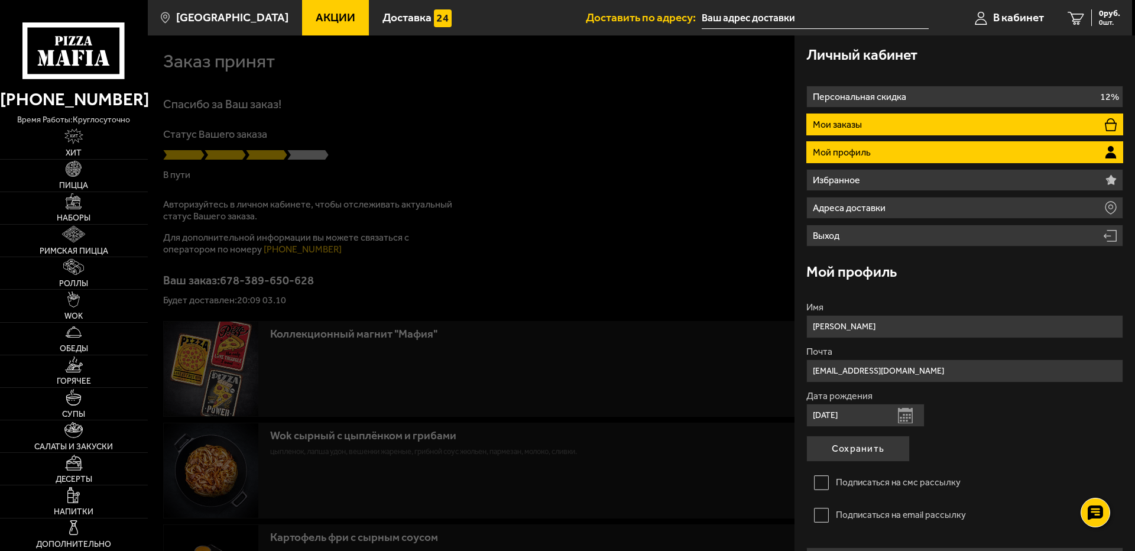
click at [956, 124] on li "Мои заказы" at bounding box center [964, 124] width 317 height 22
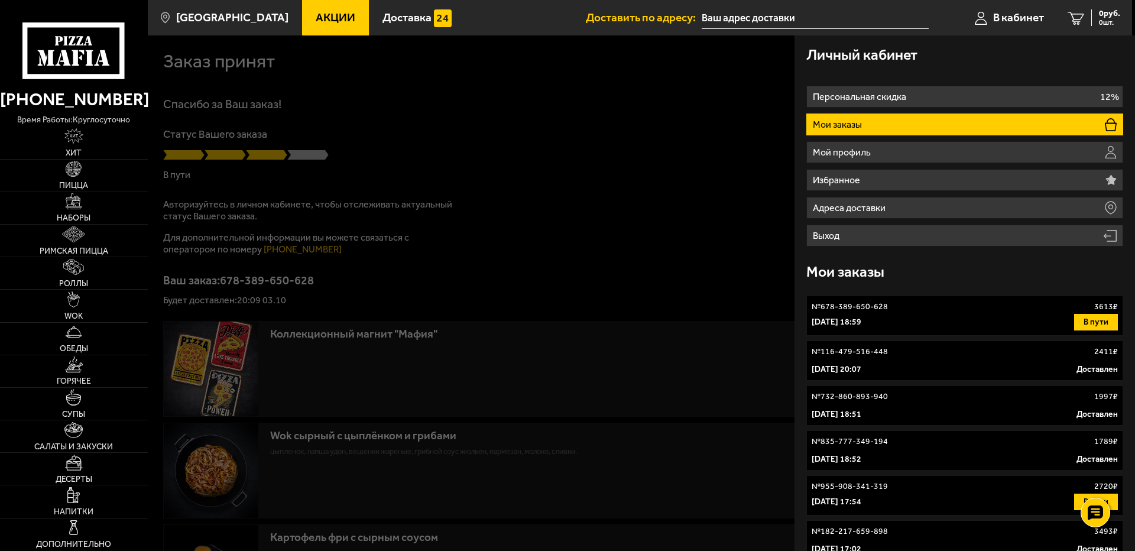
click at [671, 103] on div at bounding box center [715, 310] width 1135 height 551
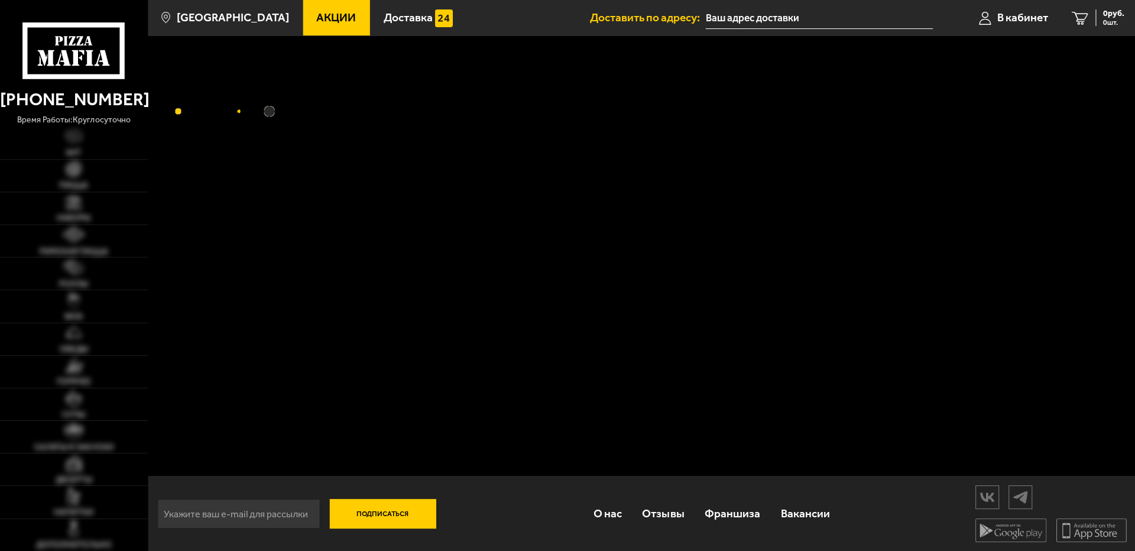
type input "[STREET_ADDRESS]"
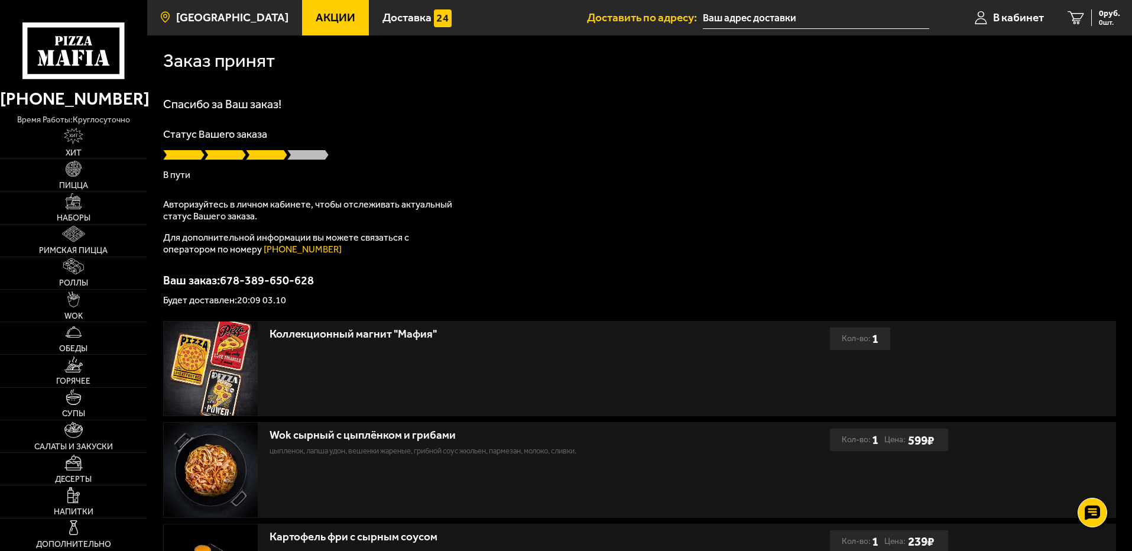
click at [204, 17] on span "[GEOGRAPHIC_DATA]" at bounding box center [232, 17] width 112 height 11
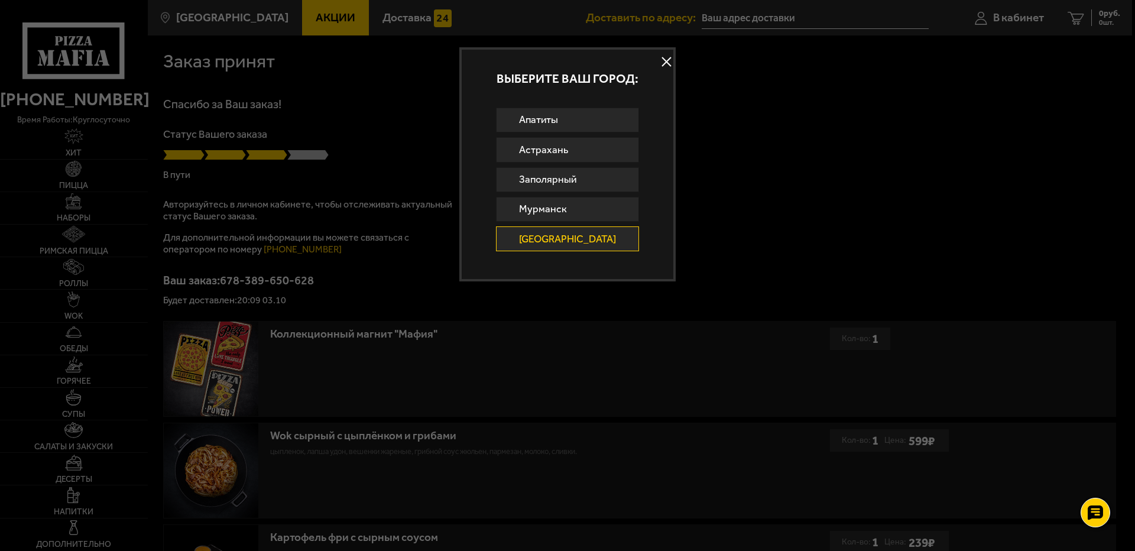
click at [658, 58] on button at bounding box center [667, 62] width 18 height 18
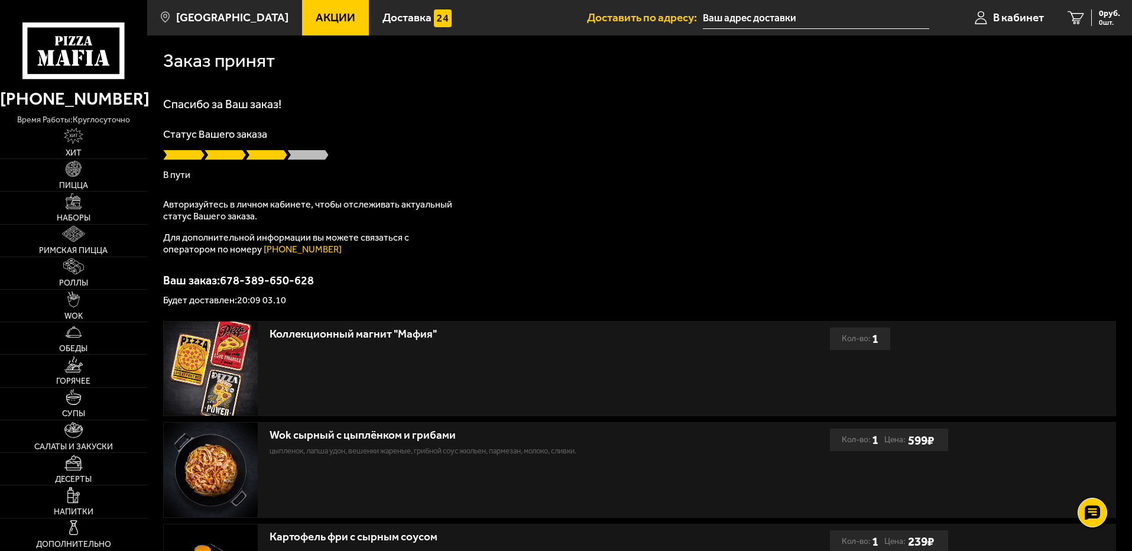
click at [84, 48] on icon at bounding box center [73, 50] width 102 height 56
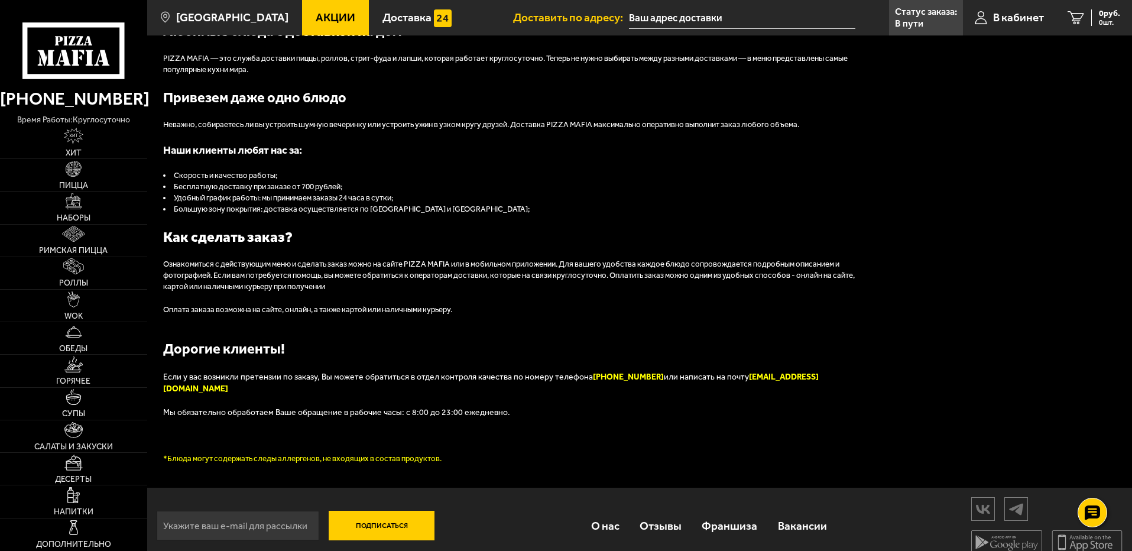
scroll to position [1328, 0]
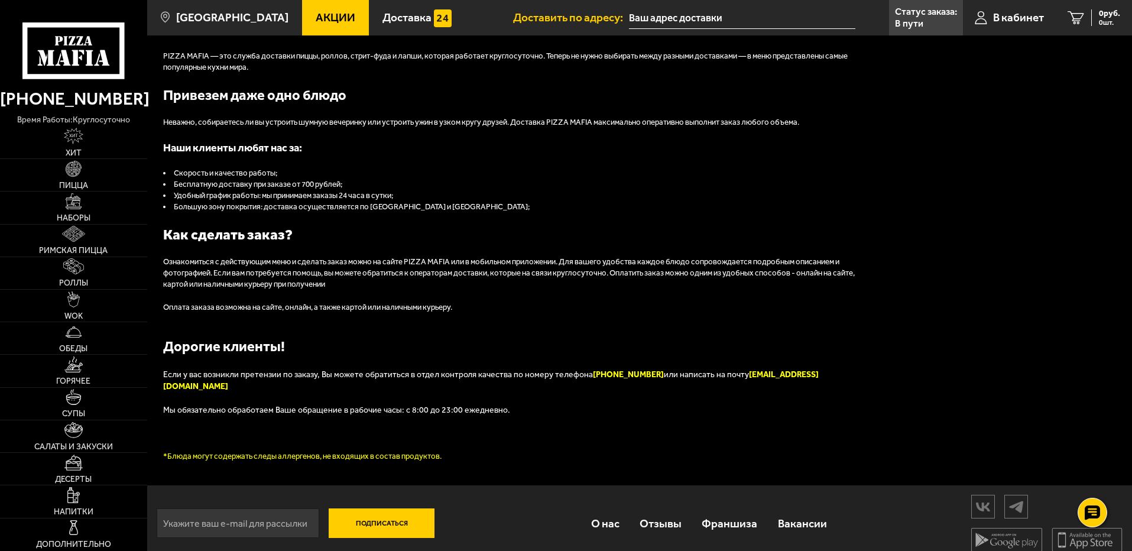
click at [601, 512] on link "О нас" at bounding box center [604, 523] width 48 height 38
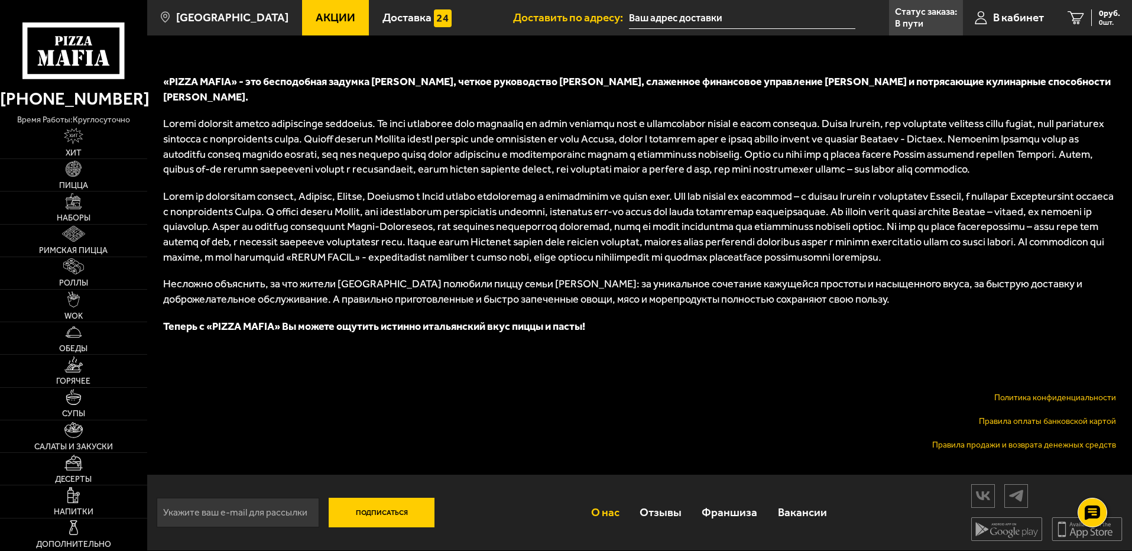
scroll to position [503, 0]
click at [989, 530] on icon at bounding box center [1006, 529] width 71 height 24
click at [1053, 441] on link "Правила продажи и возврата денежных средств" at bounding box center [1024, 445] width 184 height 10
click at [926, 13] on p "Статус заказа:" at bounding box center [926, 11] width 62 height 9
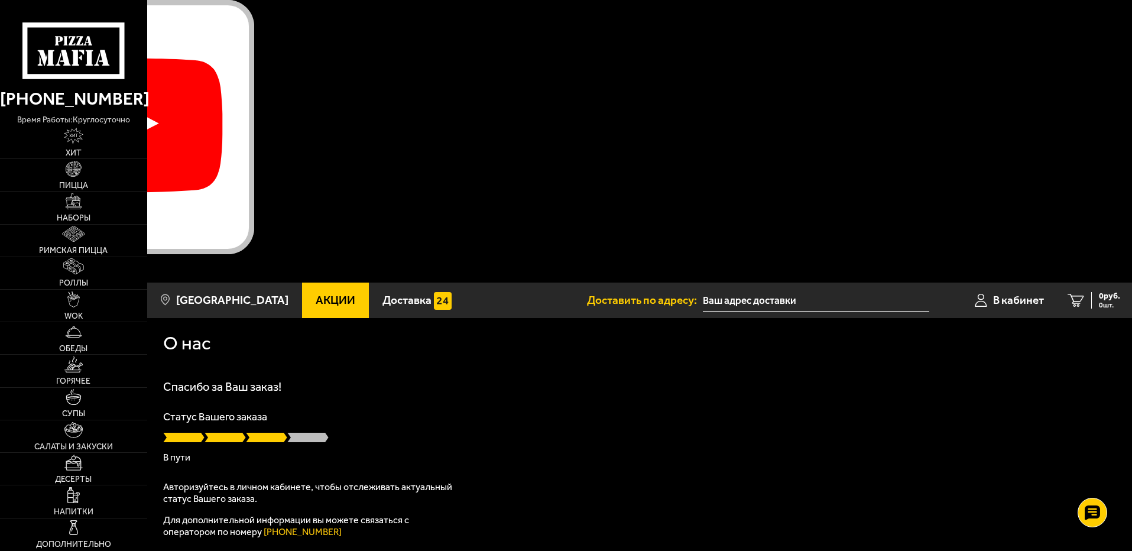
click at [254, 282] on div at bounding box center [127, 282] width 254 height 0
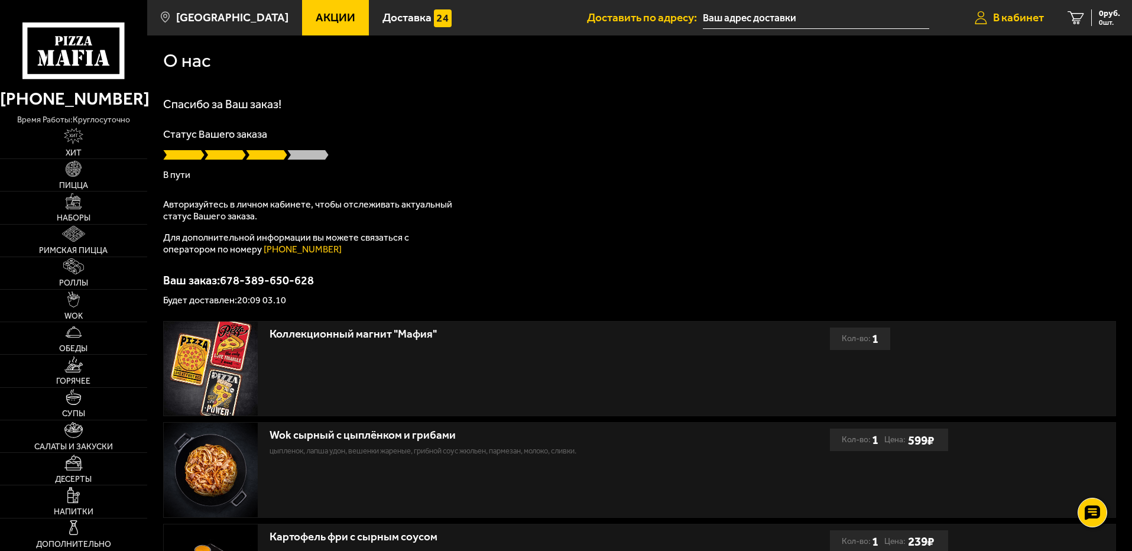
click at [1000, 8] on link "В кабинет" at bounding box center [1009, 17] width 93 height 35
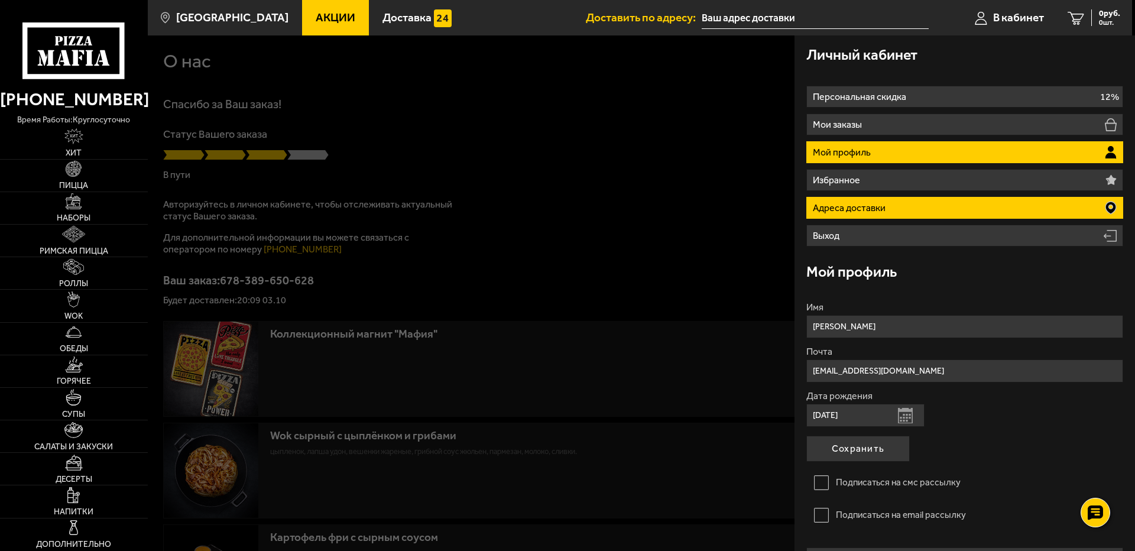
click at [922, 200] on li "Адреса доставки" at bounding box center [964, 208] width 317 height 22
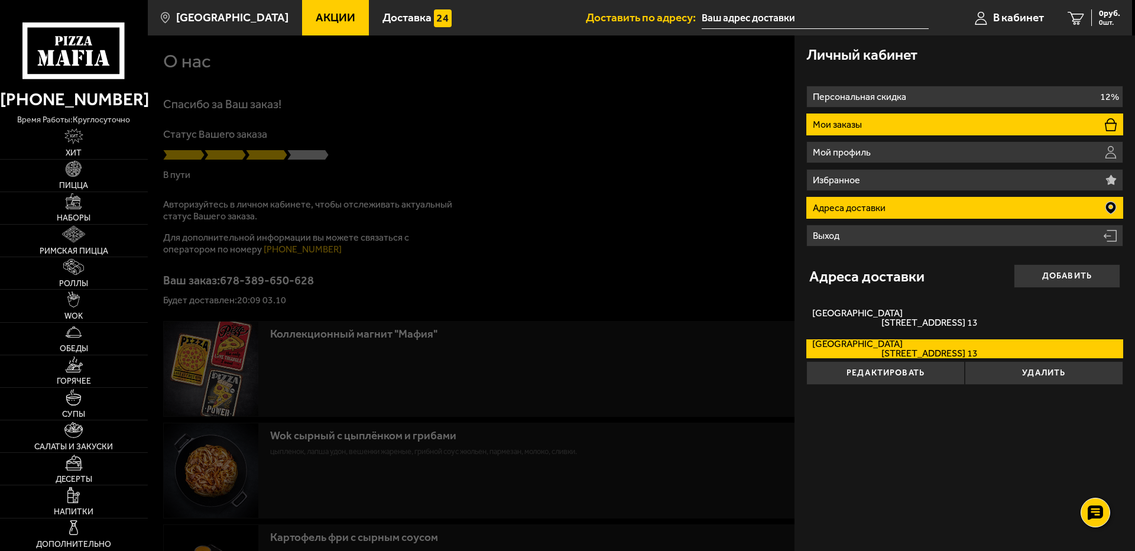
click at [866, 131] on li "Мои заказы" at bounding box center [964, 124] width 317 height 22
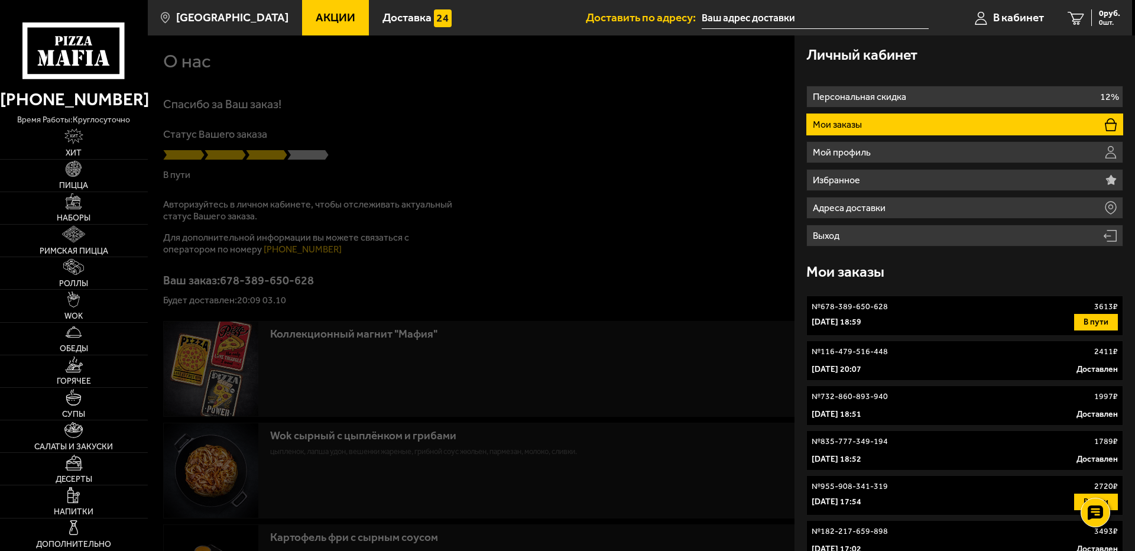
click at [893, 313] on link "№ 678-389-650-628 3613 ₽ 3 октября 2025 г. 18:59 В пути" at bounding box center [964, 315] width 317 height 40
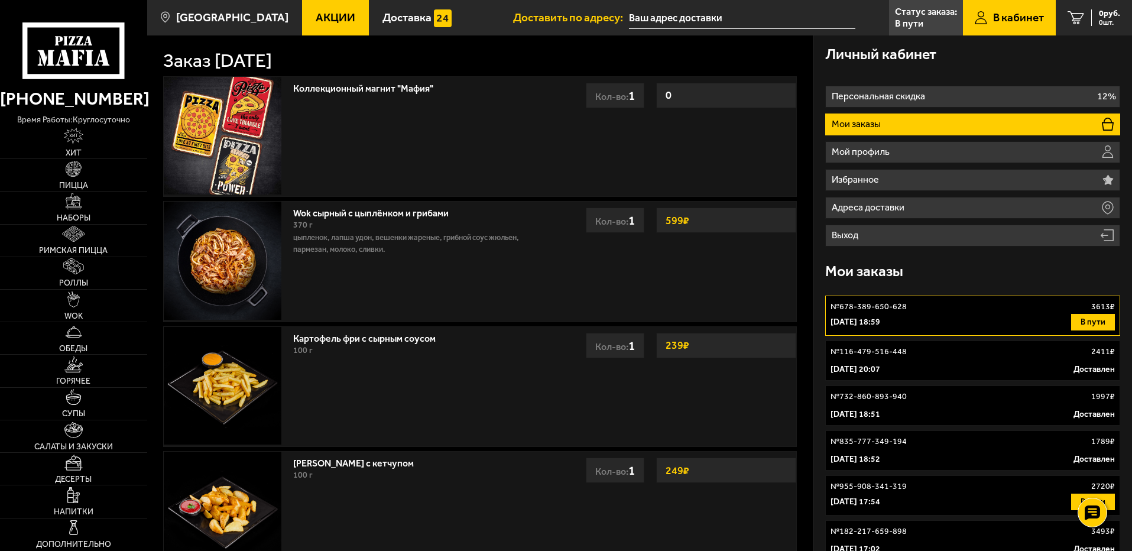
click at [679, 225] on strong "599 ₽" at bounding box center [677, 220] width 30 height 22
click at [397, 211] on link "Wok сырный с цыплёнком и грибами" at bounding box center [376, 211] width 167 height 15
click at [244, 245] on img at bounding box center [223, 261] width 118 height 118
click at [92, 177] on link "Пицца" at bounding box center [73, 175] width 147 height 32
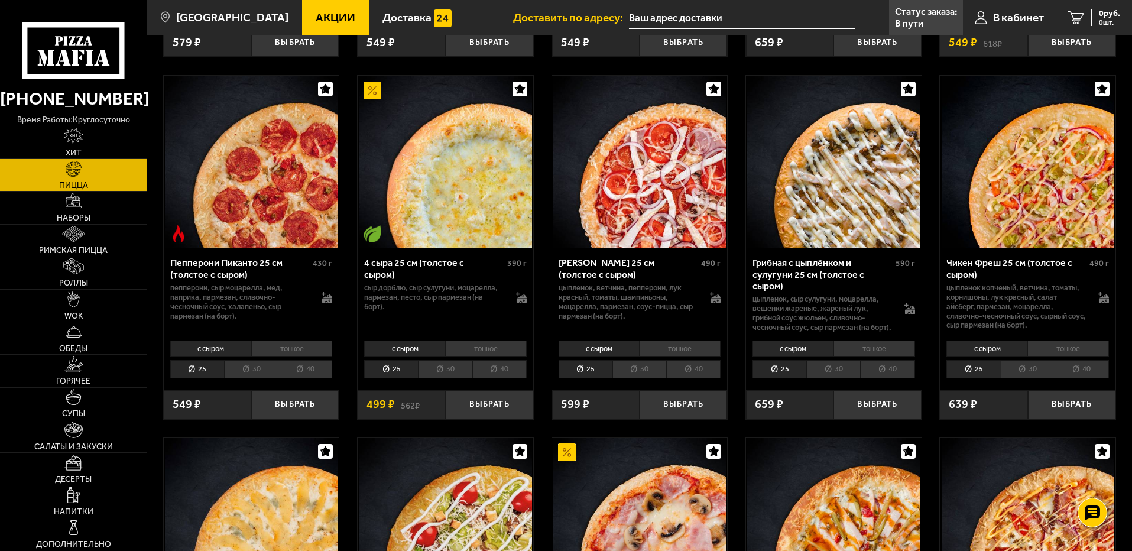
scroll to position [768, 0]
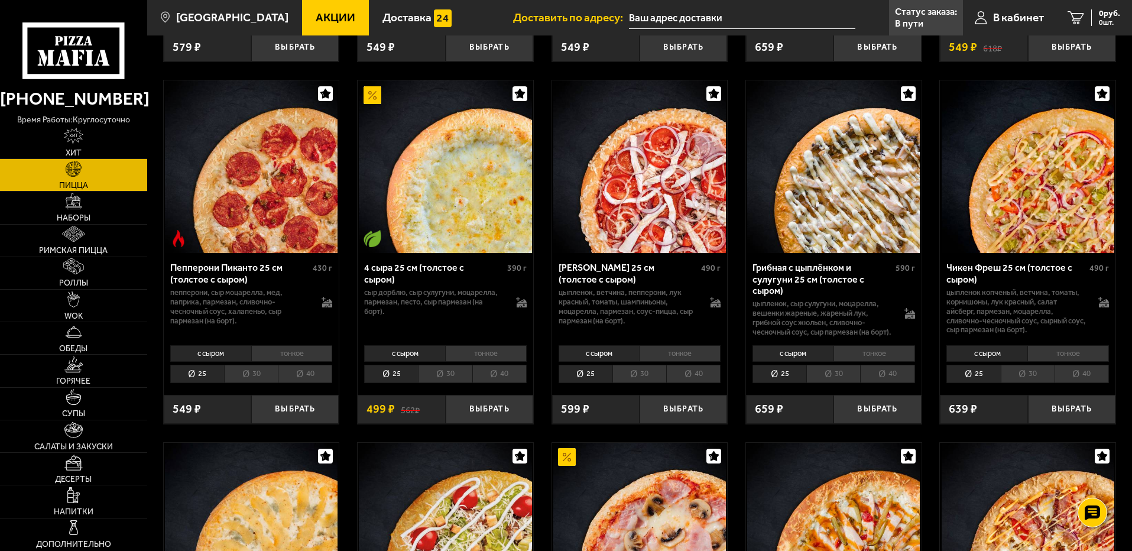
click at [839, 383] on li "30" at bounding box center [833, 374] width 54 height 18
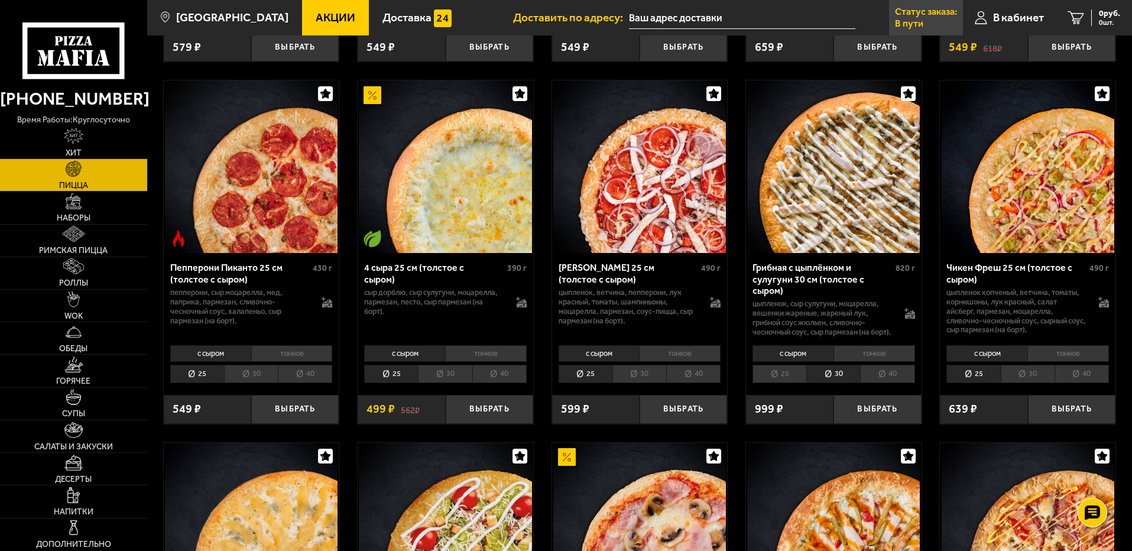
click at [932, 15] on p "Статус заказа:" at bounding box center [926, 11] width 62 height 9
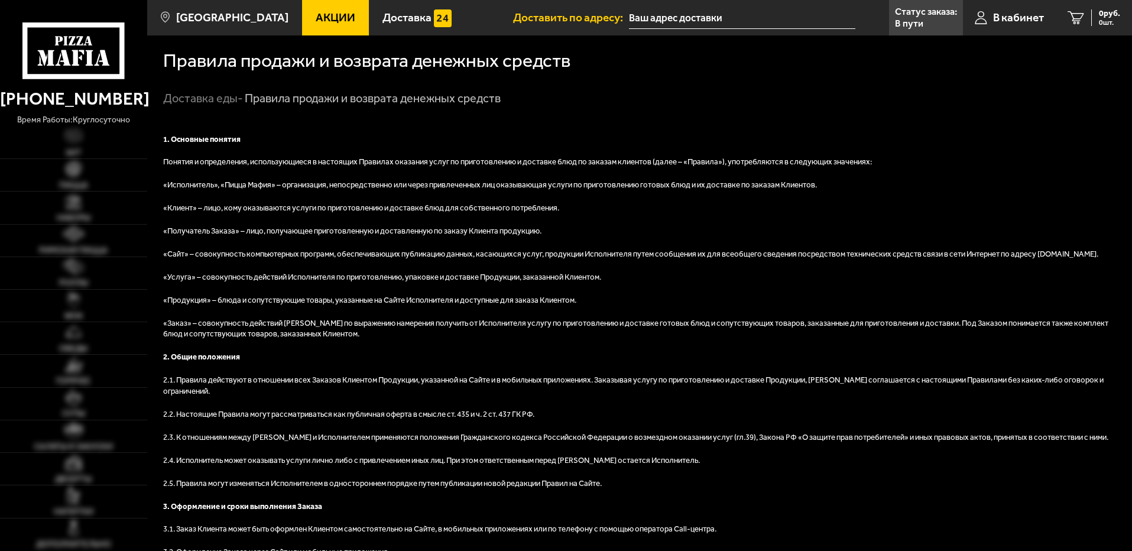
type input "[STREET_ADDRESS]"
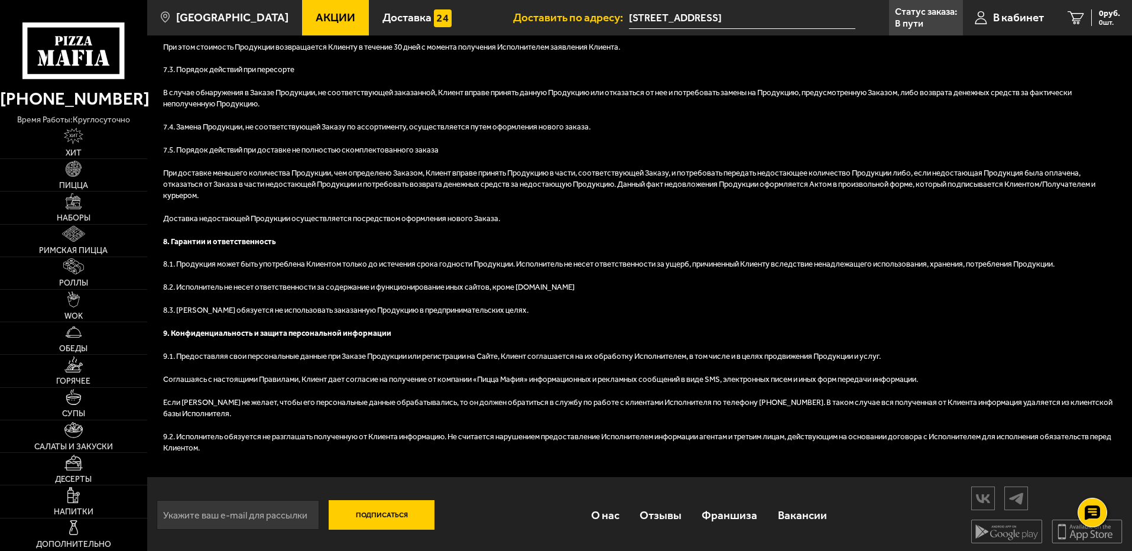
scroll to position [1402, 0]
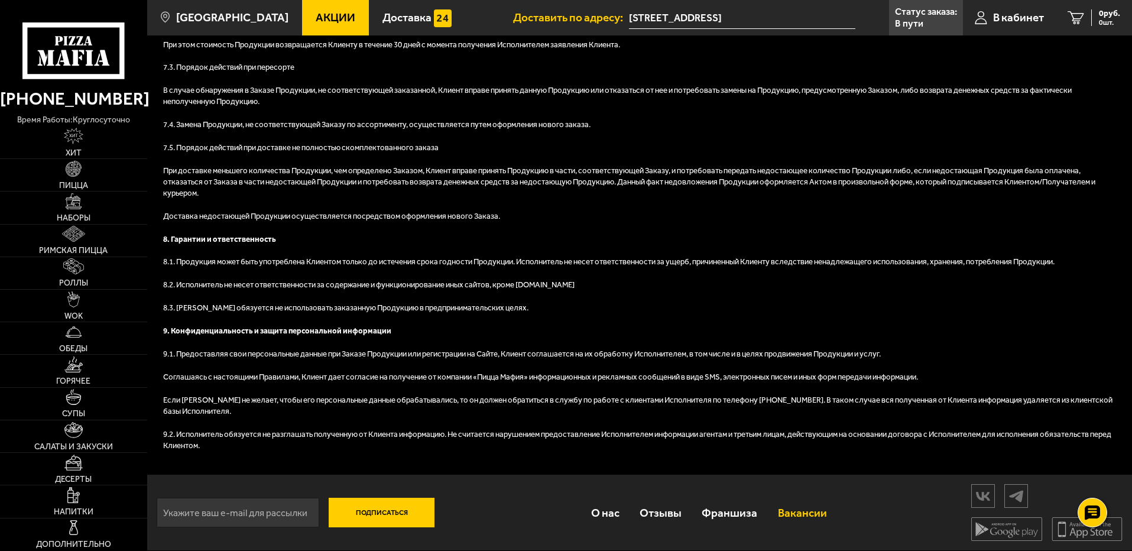
click at [808, 508] on link "Вакансии" at bounding box center [802, 512] width 69 height 38
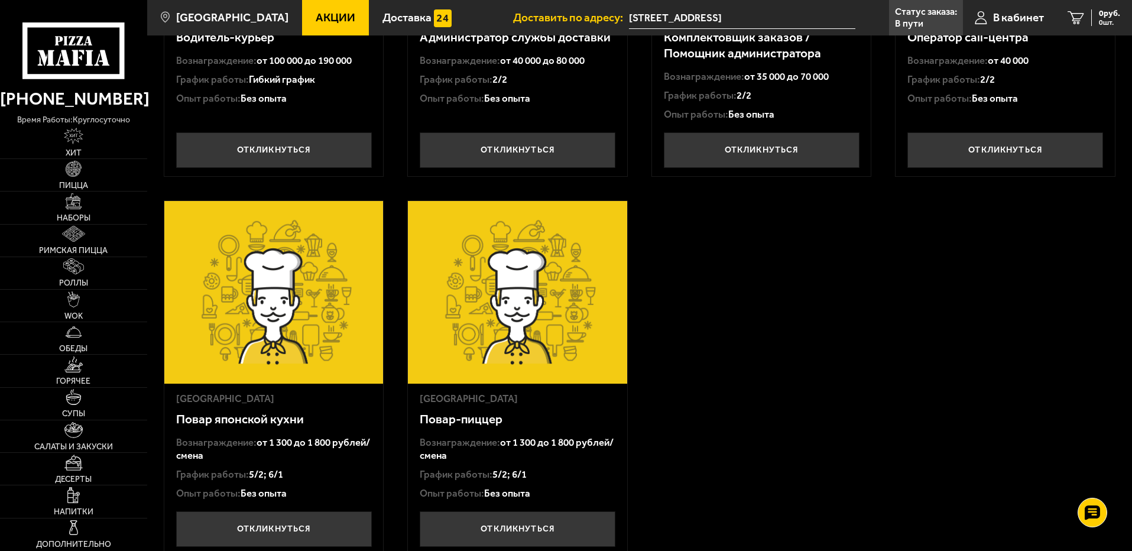
scroll to position [295, 0]
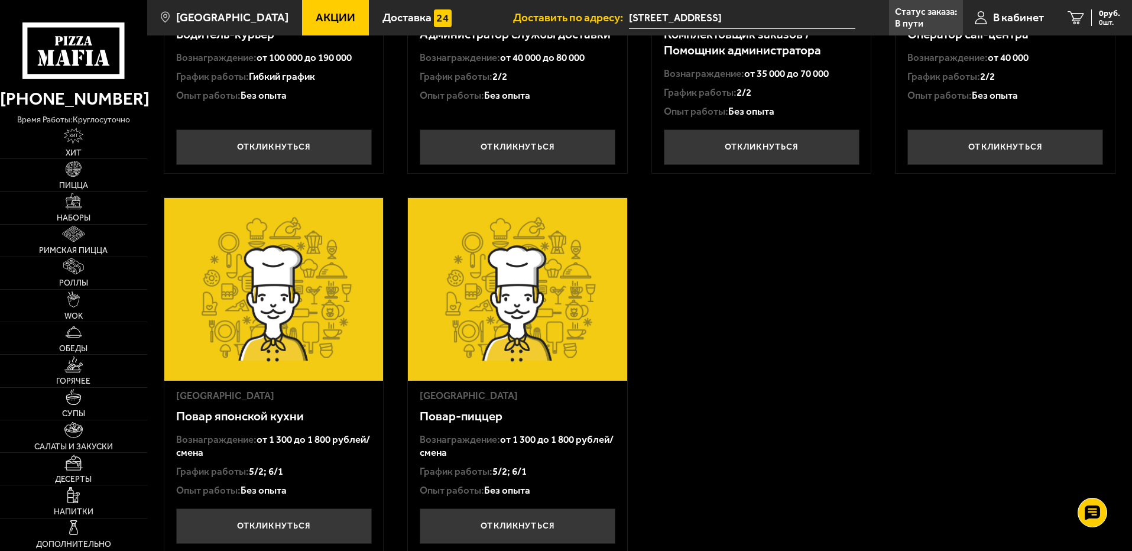
click at [232, 353] on img at bounding box center [273, 289] width 219 height 183
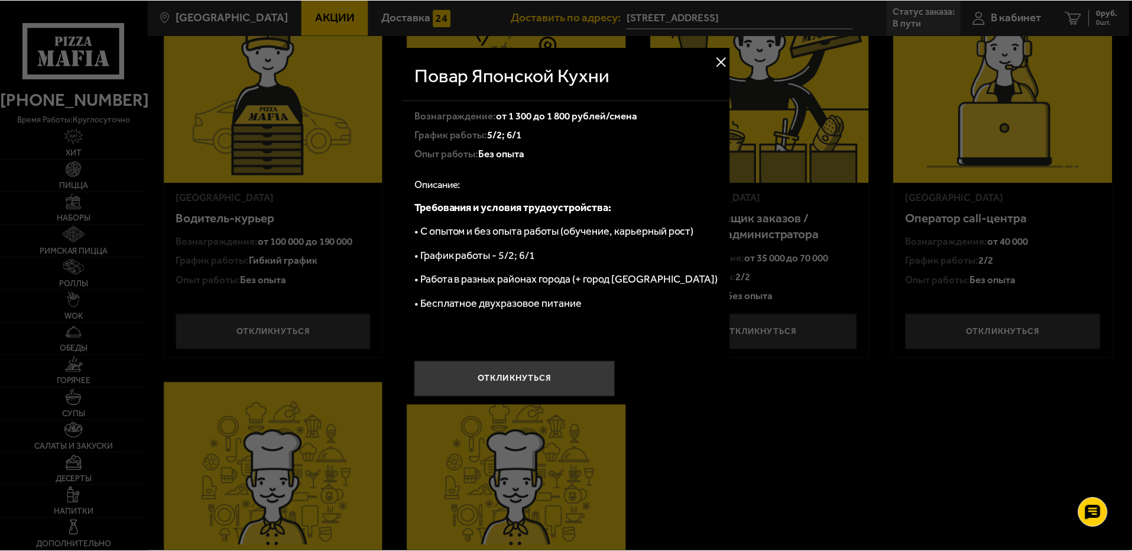
scroll to position [0, 0]
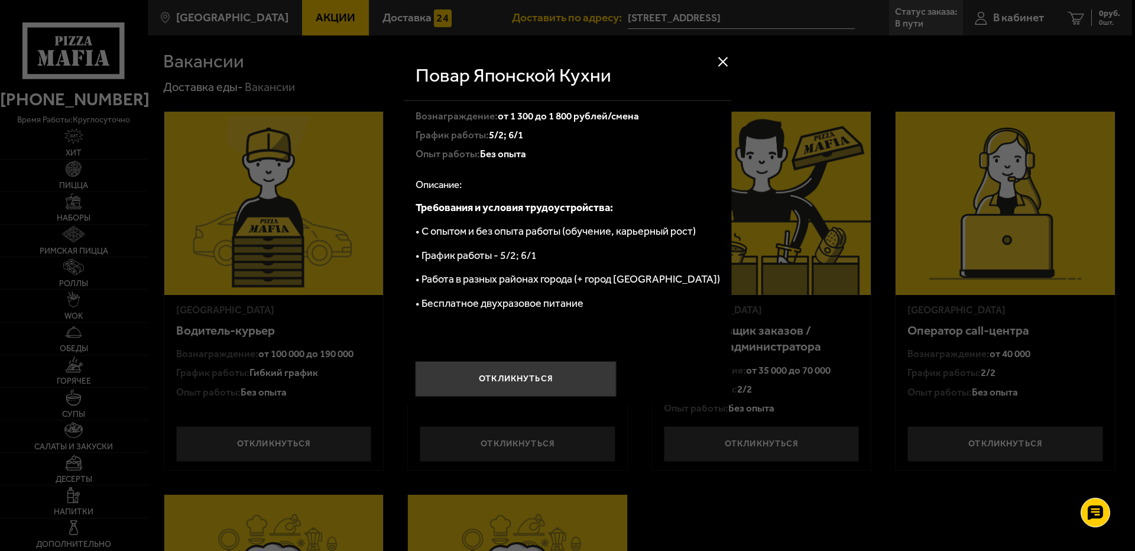
click at [714, 61] on button at bounding box center [723, 62] width 18 height 18
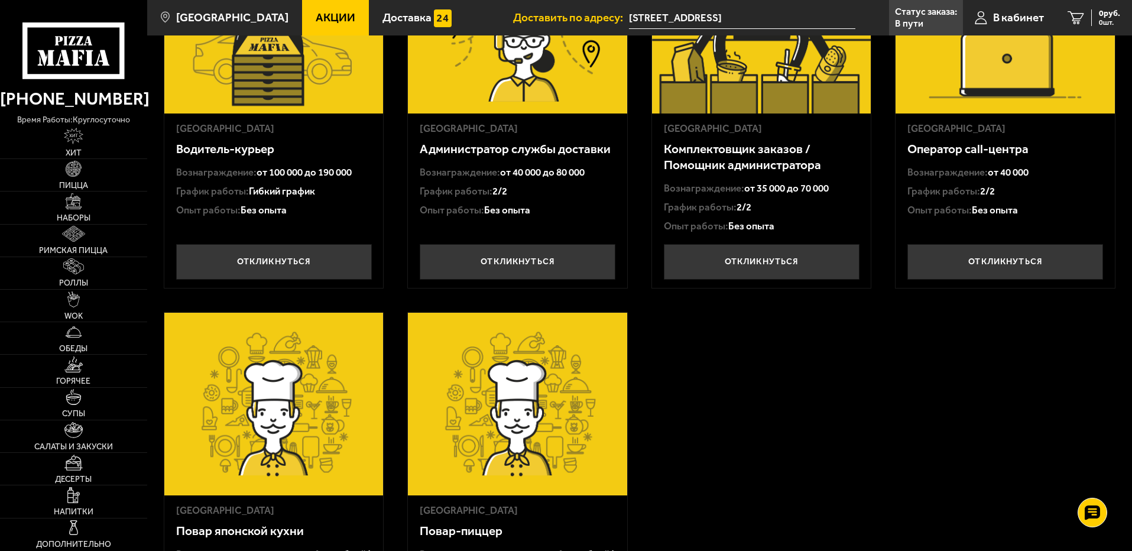
scroll to position [177, 0]
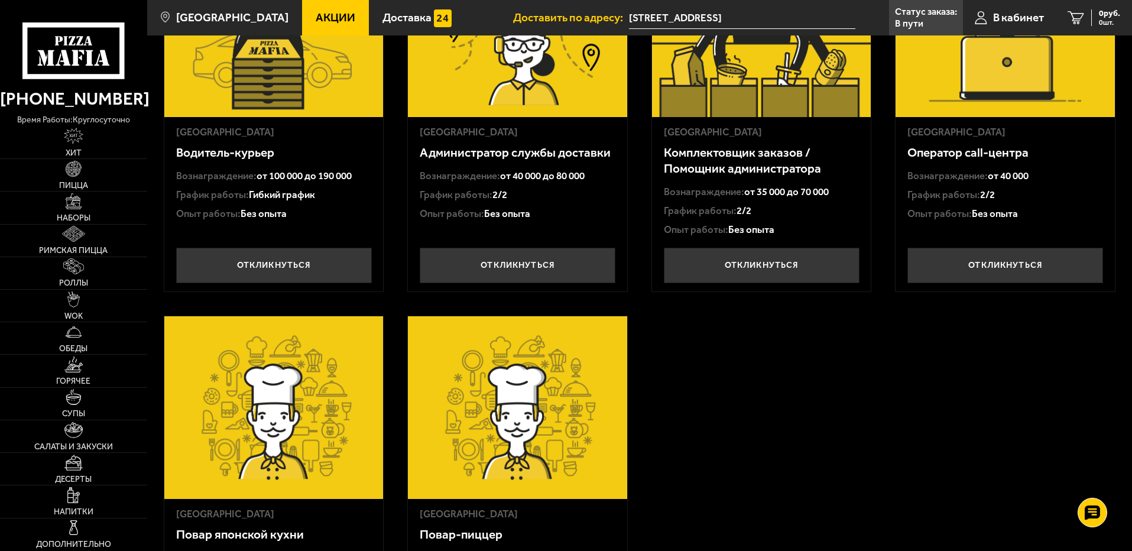
click at [687, 473] on div "Санкт-Петербург Водитель-курьер Вознаграждение: от 100 000 до 190 000 График ра…" at bounding box center [639, 320] width 984 height 807
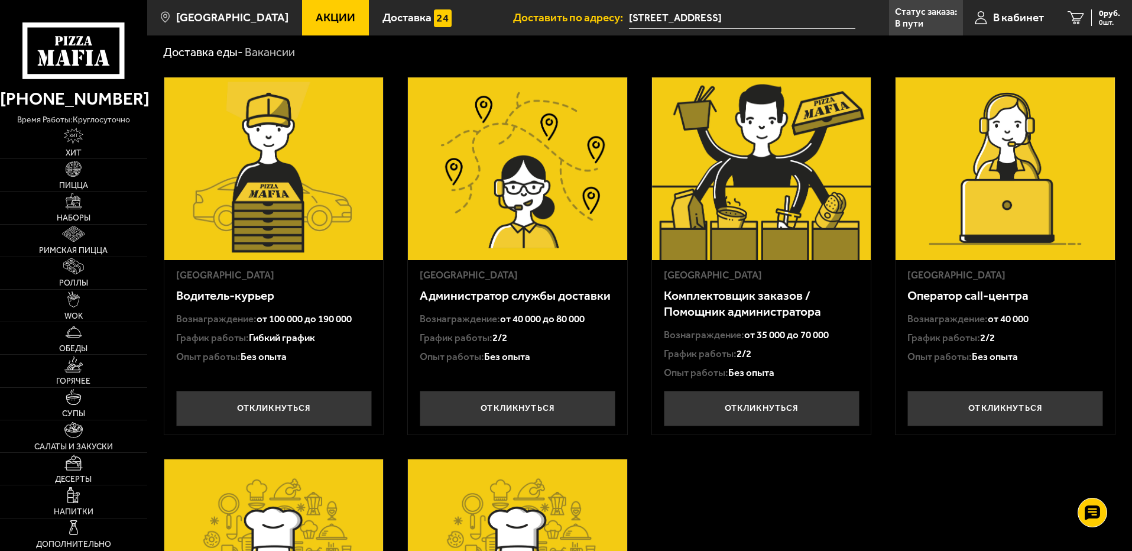
scroll to position [0, 0]
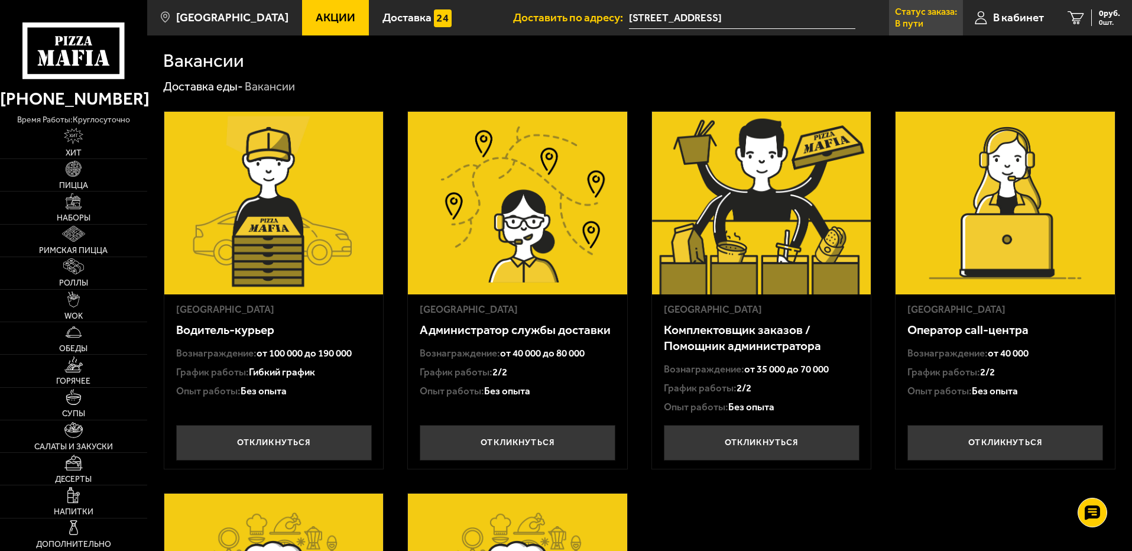
click at [919, 13] on p "Статус заказа:" at bounding box center [926, 11] width 62 height 9
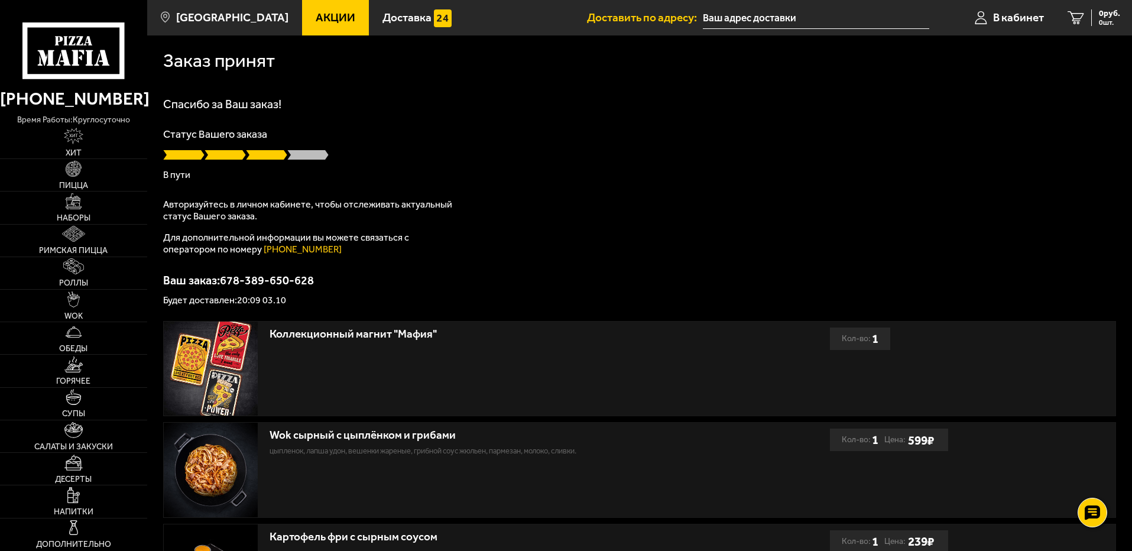
click at [1077, 492] on div "Wok сырный с цыплёнком и грибами цыпленок, лапша удон, вешенки жареные, грибной…" at bounding box center [639, 470] width 951 height 95
click at [1081, 508] on div at bounding box center [1091, 512] width 33 height 33
click at [1090, 447] on icon at bounding box center [1092, 445] width 18 height 18
click at [556, 317] on div "Заказ принят Спасибо за Ваш заказ! Статус Вашего заказа В пути Авторизуйтесь в …" at bounding box center [639, 502] width 984 height 934
click at [1090, 464] on link at bounding box center [1092, 477] width 31 height 31
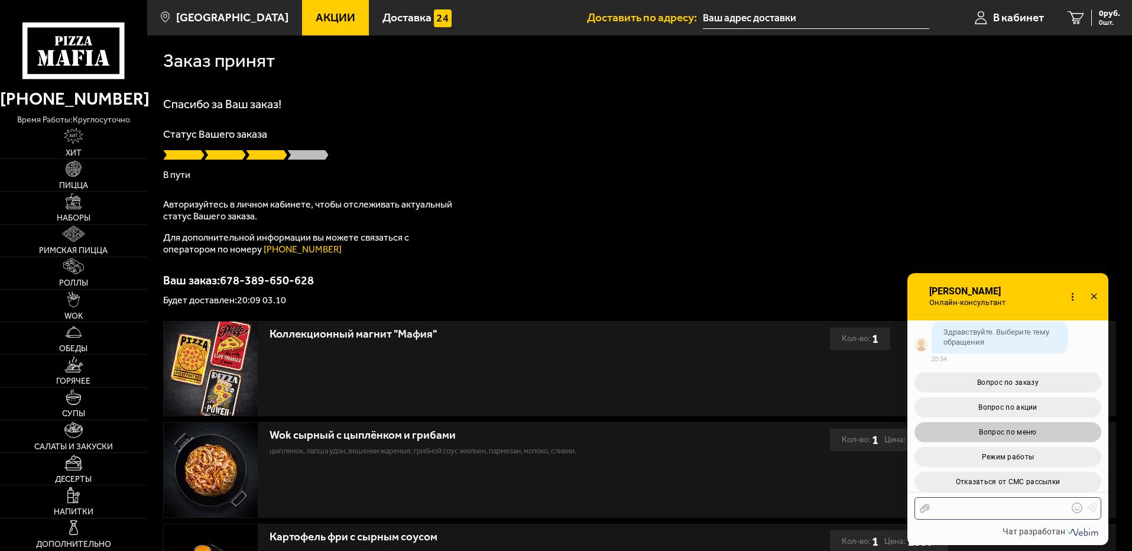
scroll to position [70, 0]
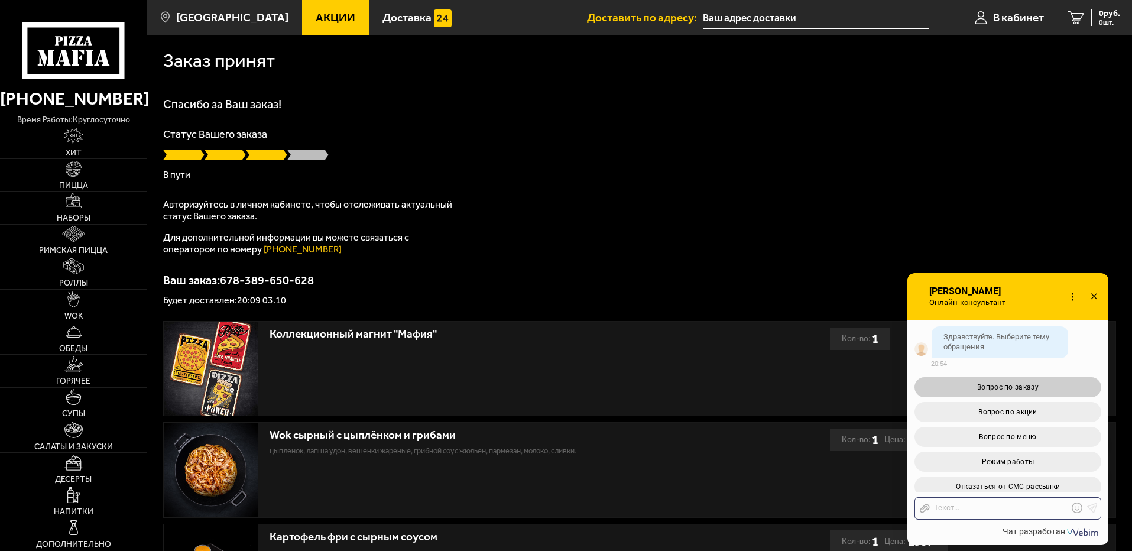
click at [1026, 392] on button "Вопрос по заказу" at bounding box center [1007, 387] width 187 height 20
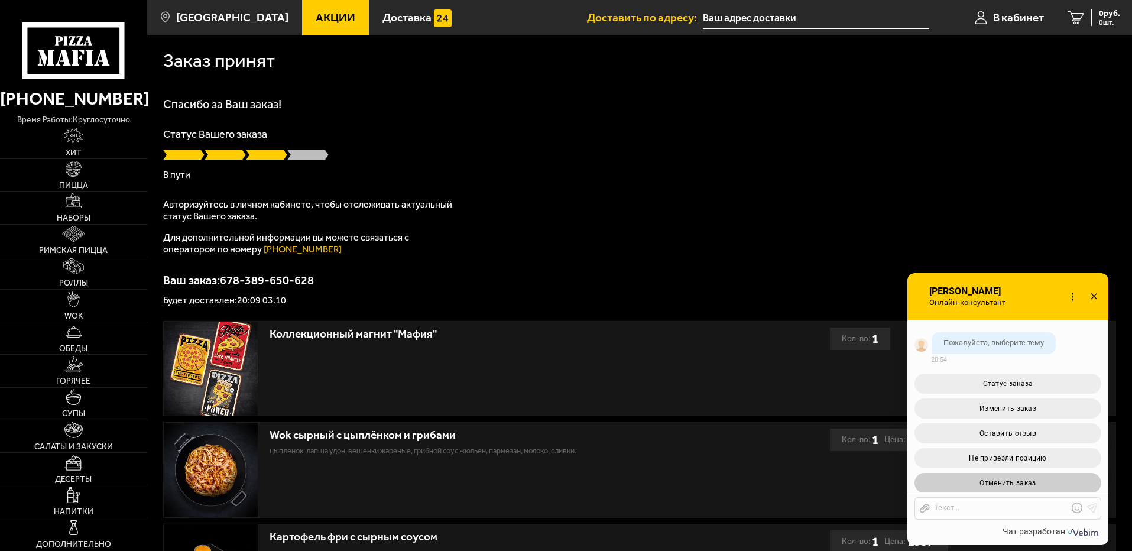
scroll to position [339, 0]
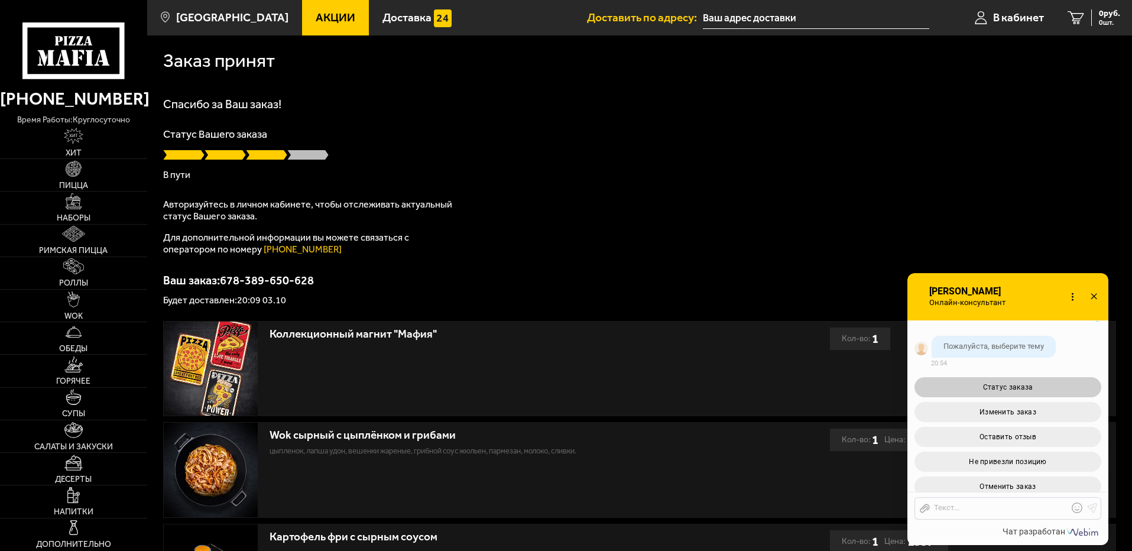
click at [1025, 386] on span "Статус заказа" at bounding box center [1008, 387] width 50 height 8
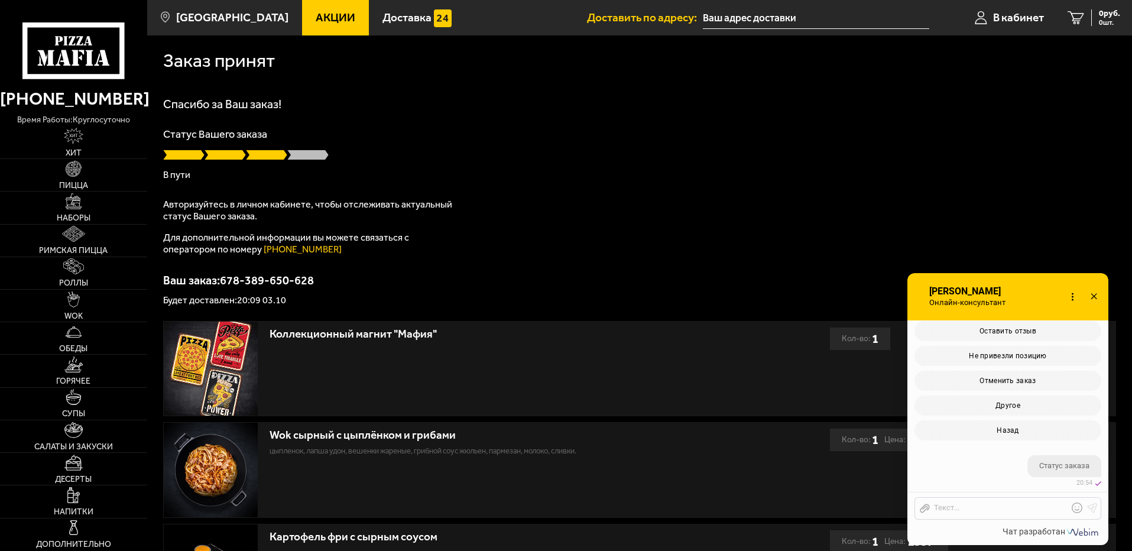
scroll to position [547, 0]
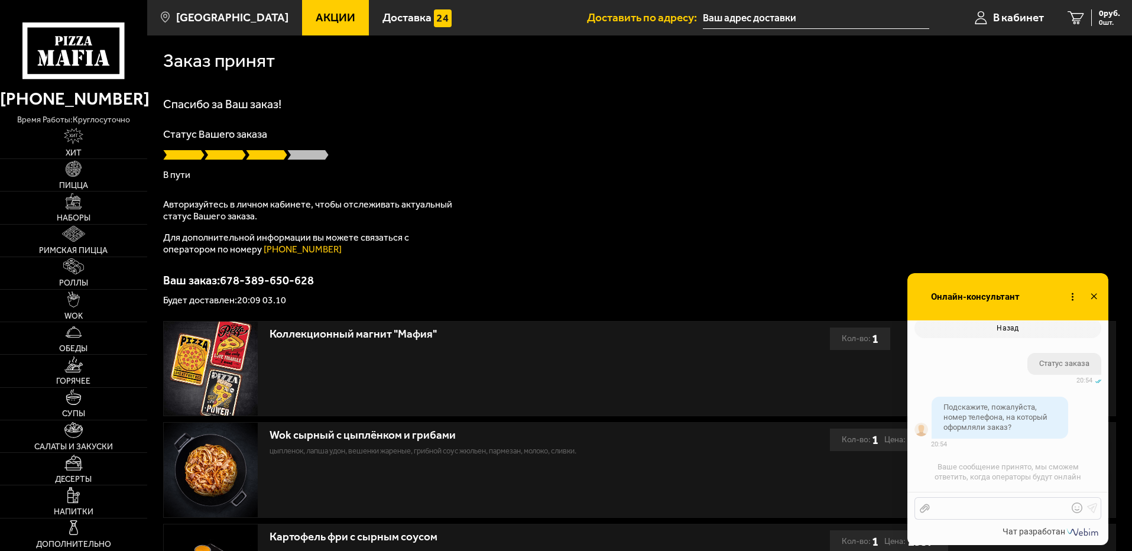
click at [1011, 506] on div at bounding box center [999, 508] width 138 height 11
click at [1091, 508] on use at bounding box center [1092, 508] width 10 height 10
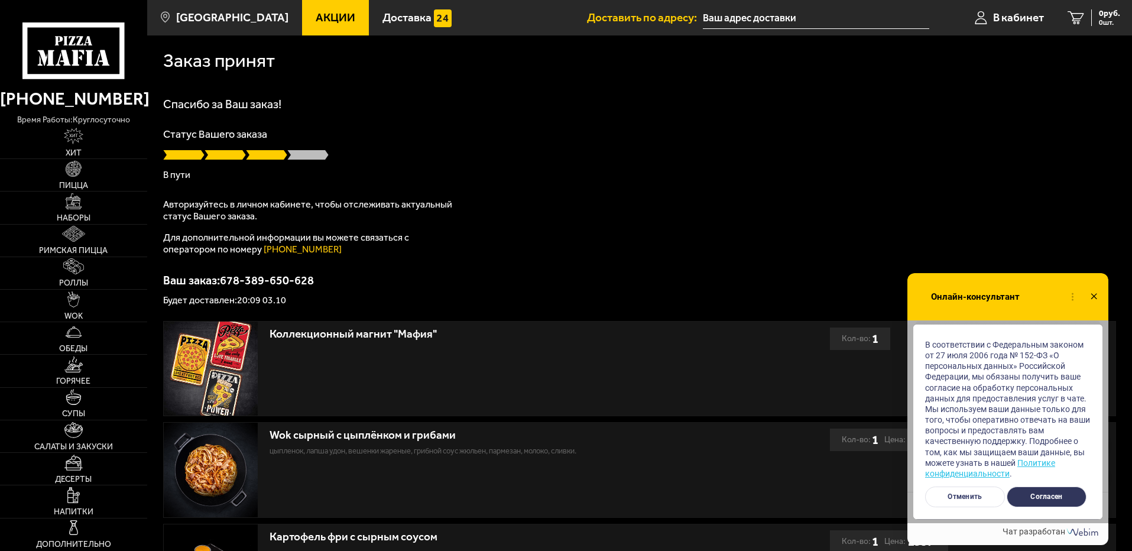
click at [1039, 493] on button "Согласен" at bounding box center [1046, 496] width 80 height 21
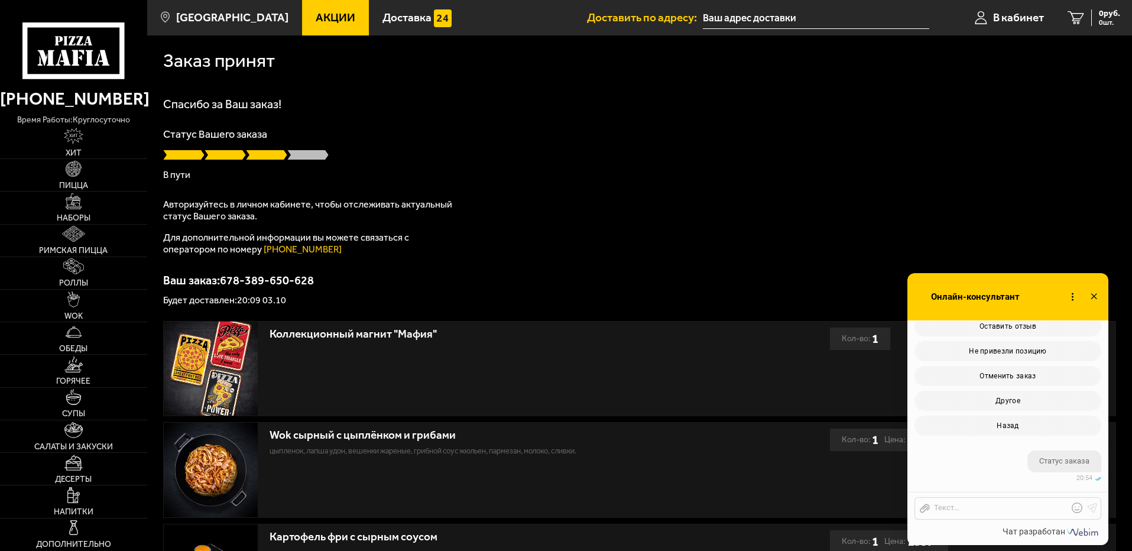
scroll to position [594, 0]
click at [1094, 290] on icon at bounding box center [1093, 296] width 17 height 17
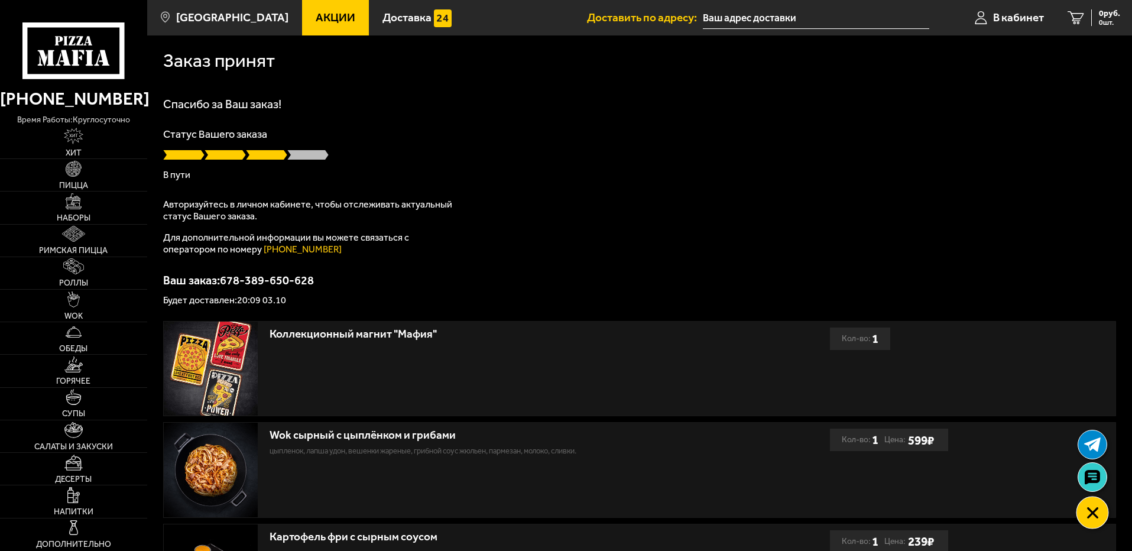
click at [1101, 505] on div at bounding box center [1091, 512] width 33 height 33
checkbox input "true"
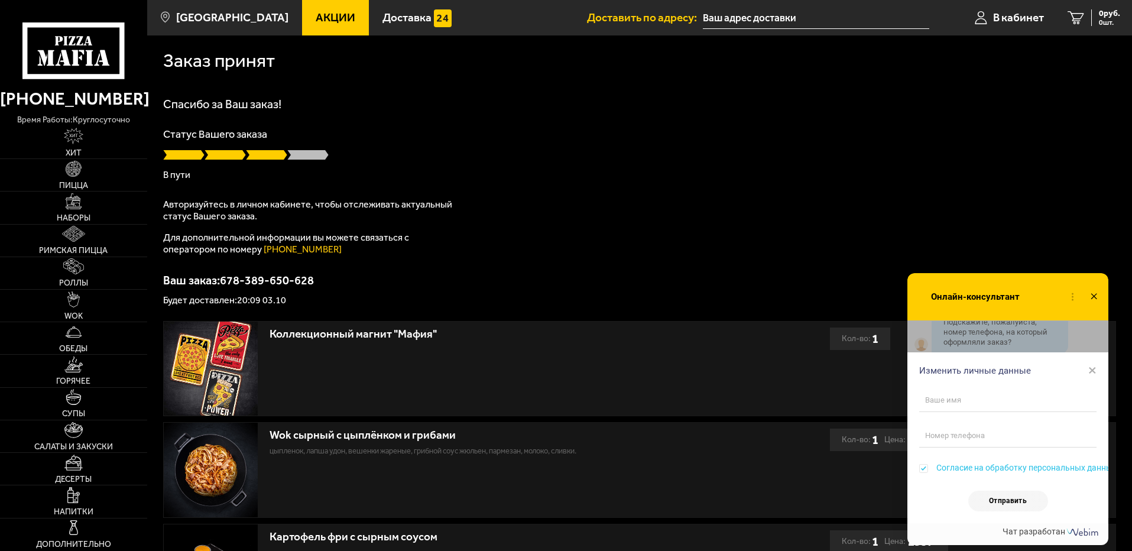
click at [1094, 368] on span "×" at bounding box center [1092, 370] width 8 height 18
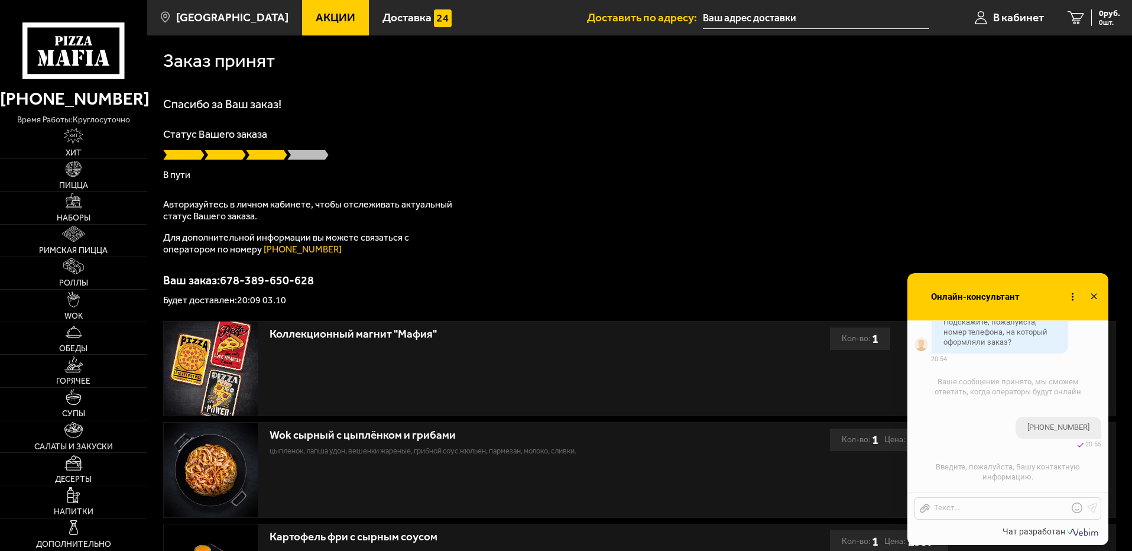
click at [1000, 476] on span "Введите, пожалуйста, Вашу контактную информацию." at bounding box center [1007, 471] width 144 height 19
click at [988, 508] on div at bounding box center [999, 508] width 138 height 11
click at [926, 509] on use at bounding box center [924, 508] width 10 height 9
click at [0, 0] on input "Отправить файл" at bounding box center [0, 0] width 0 height 0
click at [571, 193] on div "Спасибо за Ваш заказ! Статус Вашего заказа В пути Авторизуйтесь в личном кабине…" at bounding box center [639, 201] width 953 height 207
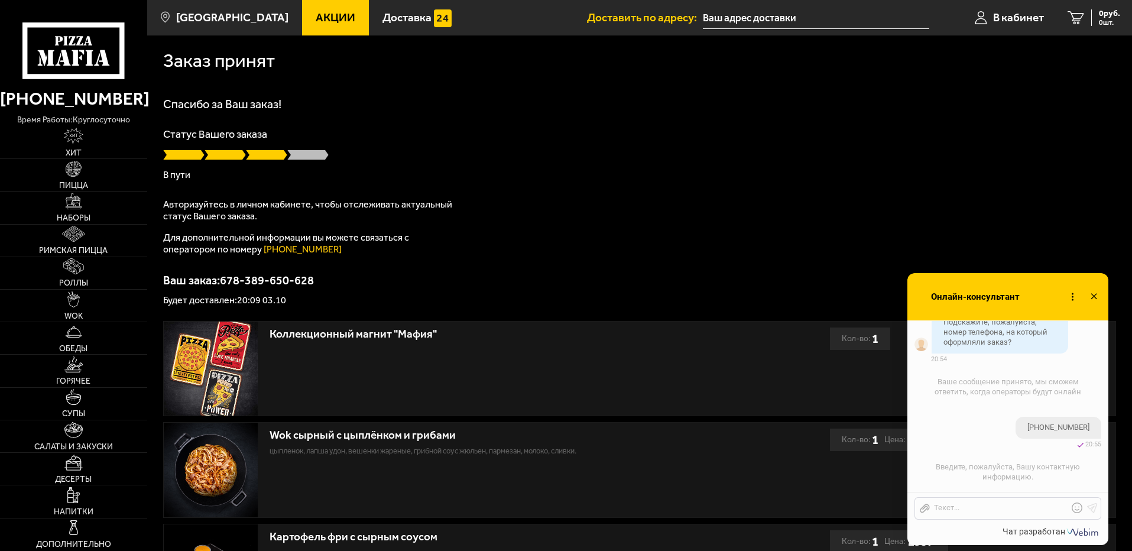
click at [1093, 295] on use at bounding box center [1093, 296] width 6 height 6
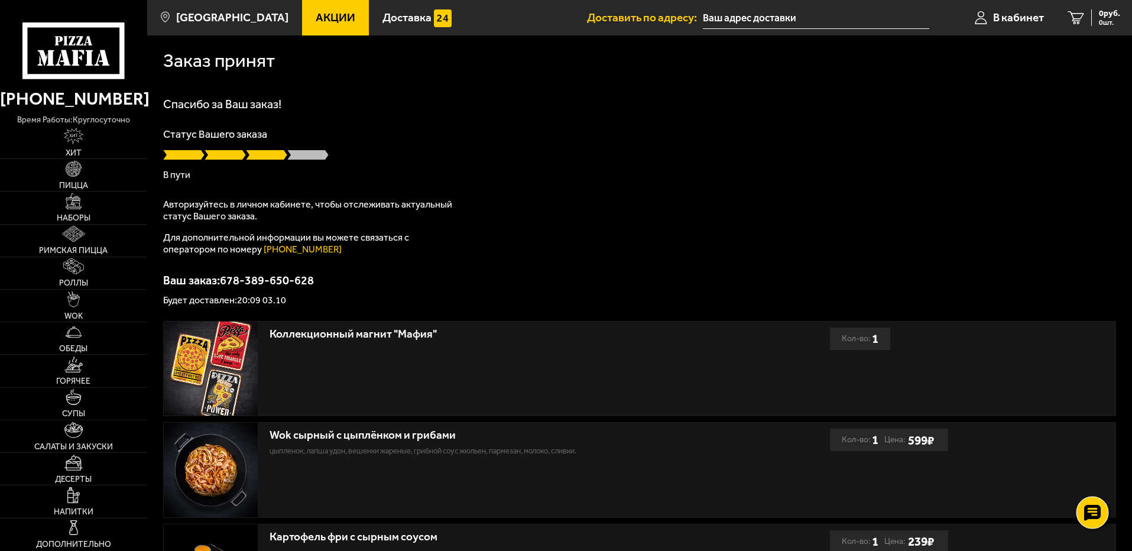
click at [1091, 518] on use at bounding box center [1091, 512] width 17 height 17
click at [1094, 439] on use at bounding box center [1092, 445] width 18 height 16
click at [1092, 475] on use at bounding box center [1091, 477] width 17 height 17
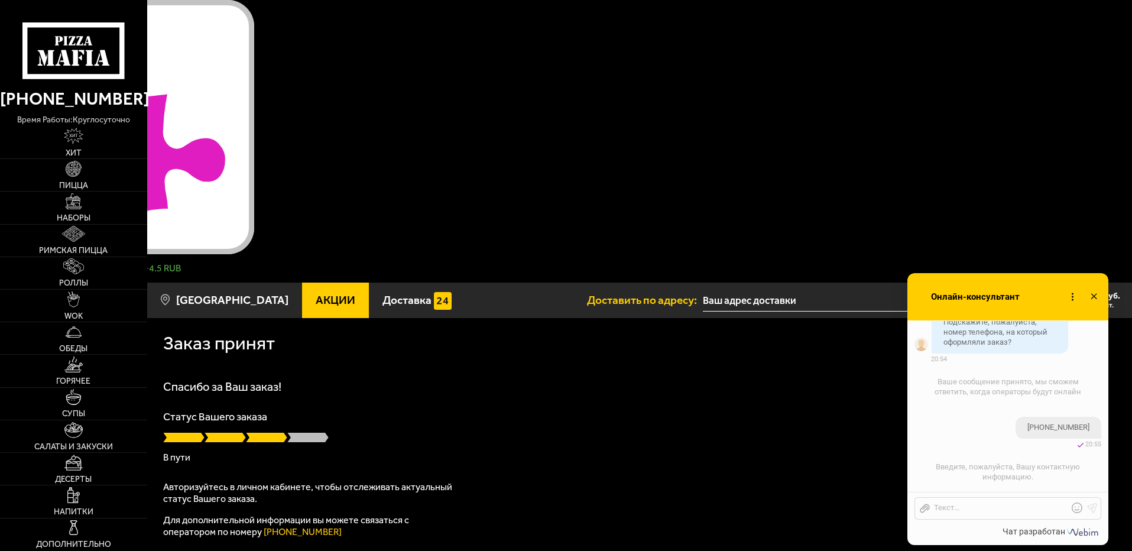
click at [254, 282] on div at bounding box center [127, 282] width 254 height 0
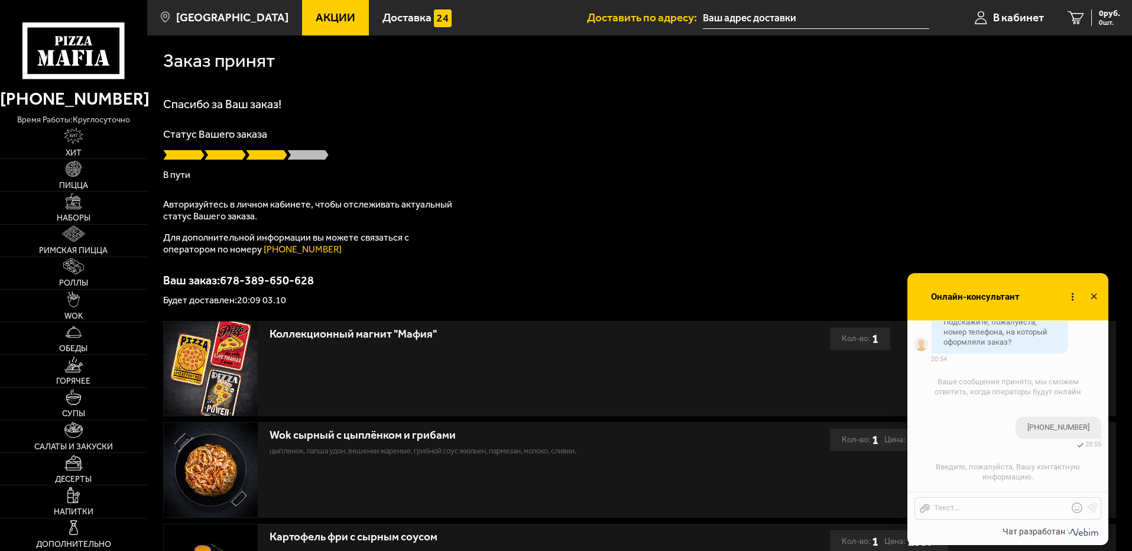
click at [772, 16] on input "text" at bounding box center [816, 18] width 226 height 22
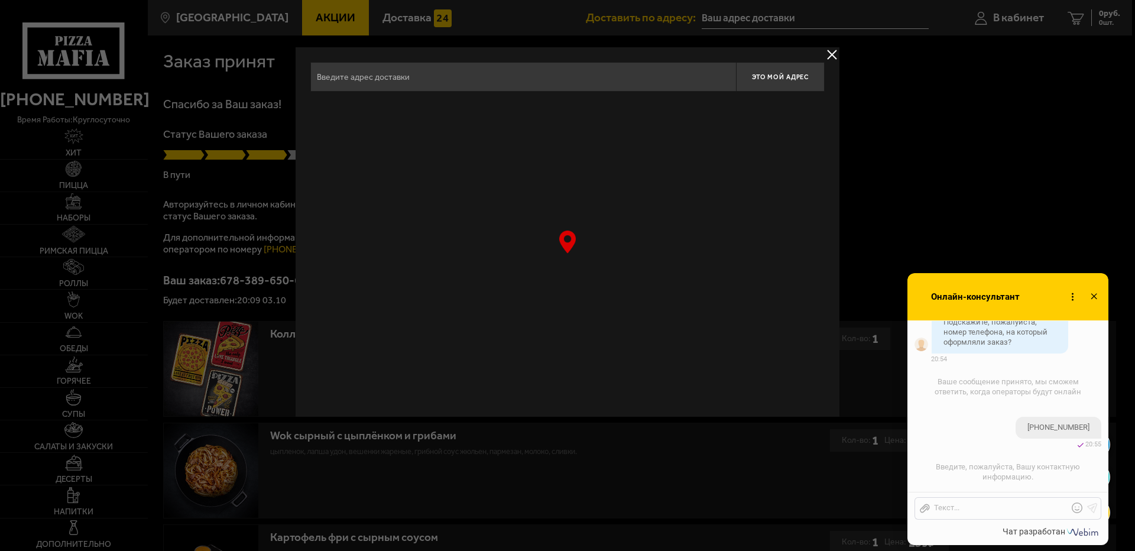
type input "[STREET_ADDRESS]"
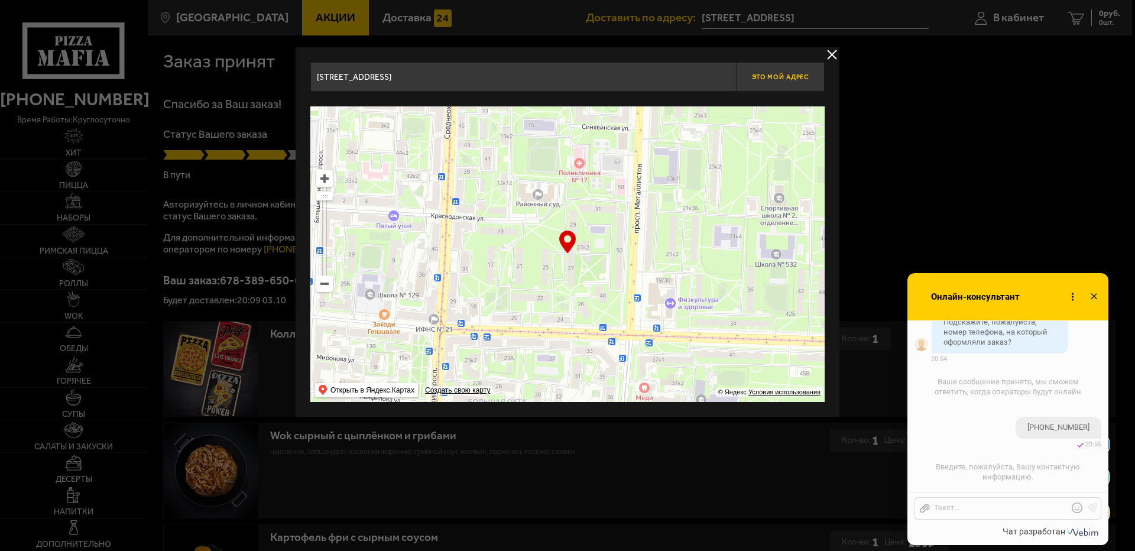
click at [789, 72] on button "Это мой адрес" at bounding box center [780, 77] width 89 height 30
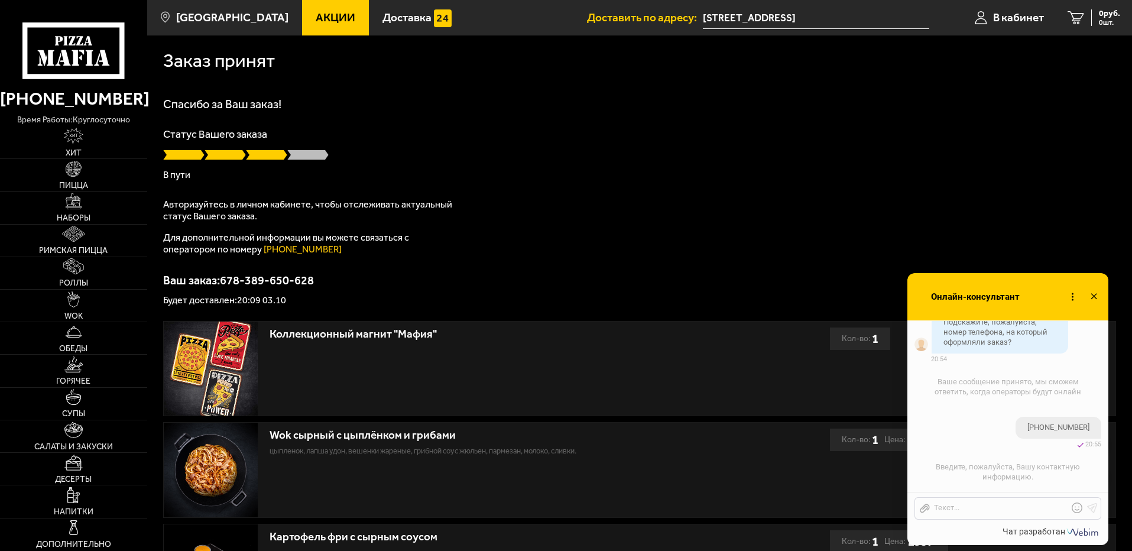
click at [1093, 295] on use at bounding box center [1093, 296] width 6 height 6
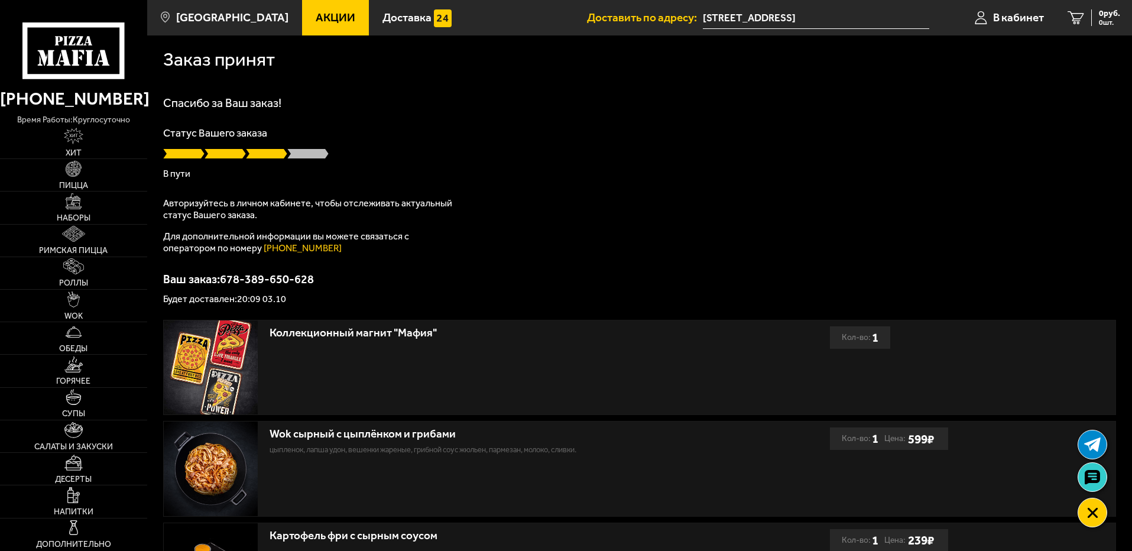
scroll to position [0, 0]
click at [1091, 511] on use at bounding box center [1092, 512] width 11 height 11
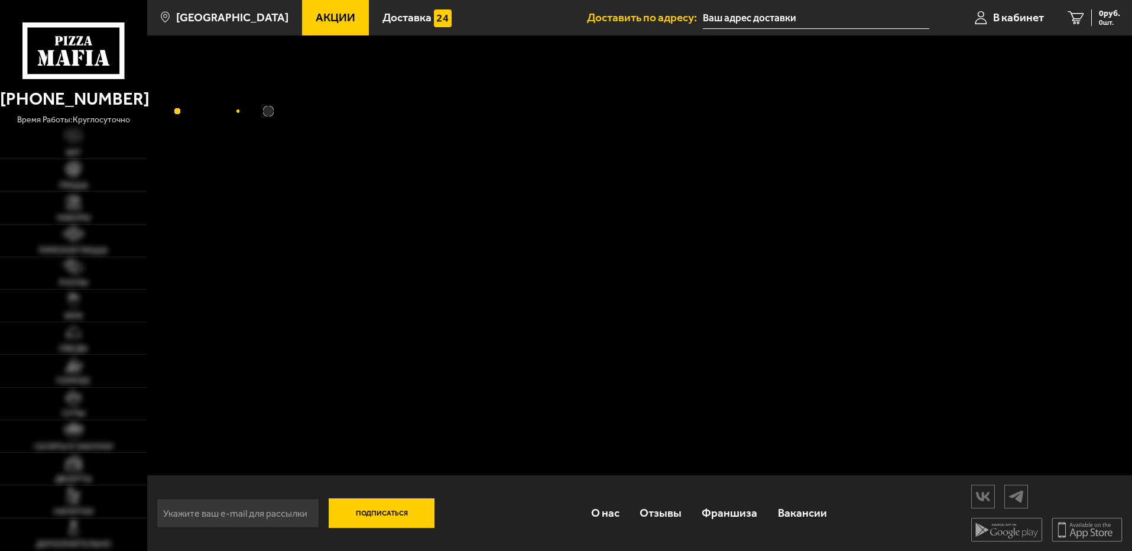
type input "[STREET_ADDRESS]"
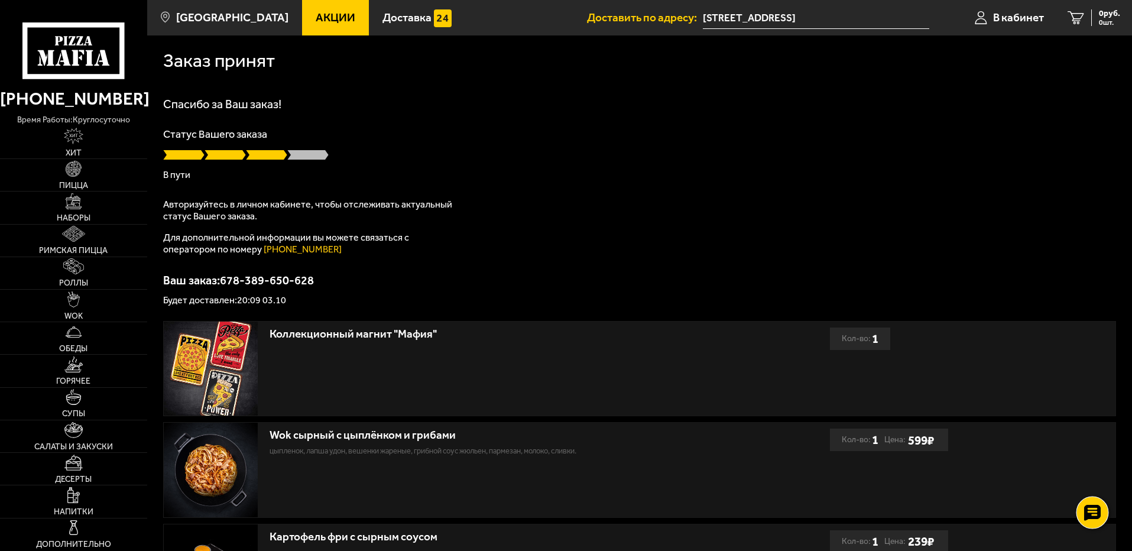
click at [1093, 509] on icon at bounding box center [1091, 512] width 17 height 17
click at [1091, 467] on link at bounding box center [1092, 477] width 31 height 31
checkbox input "true"
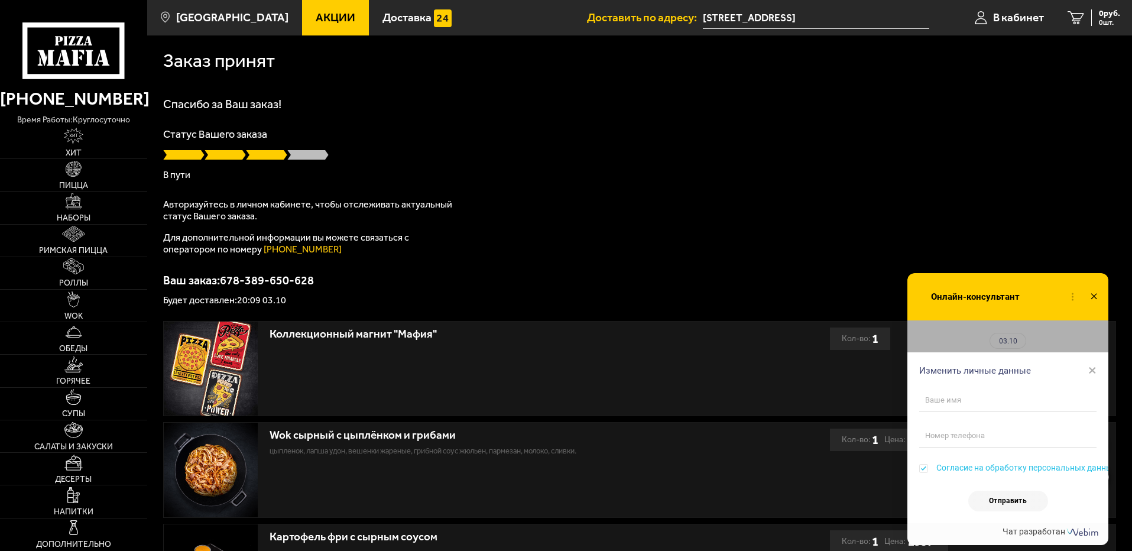
scroll to position [632, 0]
click at [990, 406] on input "text" at bounding box center [1007, 400] width 177 height 24
type input "Dbrnjh"
click at [960, 434] on input "tel" at bounding box center [1007, 436] width 177 height 24
type input "[PHONE_NUMBER]"
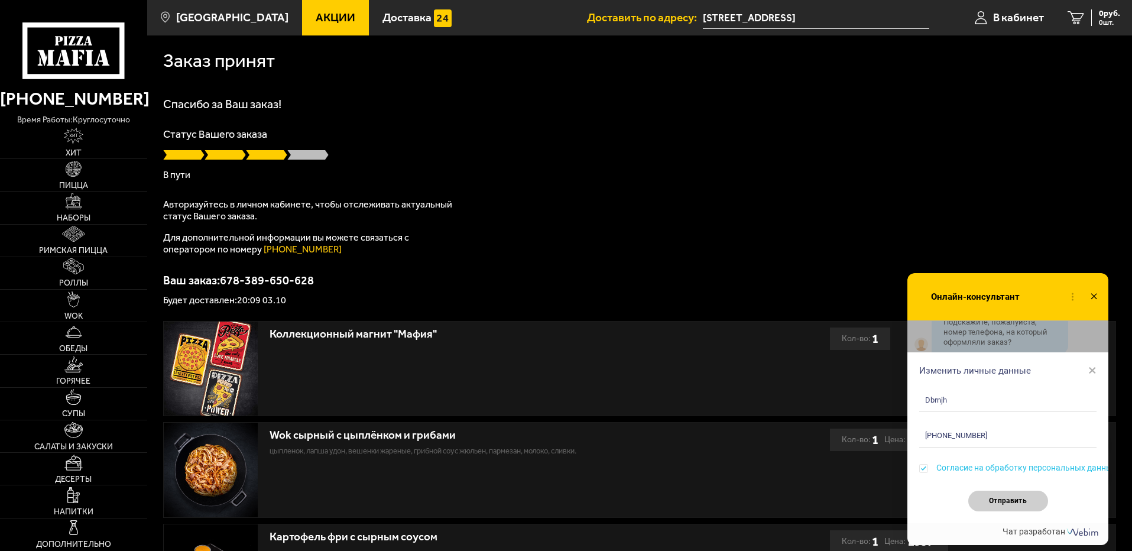
click at [1006, 490] on button "Отправить" at bounding box center [1008, 500] width 80 height 21
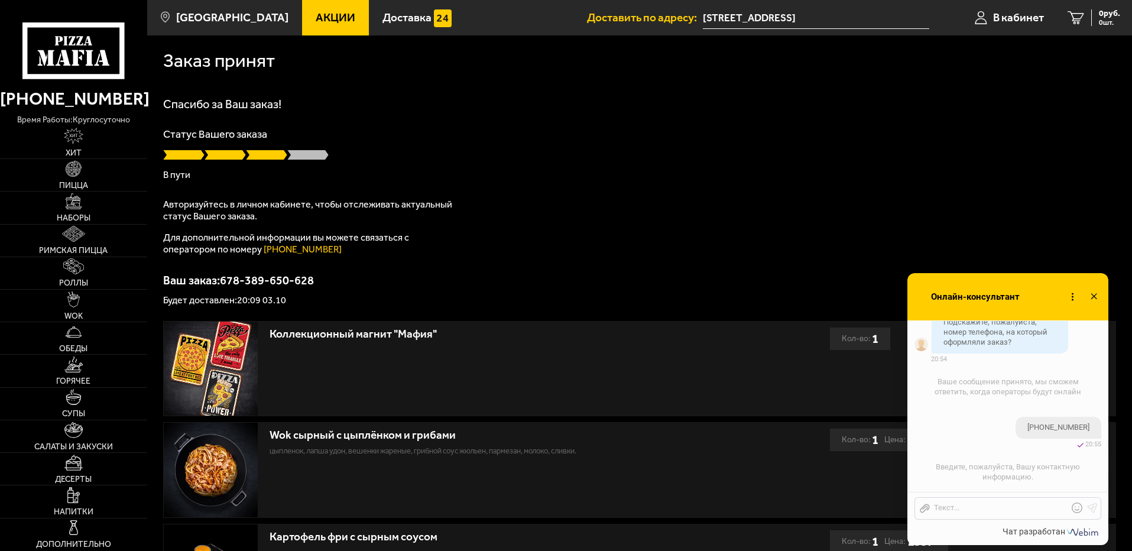
scroll to position [681, 0]
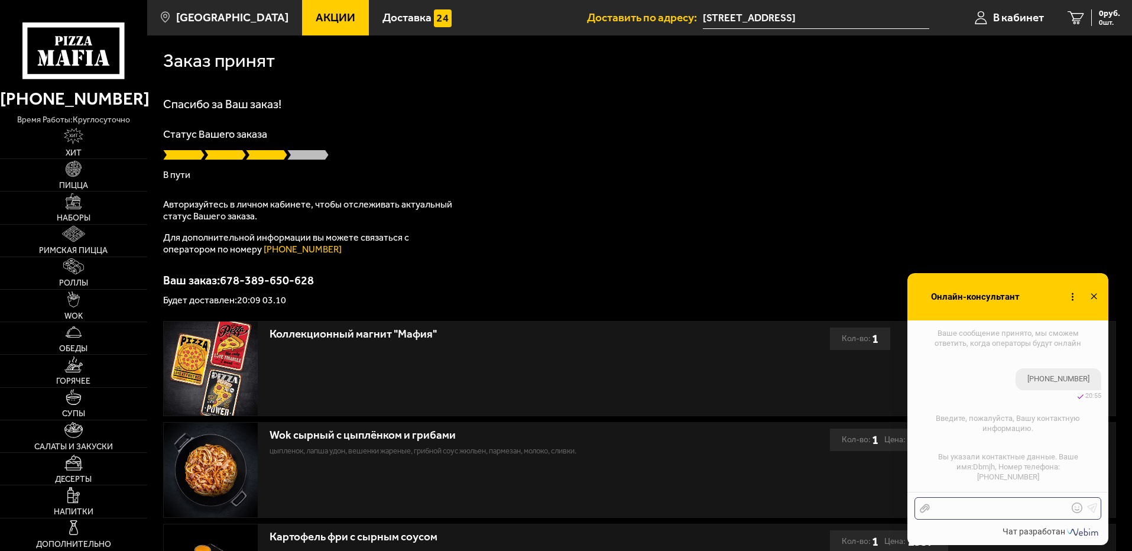
click at [991, 505] on div at bounding box center [999, 508] width 138 height 11
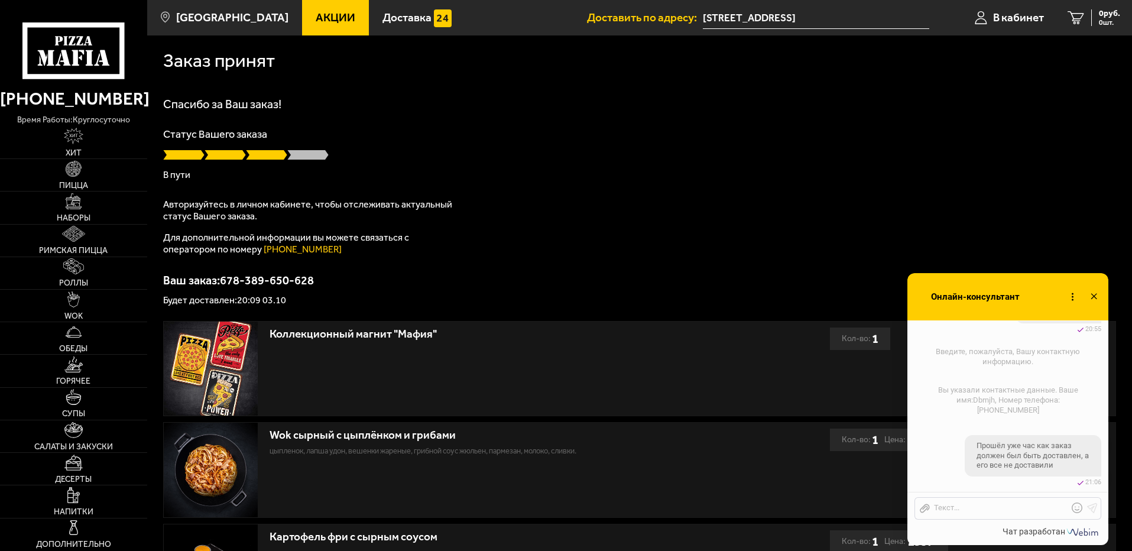
click at [1097, 295] on icon at bounding box center [1093, 296] width 17 height 17
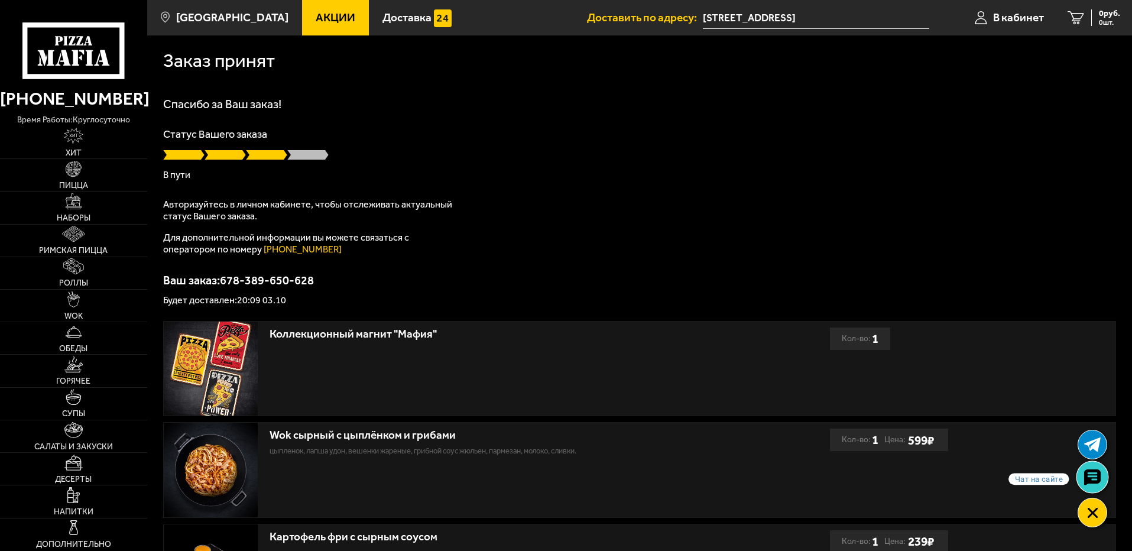
click at [1088, 477] on use at bounding box center [1091, 477] width 17 height 17
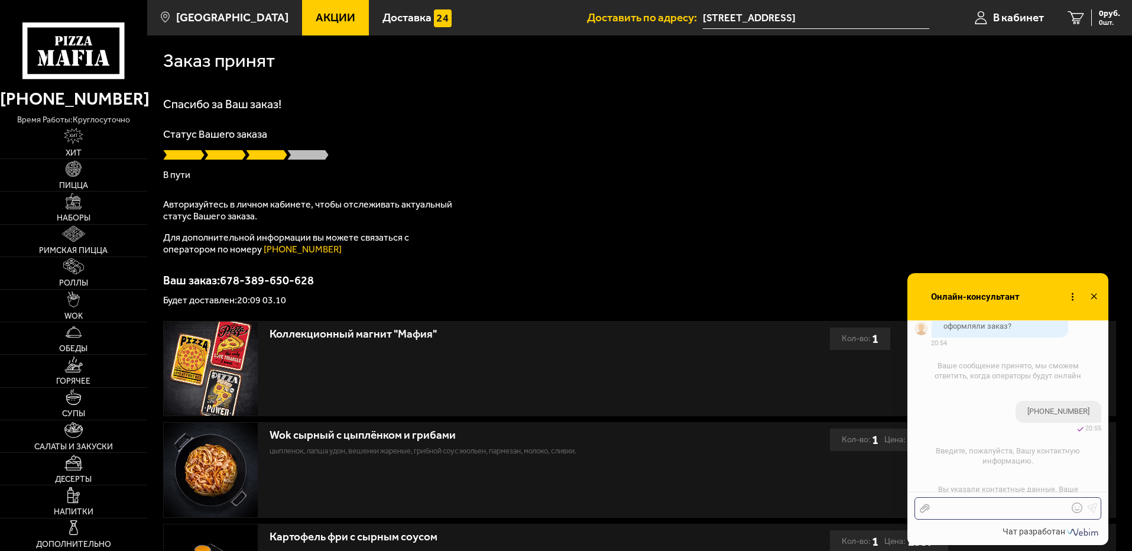
scroll to position [629, 0]
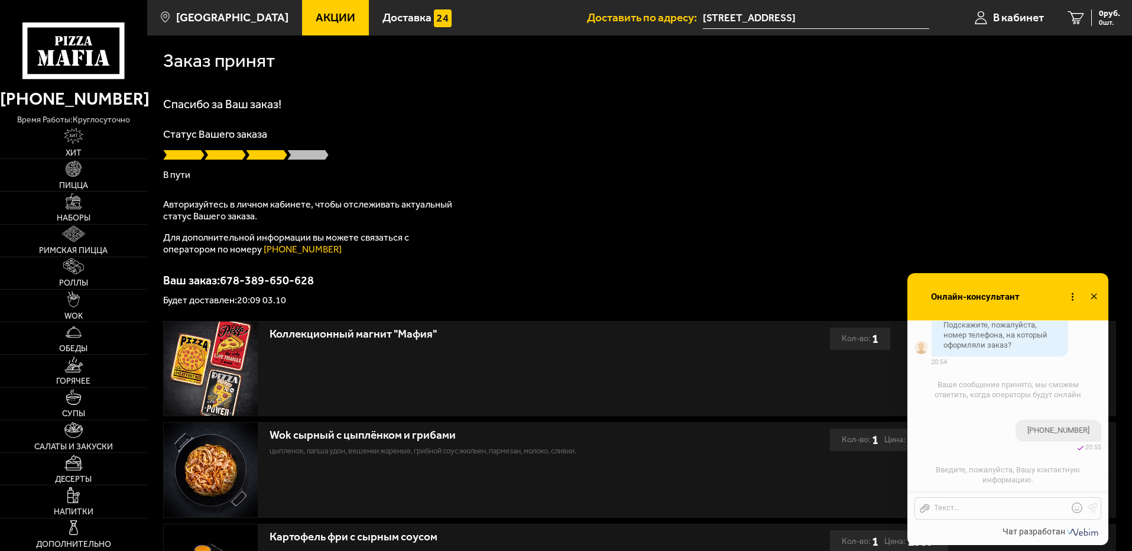
click at [1097, 294] on icon at bounding box center [1093, 296] width 17 height 17
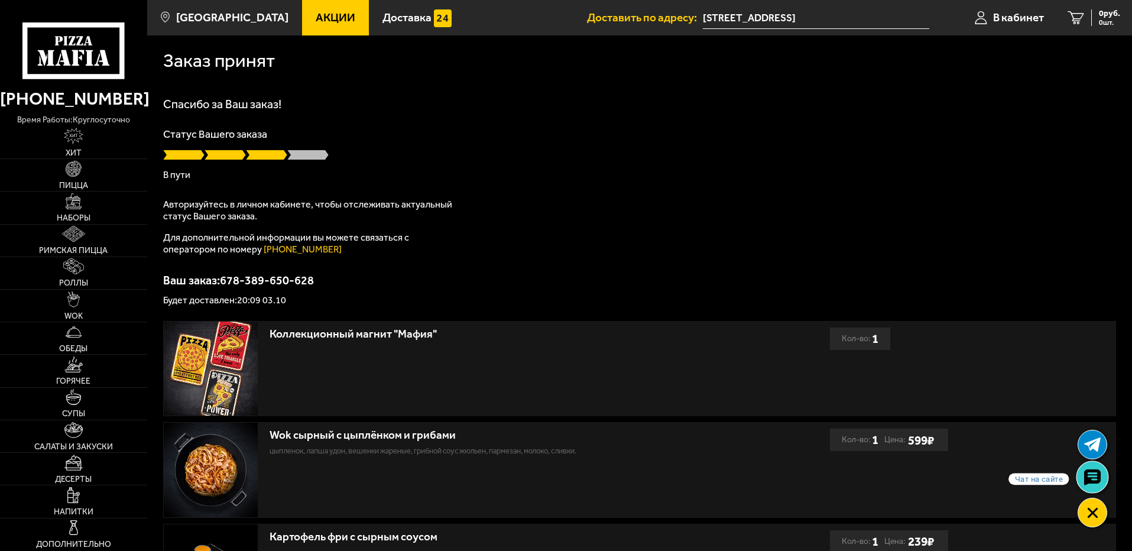
click at [1094, 473] on icon at bounding box center [1091, 477] width 17 height 17
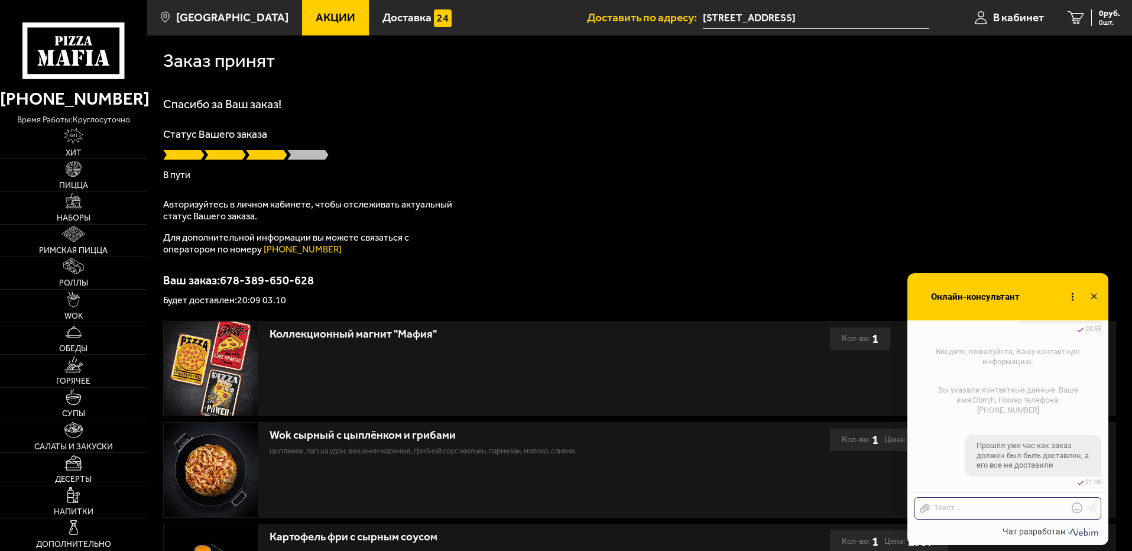
click at [752, 212] on div "Спасибо за Ваш заказ! Статус Вашего заказа В пути Авторизуйтесь в личном кабине…" at bounding box center [639, 201] width 953 height 207
click at [1097, 295] on icon at bounding box center [1093, 296] width 17 height 17
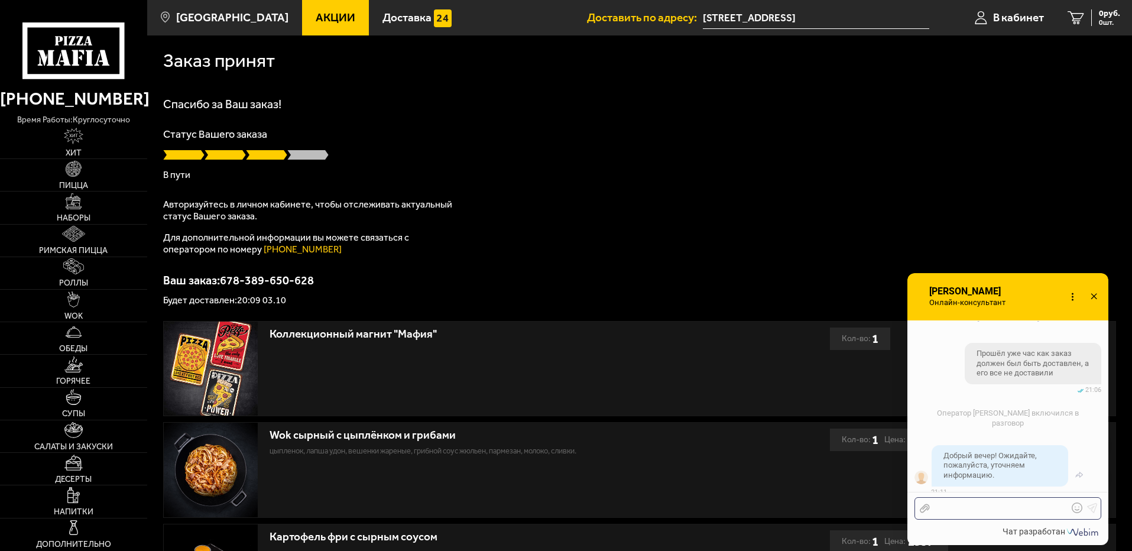
scroll to position [878, 0]
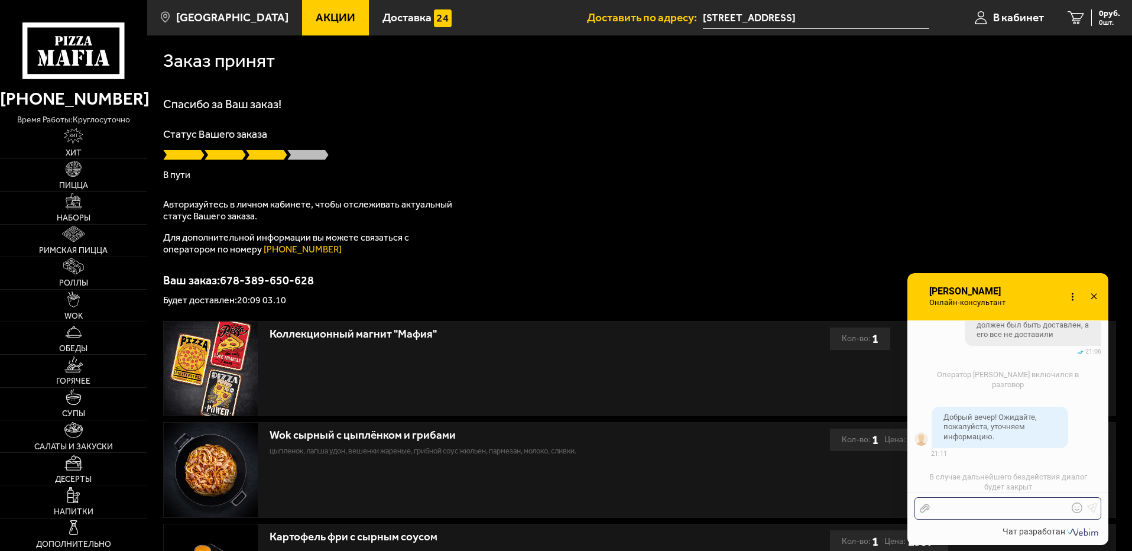
click at [966, 506] on div at bounding box center [999, 508] width 138 height 11
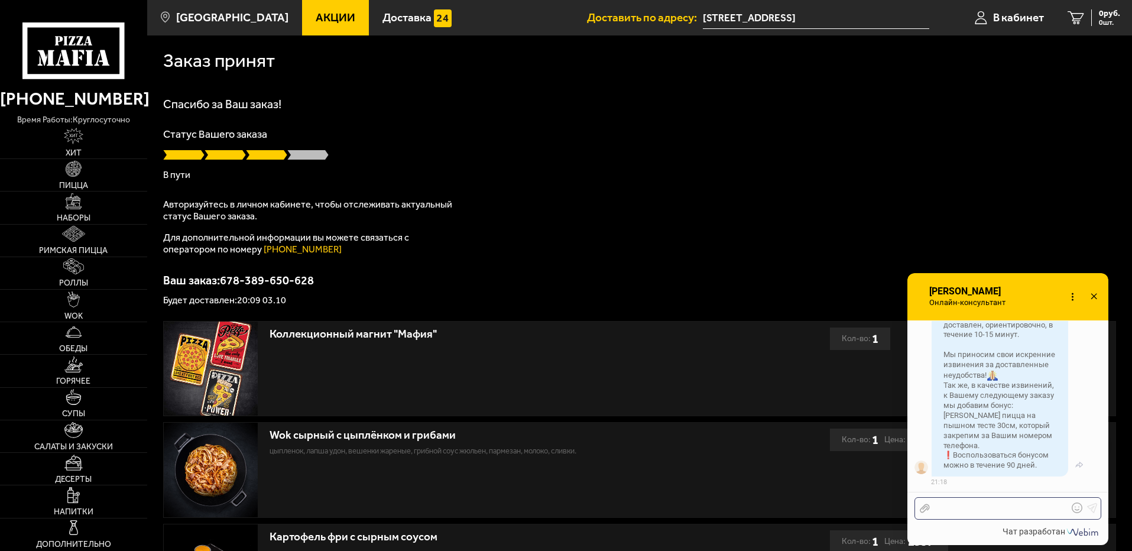
scroll to position [1149, 0]
click at [1016, 511] on div at bounding box center [999, 508] width 138 height 11
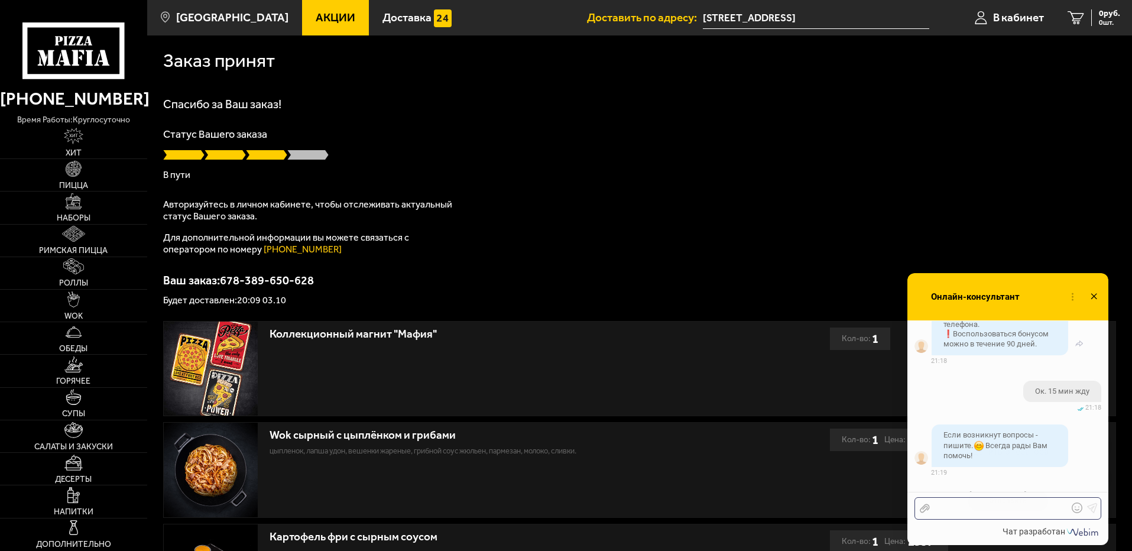
scroll to position [1289, 0]
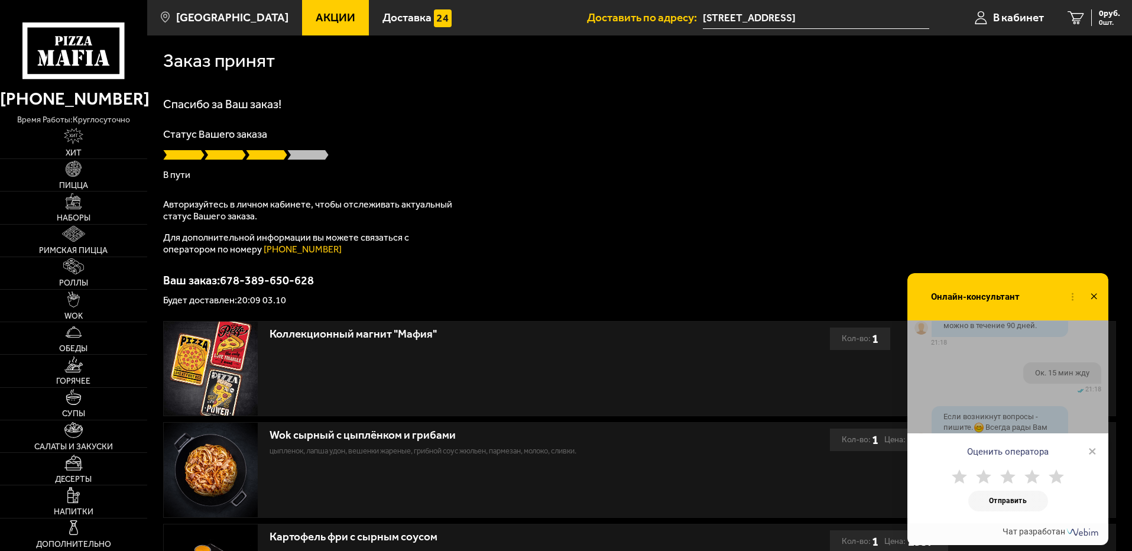
click at [1088, 450] on span "×" at bounding box center [1092, 451] width 8 height 18
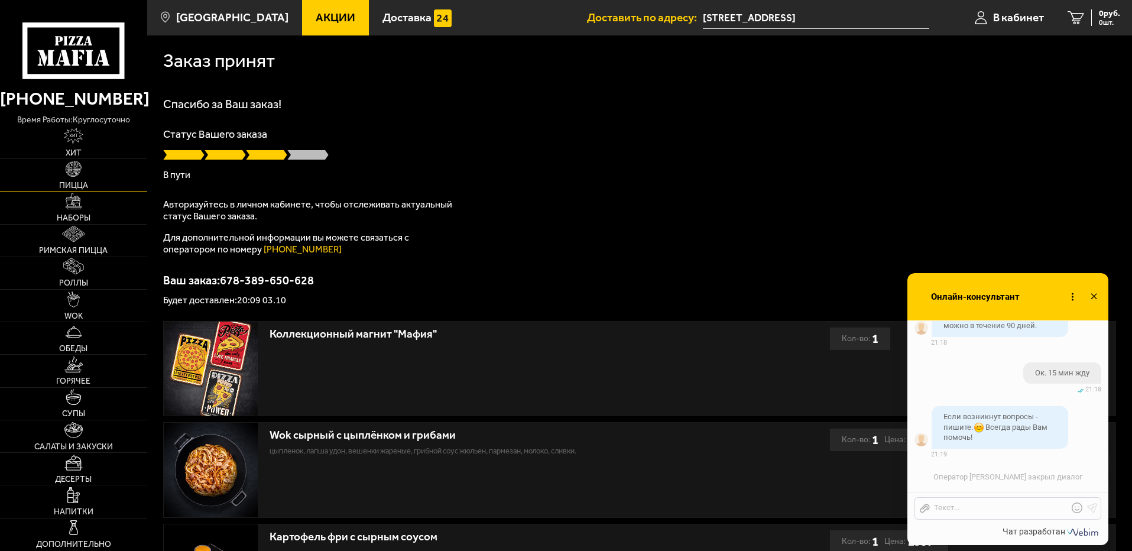
click at [83, 174] on link "Пицца" at bounding box center [73, 175] width 147 height 32
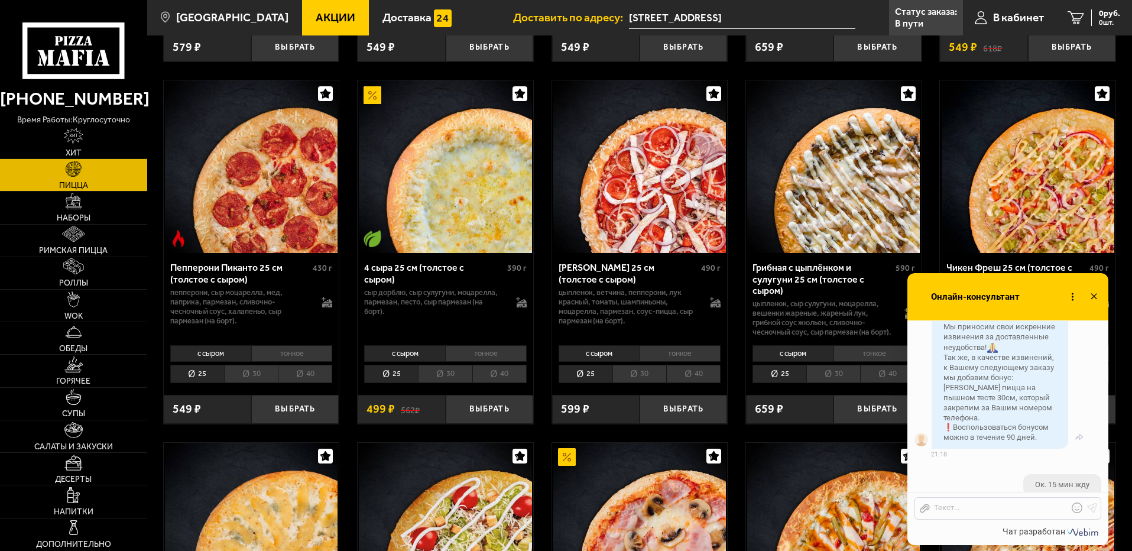
scroll to position [1171, 0]
click at [443, 383] on li "30" at bounding box center [445, 374] width 54 height 18
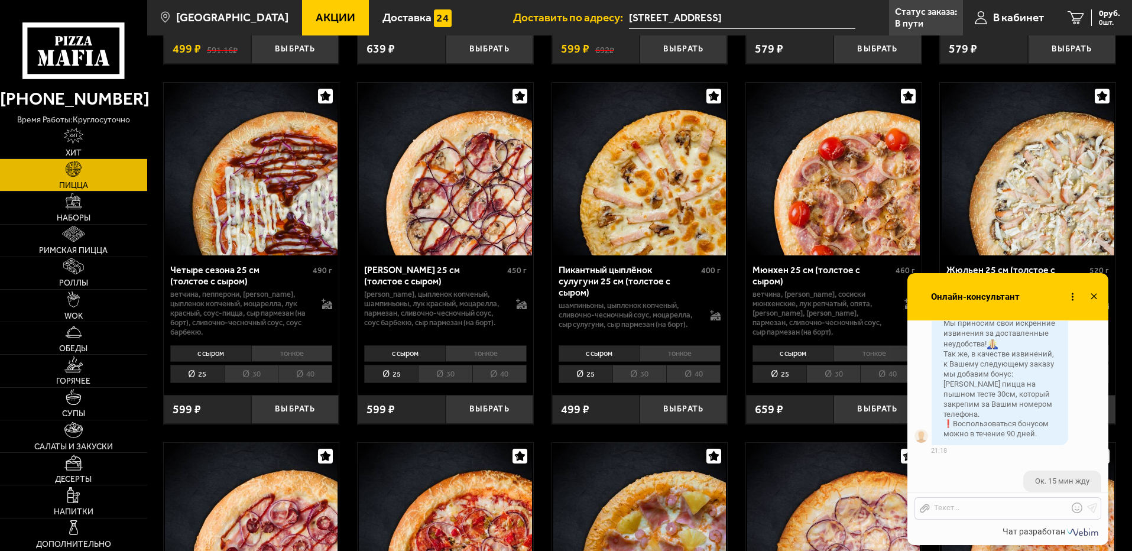
scroll to position [1891, 0]
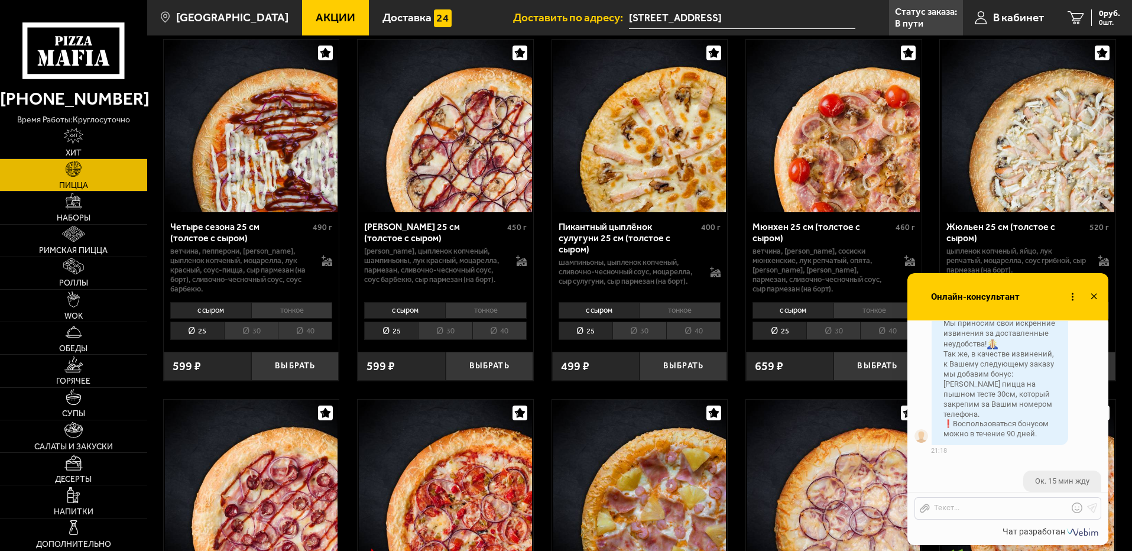
click at [447, 330] on li "30" at bounding box center [445, 330] width 54 height 18
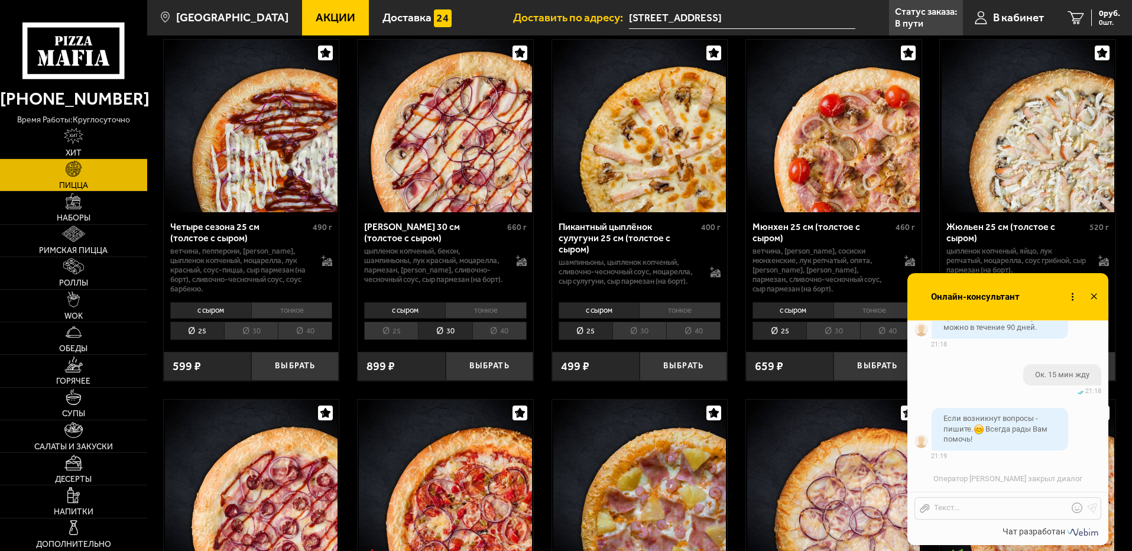
scroll to position [1289, 0]
click at [1093, 295] on use at bounding box center [1093, 296] width 6 height 6
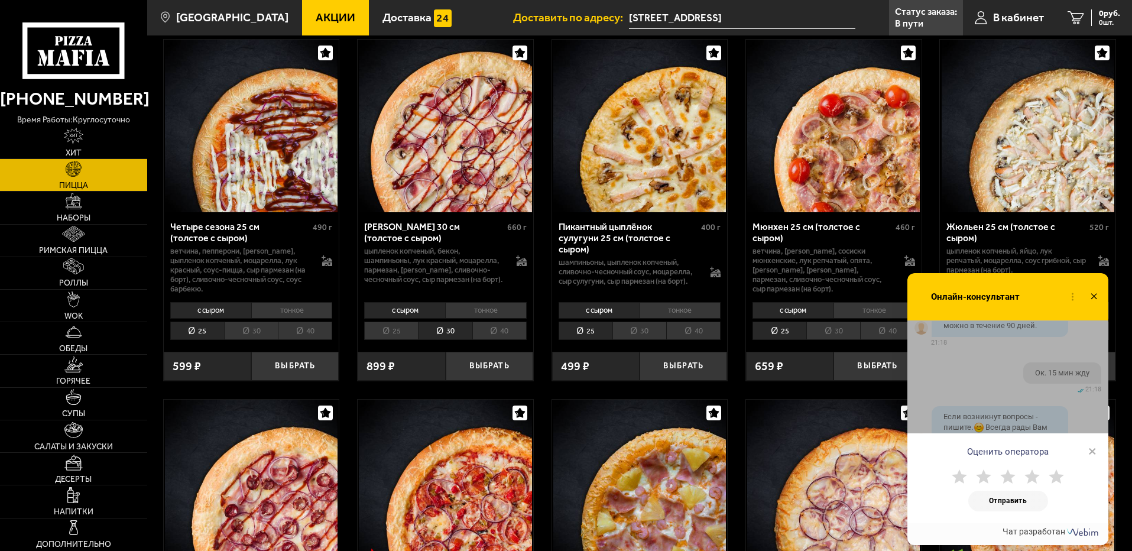
click at [1093, 449] on span "×" at bounding box center [1092, 451] width 8 height 18
